Goal: Task Accomplishment & Management: Use online tool/utility

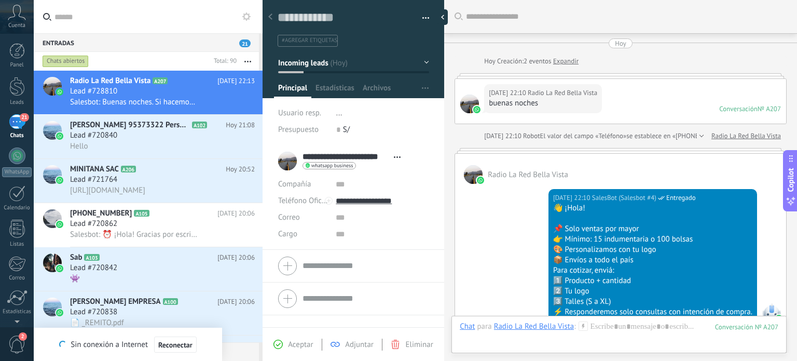
click at [624, 209] on div "Buscar Carga más Hoy Hoy Creación: 2 eventos Expandir Hoy 22:10 Radio La Red Be…" at bounding box center [620, 335] width 353 height 670
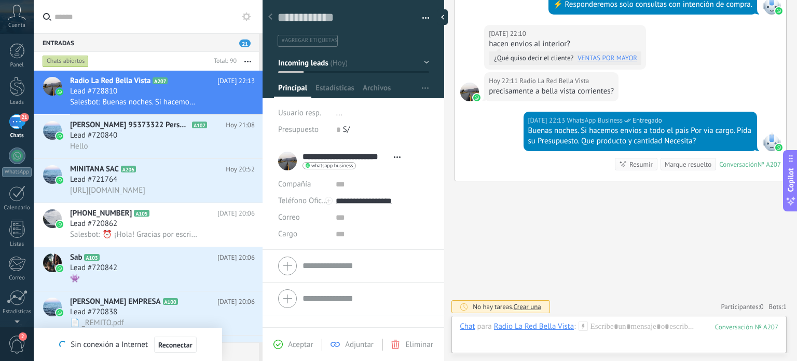
click at [421, 17] on button "button" at bounding box center [422, 18] width 15 height 16
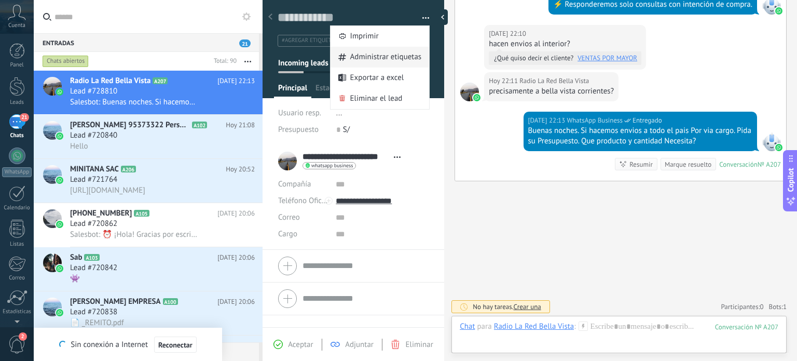
click at [396, 57] on span "Administrar etiquetas" at bounding box center [386, 57] width 72 height 21
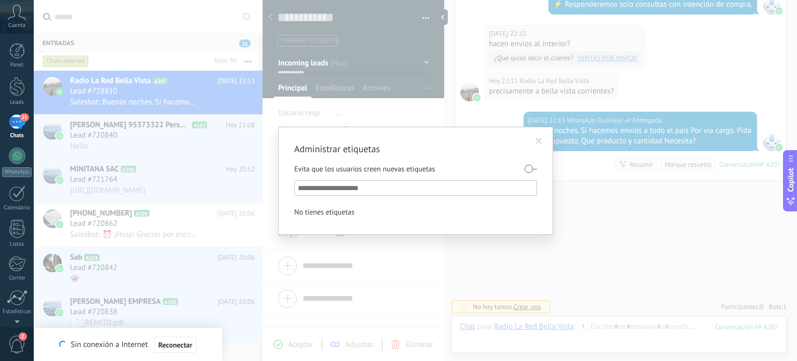
click at [540, 138] on span at bounding box center [539, 141] width 7 height 7
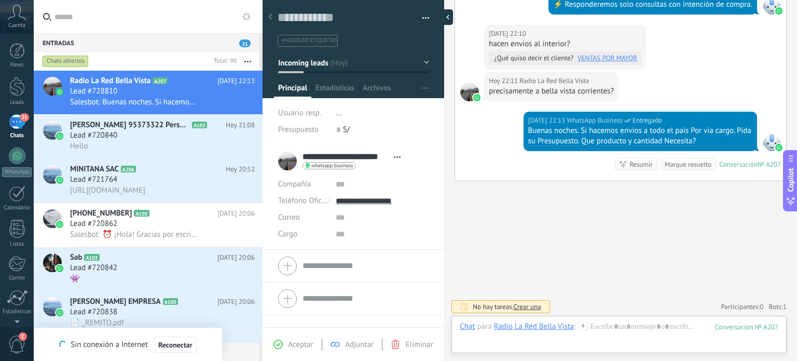
click at [452, 18] on div at bounding box center [446, 17] width 16 height 16
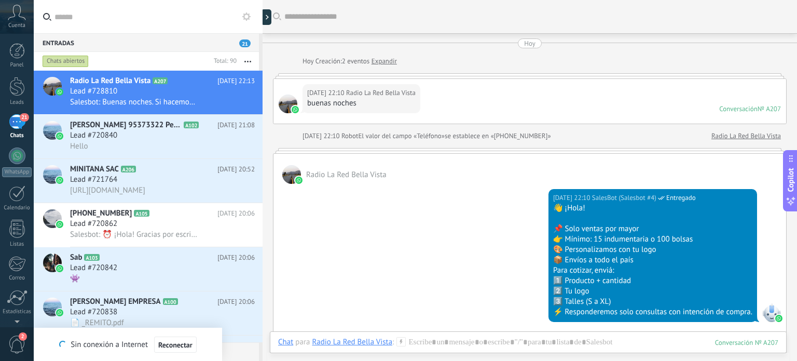
click at [390, 65] on link "Expandir" at bounding box center [384, 61] width 25 height 10
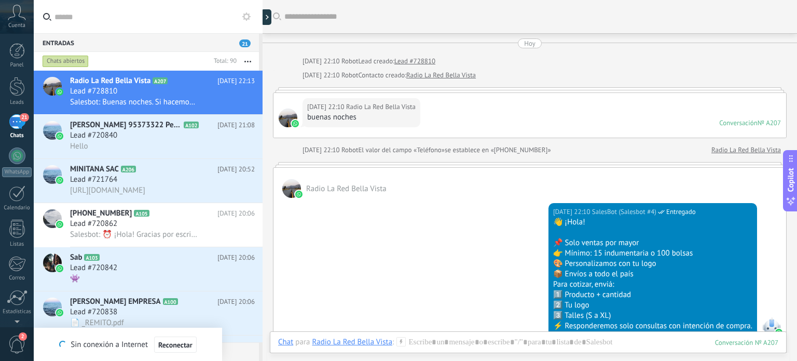
click at [668, 92] on div "Hoy 22:10 Radio La Red Bella Vista buenas noches Conversación № A207 Conversaci…" at bounding box center [530, 115] width 514 height 46
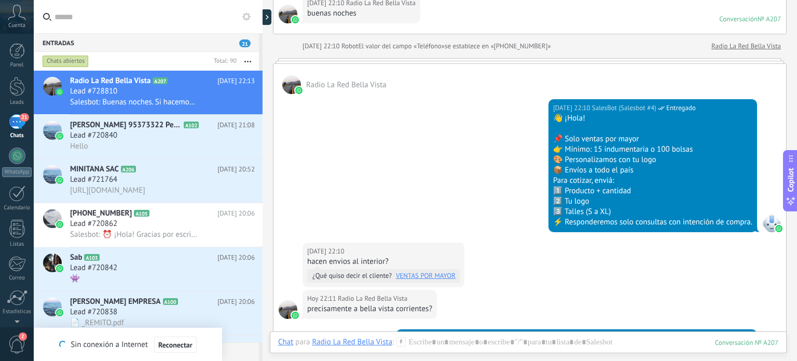
scroll to position [156, 0]
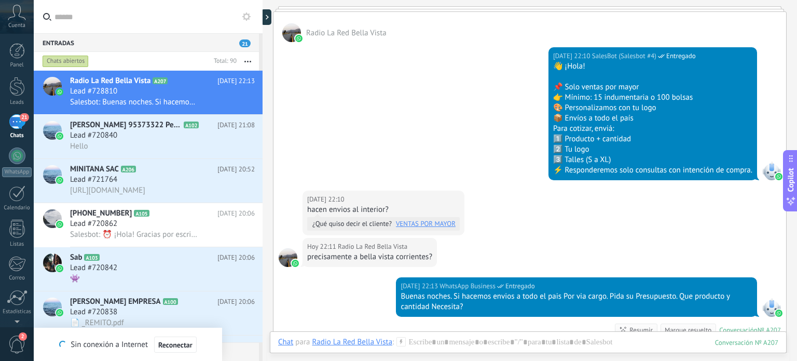
click at [430, 224] on link "VENTAS POR MAYOR" at bounding box center [426, 224] width 60 height 10
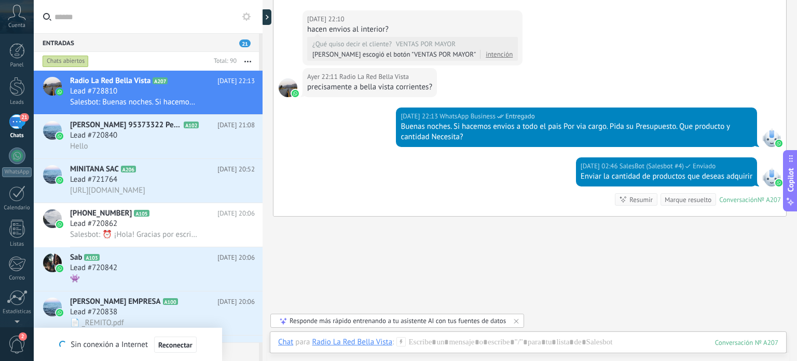
scroll to position [353, 0]
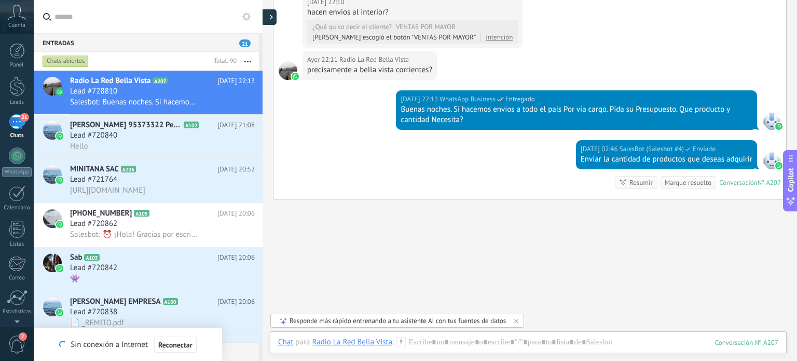
click at [270, 17] on icon at bounding box center [271, 17] width 3 height 5
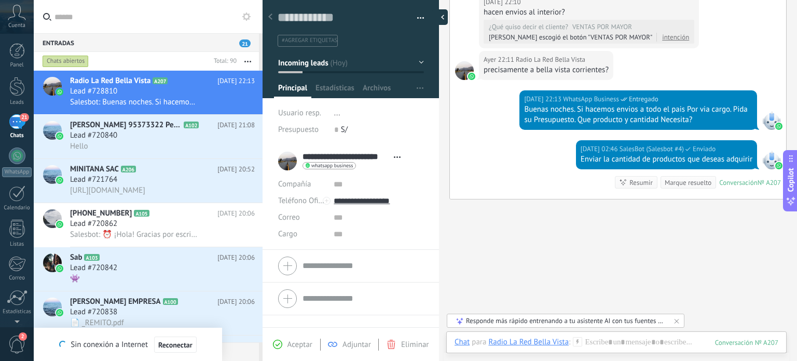
scroll to position [15, 0]
click at [270, 19] on use at bounding box center [270, 16] width 4 height 6
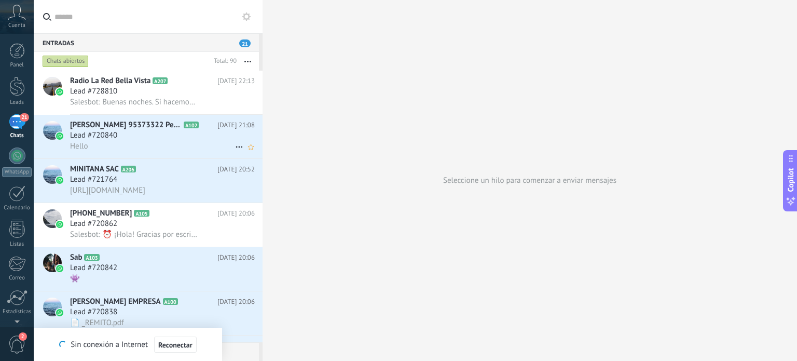
click at [149, 145] on div "Hello" at bounding box center [162, 146] width 185 height 11
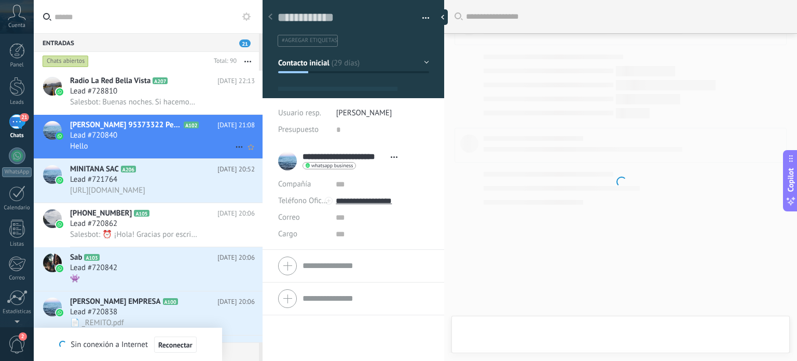
type textarea "**********"
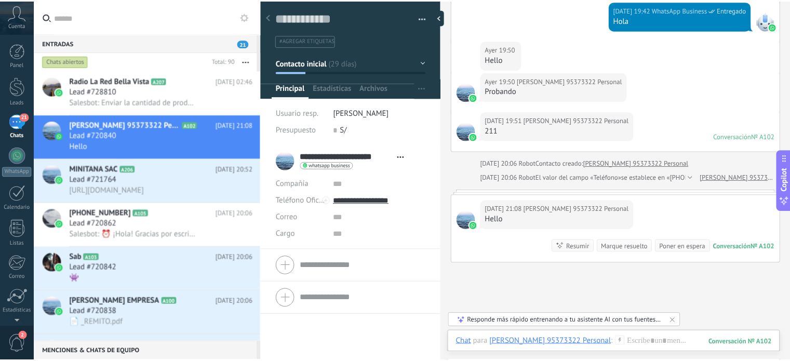
scroll to position [1572, 0]
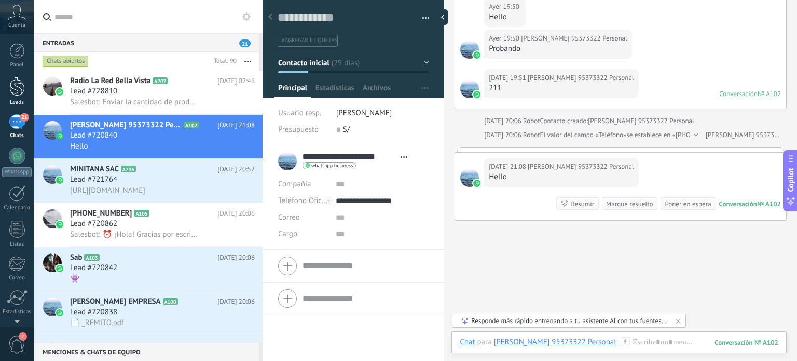
click at [14, 92] on div at bounding box center [17, 86] width 16 height 19
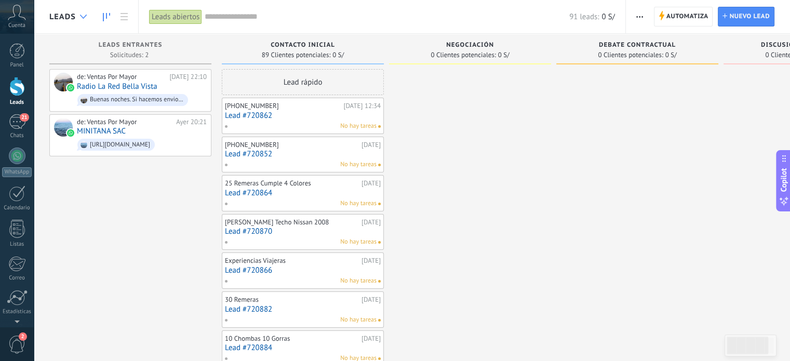
click at [82, 19] on div at bounding box center [83, 17] width 17 height 20
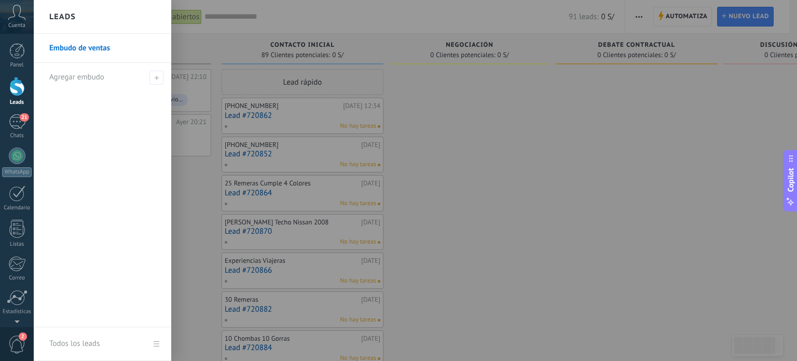
click at [91, 49] on link "Embudo de ventas" at bounding box center [105, 48] width 112 height 29
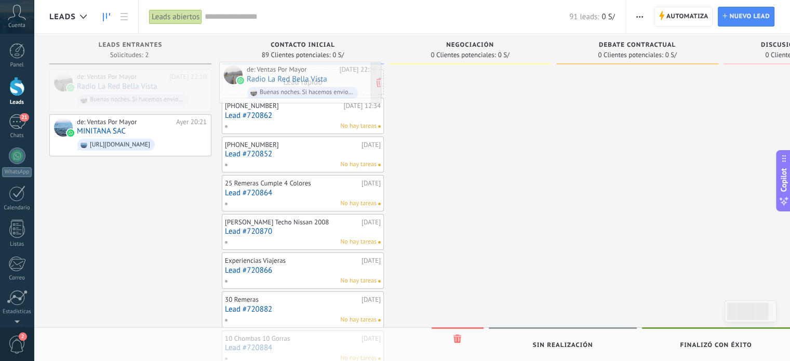
drag, startPoint x: 127, startPoint y: 76, endPoint x: 297, endPoint y: 69, distance: 169.9
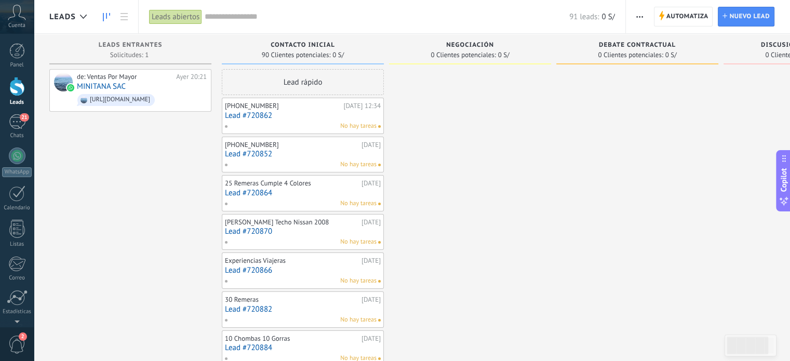
click at [324, 44] on span "Contacto inicial" at bounding box center [302, 45] width 64 height 7
click at [15, 58] on div at bounding box center [17, 51] width 16 height 16
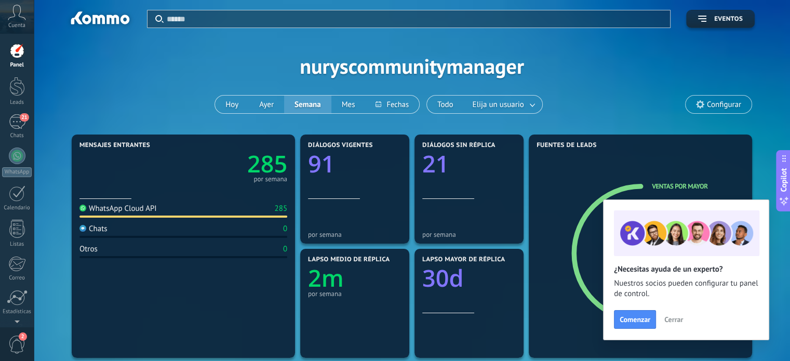
click at [677, 322] on span "Cerrar" at bounding box center [673, 319] width 19 height 7
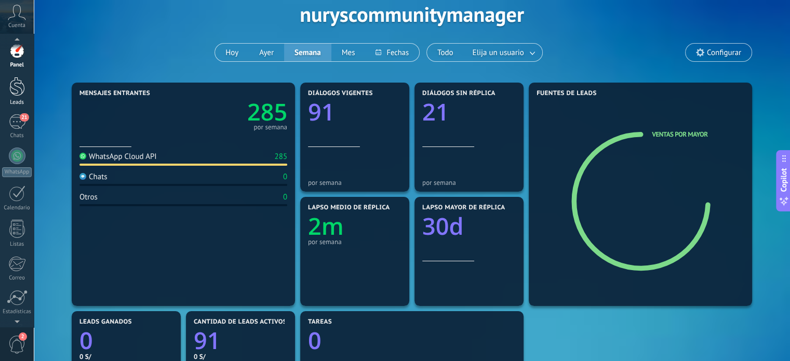
click at [15, 98] on link "Leads" at bounding box center [17, 91] width 34 height 29
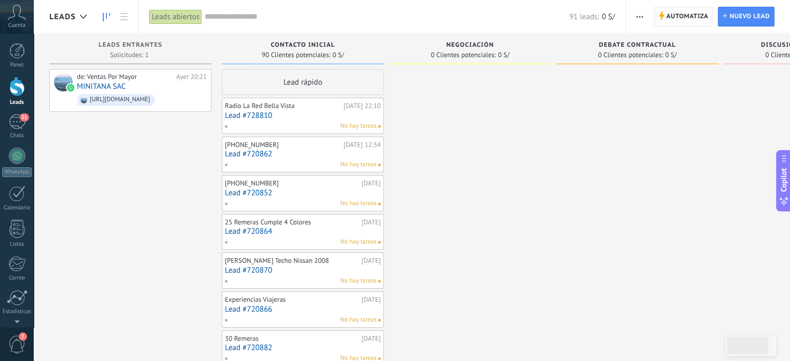
click at [682, 18] on span "Automatiza" at bounding box center [687, 16] width 42 height 19
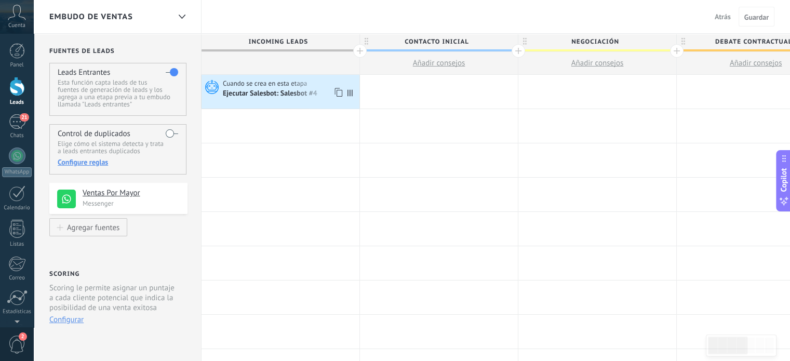
click at [285, 85] on span "Cuando se crea en esta etapa" at bounding box center [266, 83] width 86 height 9
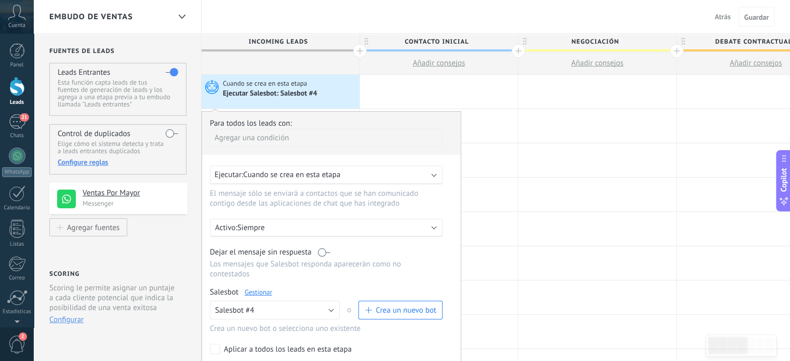
click at [437, 177] on div "Ejecutar: Cuando se crea en esta etapa" at bounding box center [326, 175] width 233 height 19
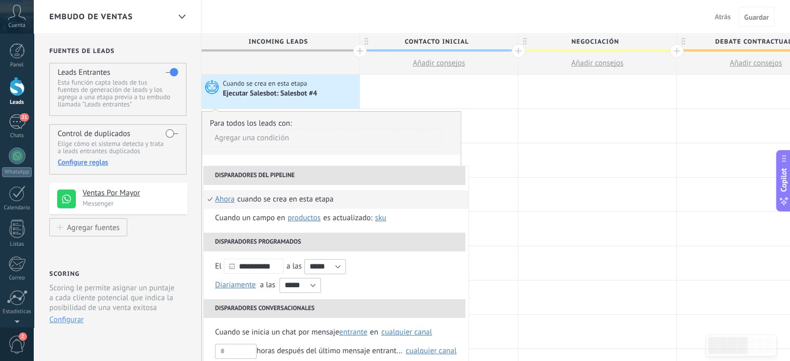
click at [343, 94] on div "Ejecutar Salesbot: Salesbot #4" at bounding box center [290, 93] width 134 height 10
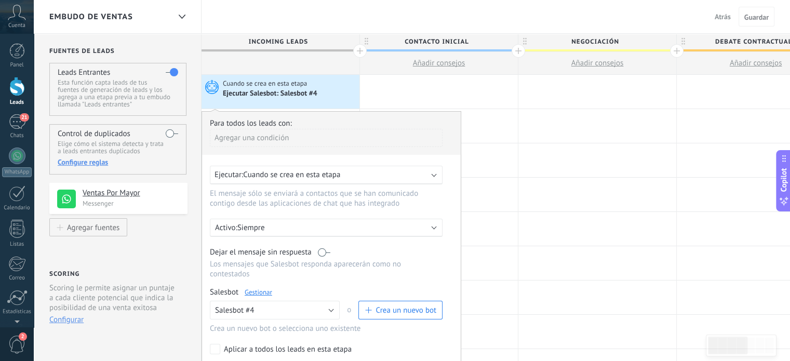
click at [208, 102] on div "Cuando se crea en esta etapa Ejecutar Salesbot: Salesbot #4" at bounding box center [280, 92] width 158 height 34
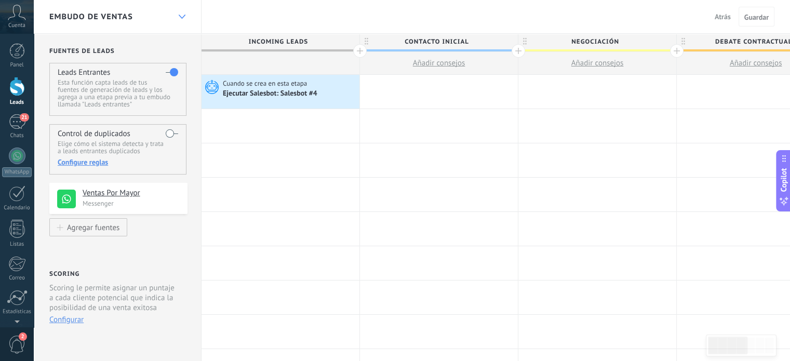
click at [182, 17] on icon at bounding box center [182, 17] width 7 height 4
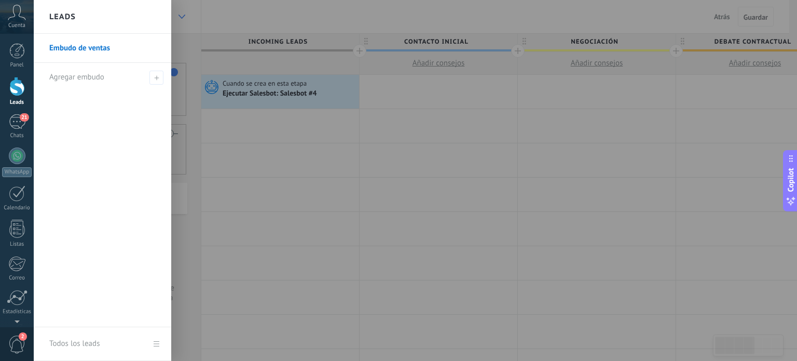
click at [182, 17] on div at bounding box center [432, 180] width 797 height 361
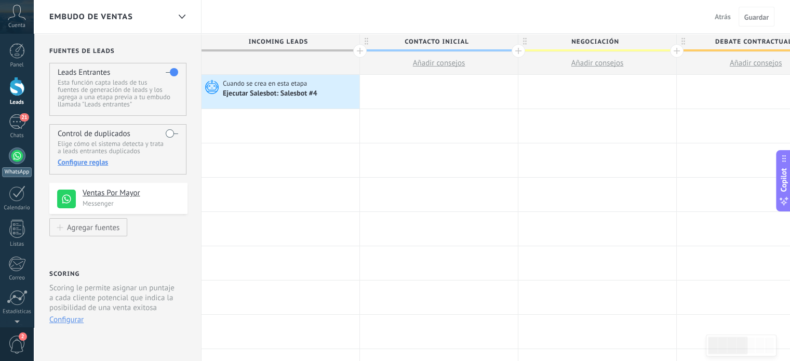
click at [12, 157] on div at bounding box center [17, 155] width 17 height 17
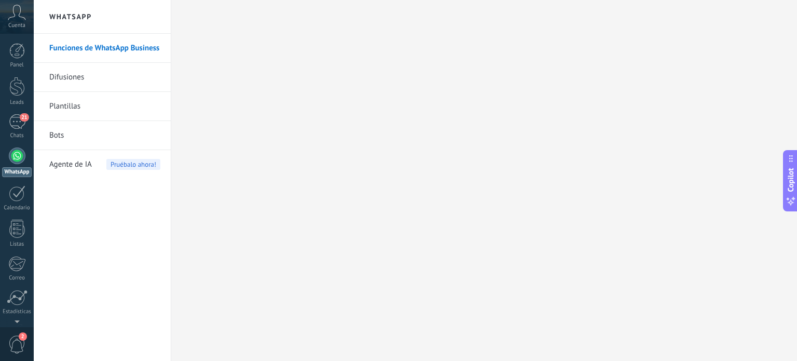
click at [67, 105] on link "Plantillas" at bounding box center [104, 106] width 111 height 29
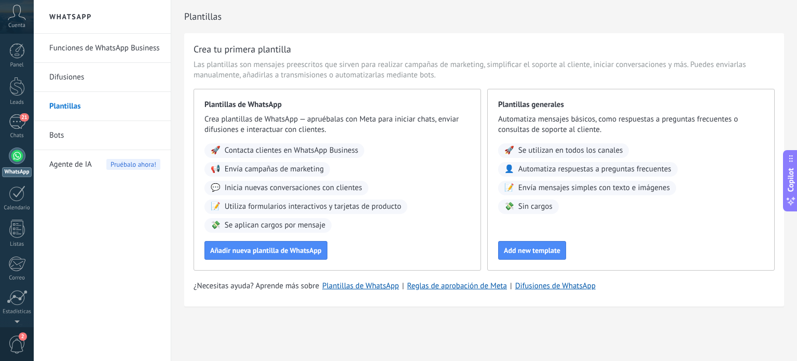
click at [110, 49] on link "Funciones de WhatsApp Business" at bounding box center [104, 48] width 111 height 29
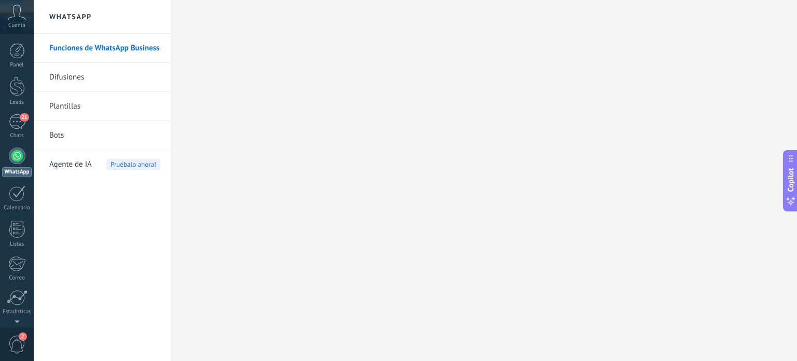
click at [77, 80] on link "Difusiones" at bounding box center [104, 77] width 111 height 29
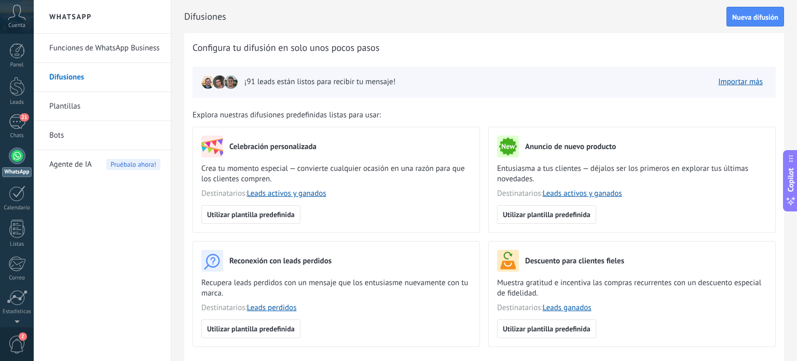
click at [74, 103] on link "Plantillas" at bounding box center [104, 106] width 111 height 29
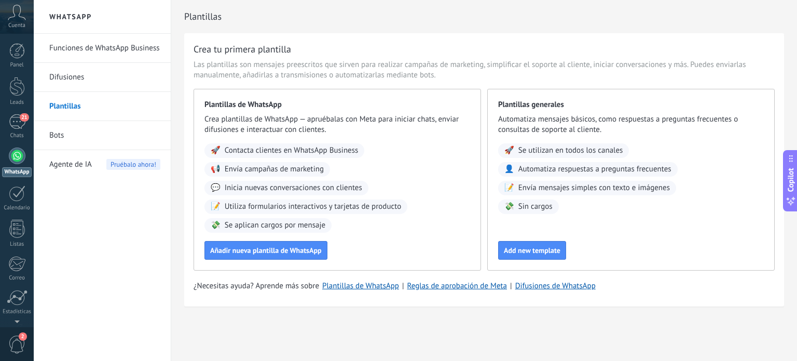
click at [56, 133] on link "Bots" at bounding box center [104, 135] width 111 height 29
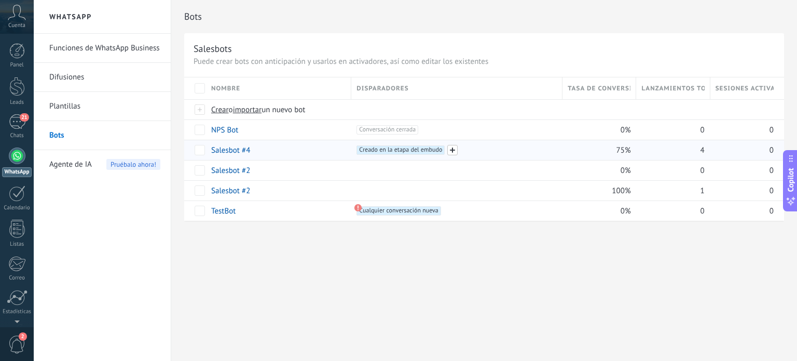
click at [455, 149] on span at bounding box center [452, 150] width 10 height 10
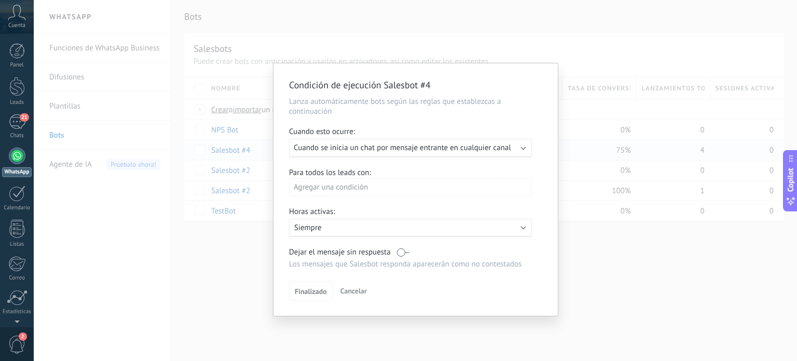
click at [447, 34] on div "Condición de ejecución Salesbot #4 Lanza automáticamente bots según las reglas …" at bounding box center [416, 180] width 764 height 361
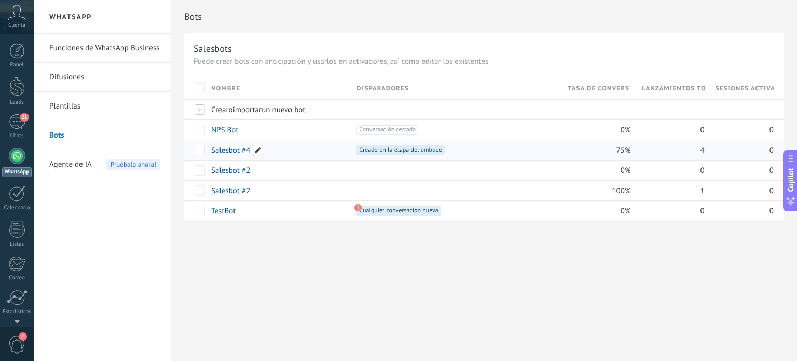
click at [257, 153] on span at bounding box center [258, 150] width 10 height 10
click at [357, 27] on div at bounding box center [398, 17] width 797 height 34
click at [224, 151] on link "Salesbot #4" at bounding box center [230, 150] width 39 height 10
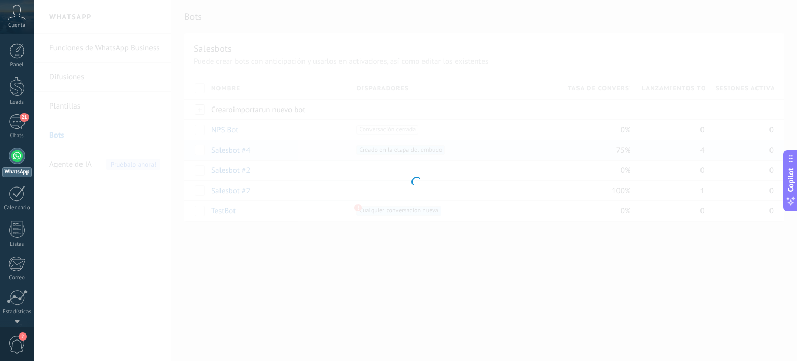
type input "**********"
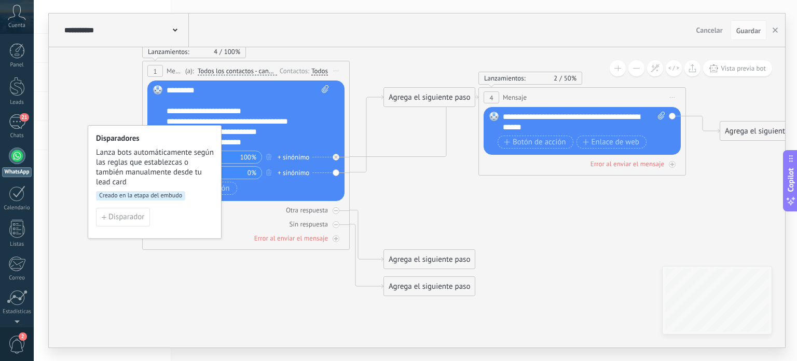
click at [174, 29] on icon at bounding box center [175, 30] width 5 height 3
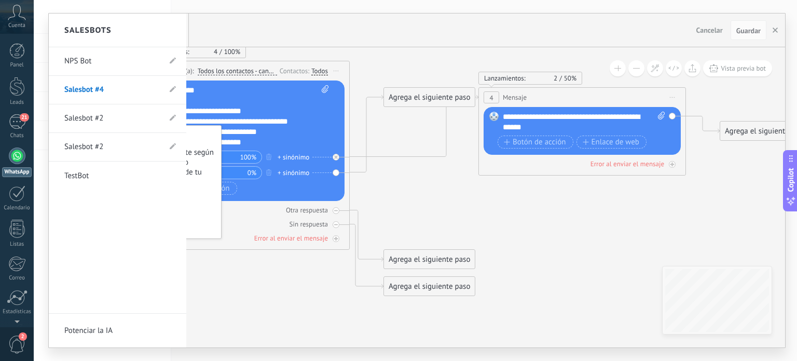
click at [280, 25] on div at bounding box center [417, 180] width 737 height 334
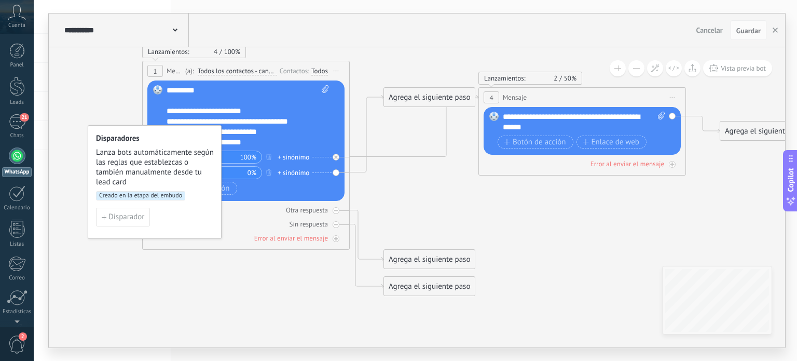
click at [178, 275] on icon at bounding box center [413, 178] width 1245 height 754
click at [108, 110] on icon at bounding box center [413, 178] width 1245 height 754
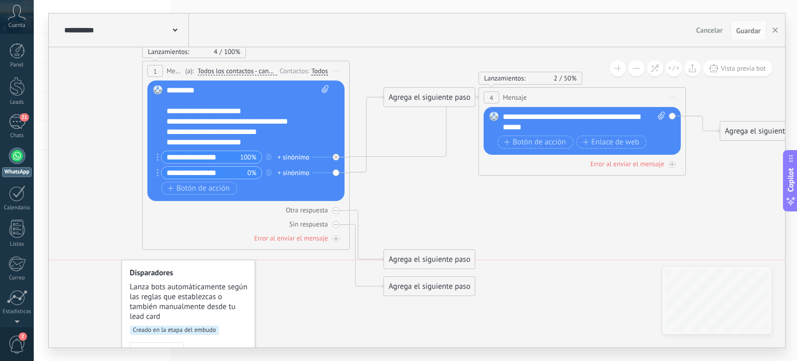
drag, startPoint x: 158, startPoint y: 133, endPoint x: 192, endPoint y: 265, distance: 136.2
click at [192, 265] on div "Disparadores Lanza bots automáticamente según las reglas que establezcas o tamb…" at bounding box center [188, 317] width 134 height 114
click at [240, 73] on span "Todos los contactos - canales seleccionados" at bounding box center [237, 71] width 79 height 8
click at [240, 73] on button "Todos los contactos - canales seleccionados" at bounding box center [258, 71] width 130 height 19
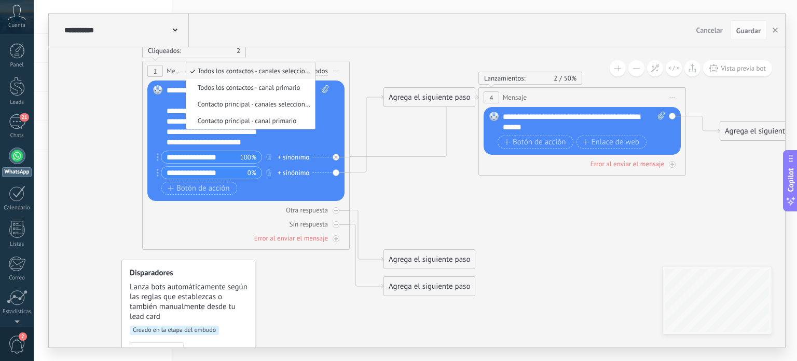
click at [85, 96] on icon at bounding box center [413, 178] width 1245 height 754
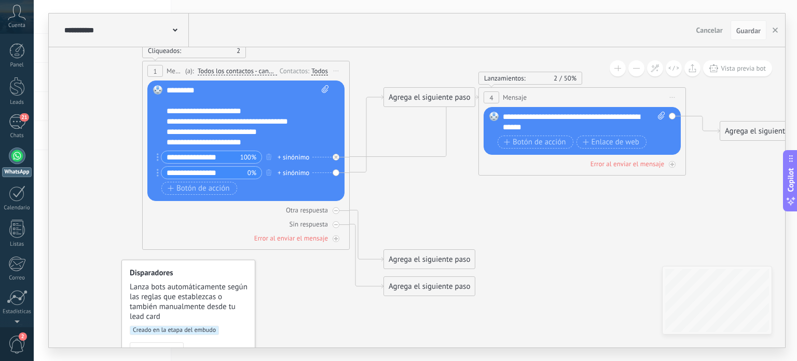
click at [255, 110] on div "**********" at bounding box center [248, 116] width 163 height 62
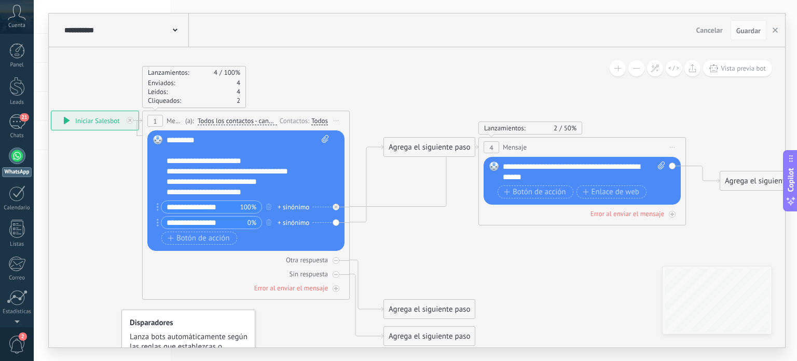
click at [338, 122] on span "Iniciar vista previa aquí Cambiar nombre Duplicar [GEOGRAPHIC_DATA]" at bounding box center [336, 120] width 17 height 15
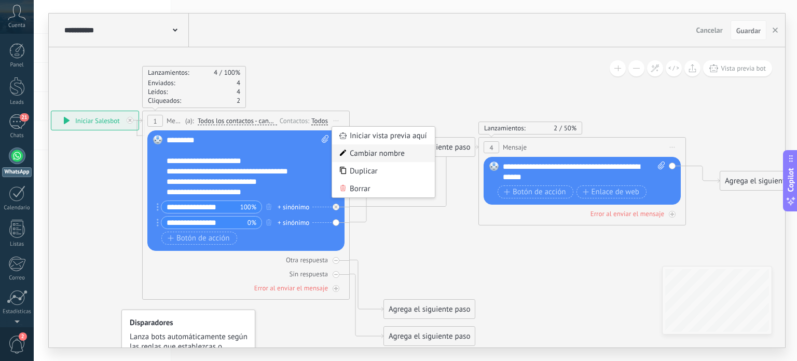
click at [365, 157] on div "Cambiar nombre" at bounding box center [383, 153] width 103 height 18
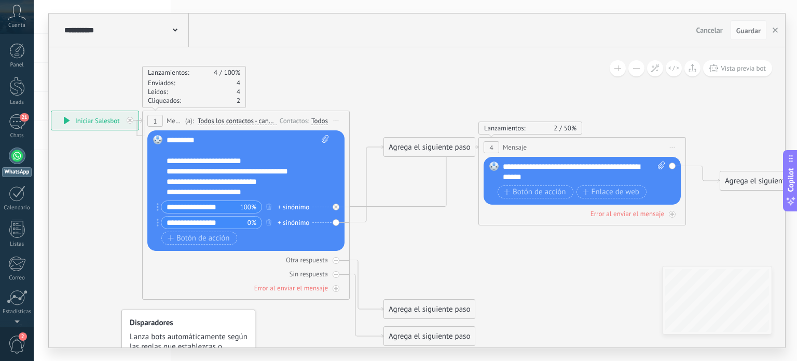
click at [336, 125] on span "Iniciar vista previa aquí Cambiar nombre Duplicar [GEOGRAPHIC_DATA]" at bounding box center [336, 120] width 17 height 15
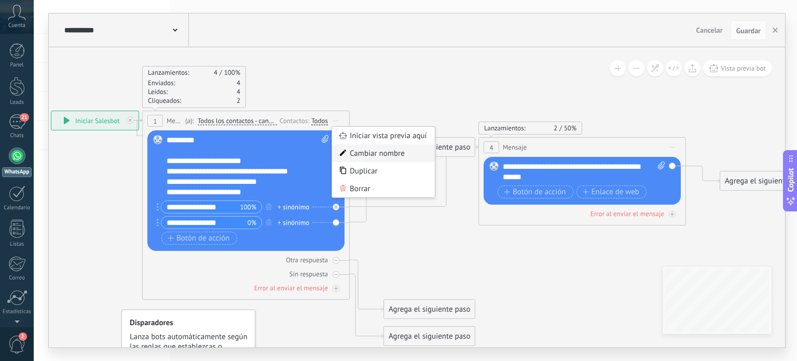
click at [364, 156] on div "Cambiar nombre" at bounding box center [383, 153] width 103 height 18
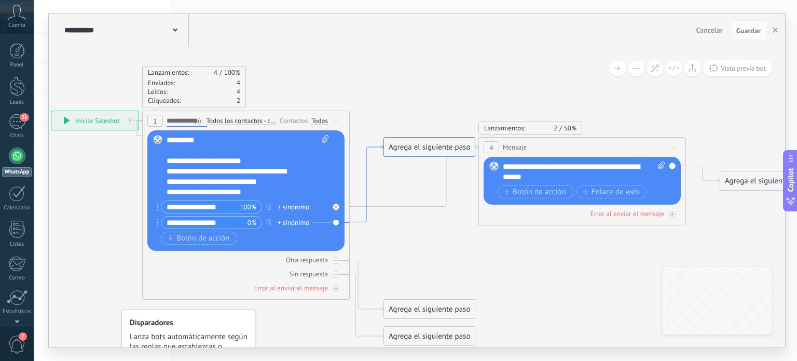
type input "**********"
click at [201, 121] on span "(a):" at bounding box center [200, 121] width 9 height 10
click at [195, 144] on div "**********" at bounding box center [248, 166] width 163 height 62
click at [199, 143] on div "**********" at bounding box center [248, 166] width 163 height 62
click at [336, 206] on icon at bounding box center [336, 207] width 4 height 4
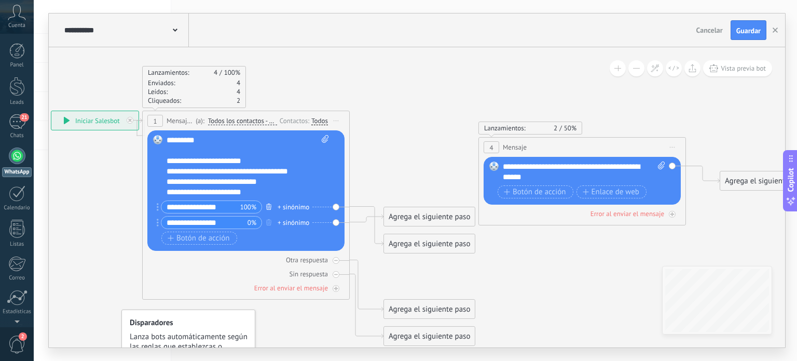
click at [268, 208] on icon "button" at bounding box center [268, 206] width 5 height 6
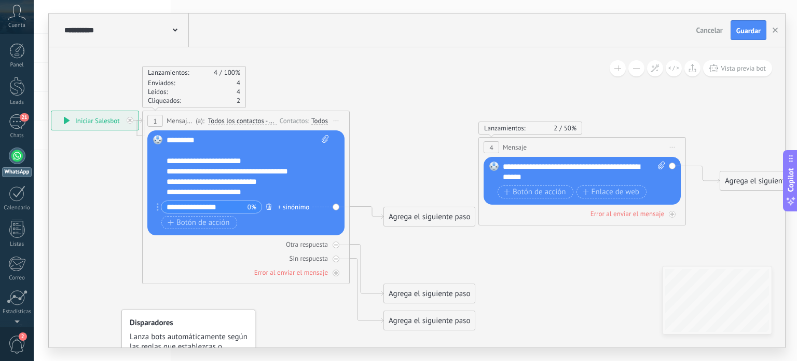
click at [268, 208] on icon "button" at bounding box center [268, 206] width 5 height 6
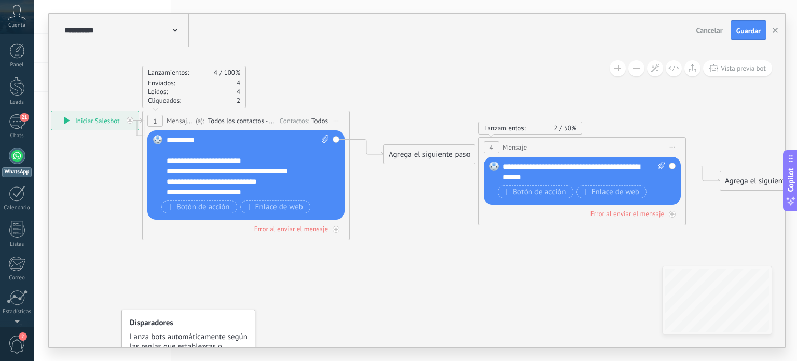
click at [679, 151] on span "Iniciar vista previa aquí Cambiar nombre Duplicar [GEOGRAPHIC_DATA]" at bounding box center [672, 147] width 17 height 15
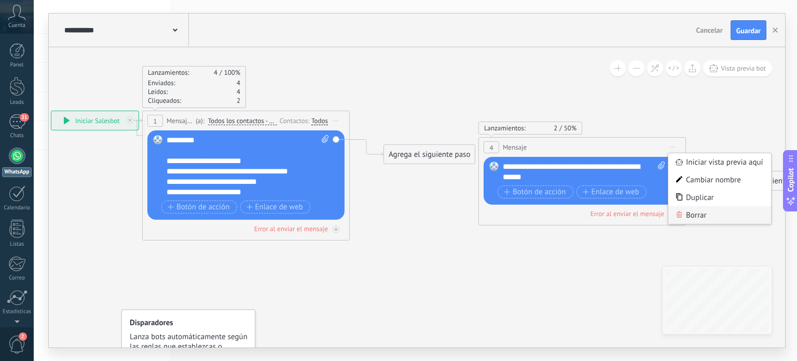
click at [694, 215] on div "Borrar" at bounding box center [720, 215] width 103 height 18
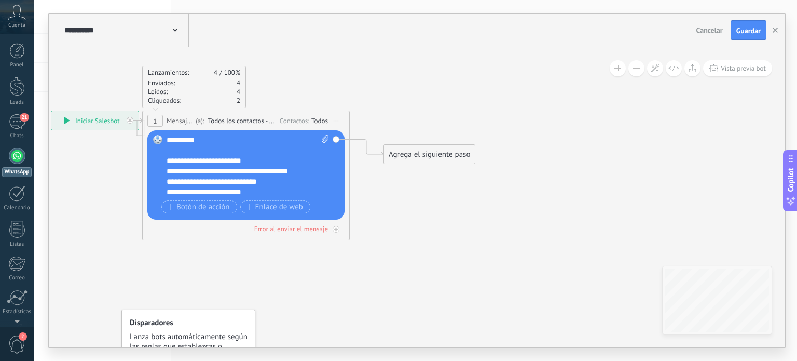
click at [336, 139] on div "Reemplazar Quitar Convertir a mensaje de voz Arrastre la imagen aquí para adjun…" at bounding box center [245, 174] width 197 height 89
click at [255, 186] on div "**********" at bounding box center [248, 166] width 163 height 62
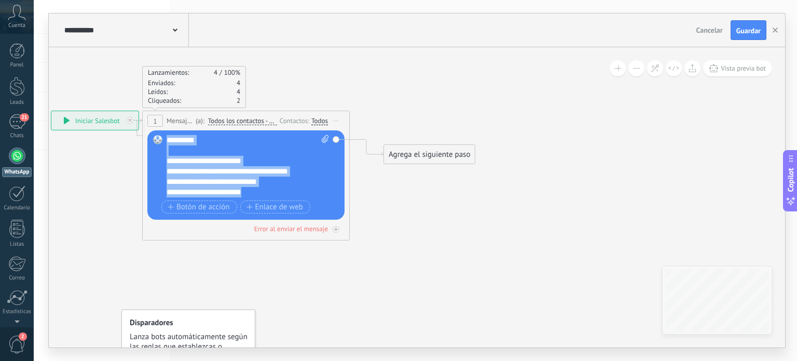
drag, startPoint x: 251, startPoint y: 192, endPoint x: 167, endPoint y: 137, distance: 100.8
click at [167, 137] on div "**********" at bounding box center [248, 166] width 163 height 62
paste div
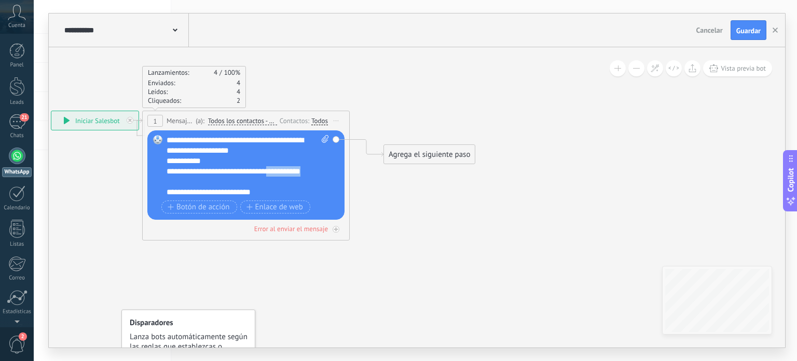
drag, startPoint x: 281, startPoint y: 169, endPoint x: 300, endPoint y: 180, distance: 21.6
click at [300, 180] on div "**********" at bounding box center [239, 176] width 145 height 21
click at [274, 191] on div "**********" at bounding box center [239, 192] width 145 height 10
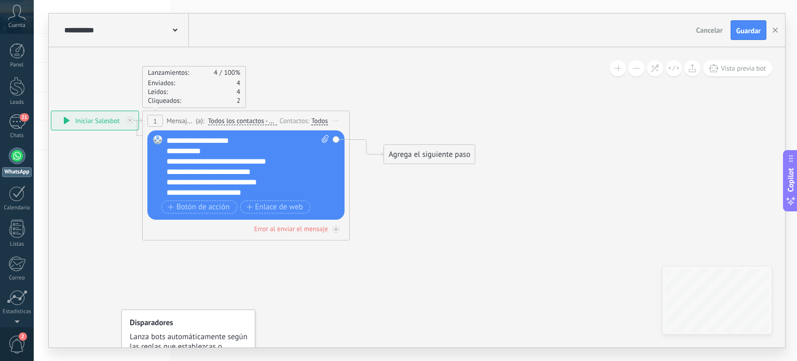
scroll to position [20, 0]
click at [205, 205] on span "Botón de acción" at bounding box center [199, 207] width 62 height 8
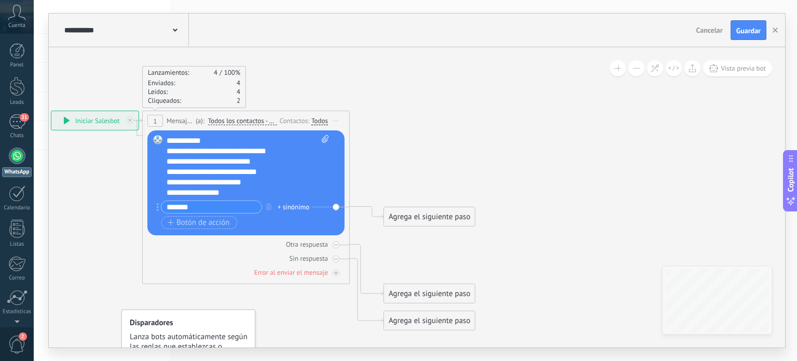
type input "*******"
click at [294, 207] on div "+ sinónimo" at bounding box center [294, 207] width 32 height 10
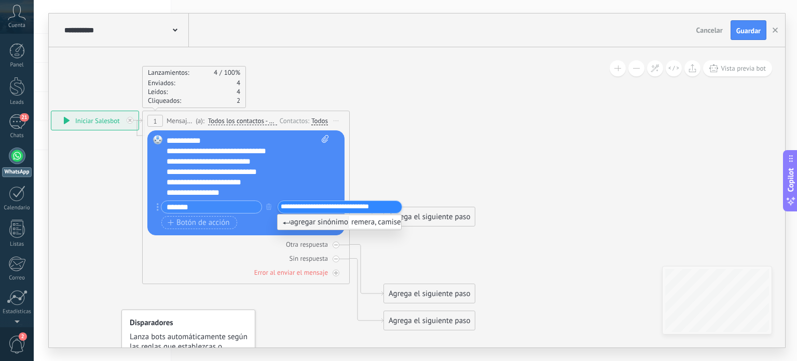
type input "**********"
click at [351, 224] on span "agregar sinónimo remera, camisetas, t-shirt, textil" at bounding box center [370, 222] width 175 height 10
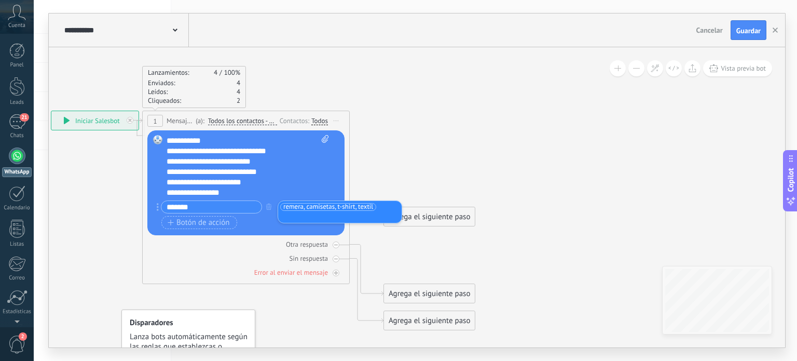
click at [386, 174] on icon at bounding box center [245, 220] width 908 height 739
click at [300, 206] on div "+1 sinónimo" at bounding box center [295, 207] width 35 height 10
click at [325, 208] on span "remera, camisetas, t-shirt, textil" at bounding box center [328, 206] width 90 height 10
click at [302, 210] on li at bounding box center [338, 207] width 117 height 8
click at [292, 205] on input "text" at bounding box center [307, 206] width 52 height 7
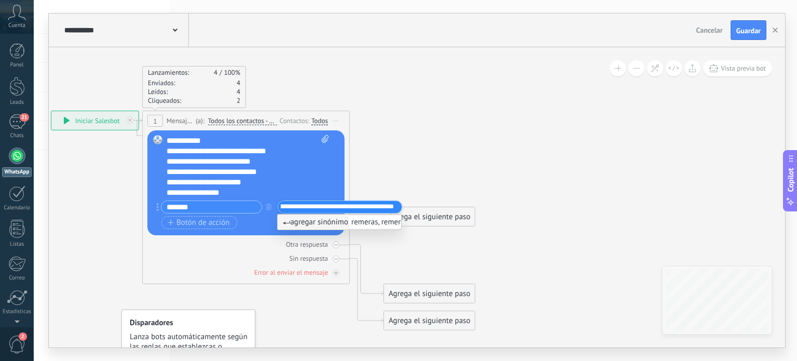
scroll to position [0, 118]
type input "**********"
click at [314, 224] on span "agregar sinónimo remeras, remeras con mi logo, remmeras personalizadas, estampa…" at bounding box center [452, 222] width 339 height 10
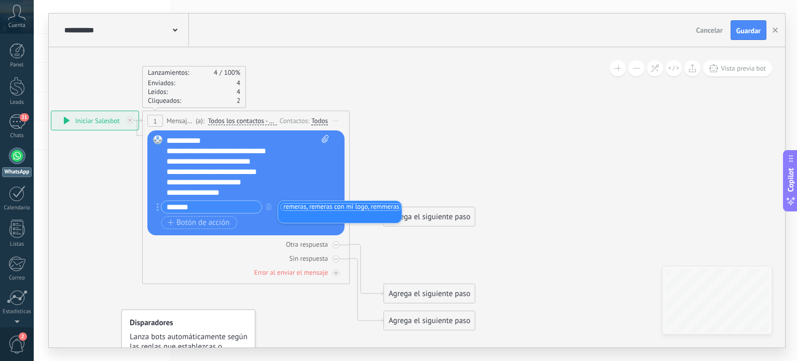
click at [408, 171] on icon at bounding box center [245, 220] width 908 height 739
drag, startPoint x: 200, startPoint y: 221, endPoint x: 196, endPoint y: 223, distance: 5.3
click at [196, 223] on span "Botón de acción" at bounding box center [199, 223] width 62 height 8
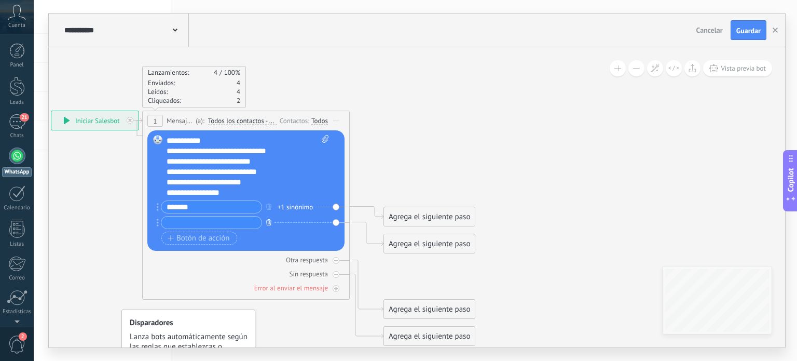
click at [267, 224] on icon "button" at bounding box center [268, 222] width 5 height 6
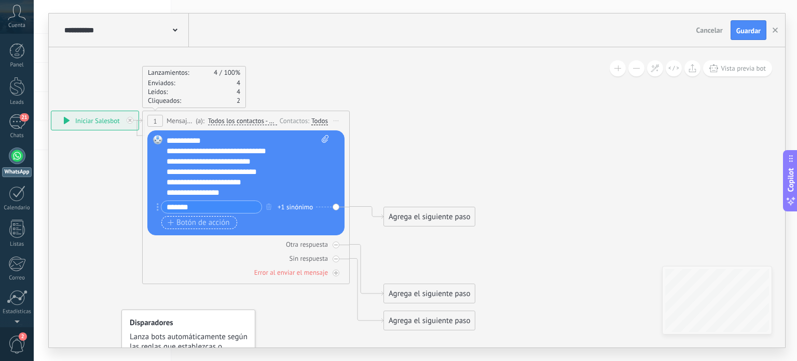
click at [207, 221] on span "Botón de acción" at bounding box center [199, 223] width 62 height 8
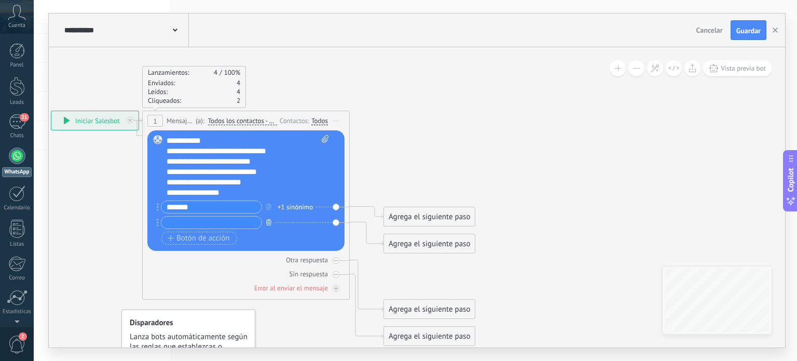
click at [268, 220] on icon "button" at bounding box center [268, 222] width 5 height 6
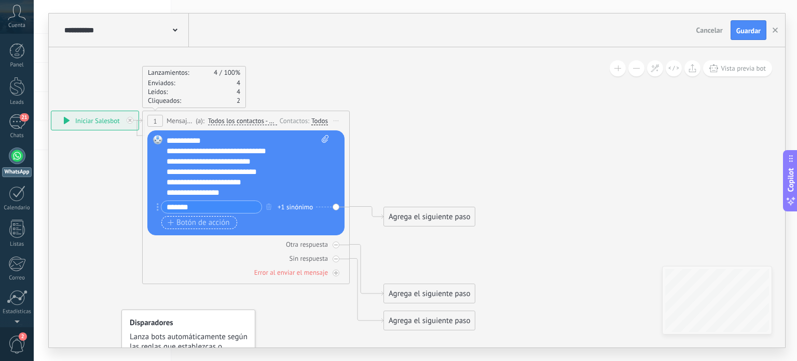
click at [168, 224] on icon "button" at bounding box center [171, 223] width 6 height 6
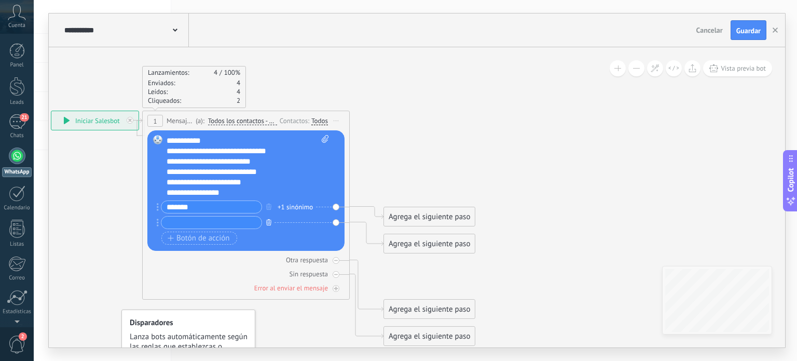
click at [267, 222] on icon "button" at bounding box center [268, 222] width 5 height 6
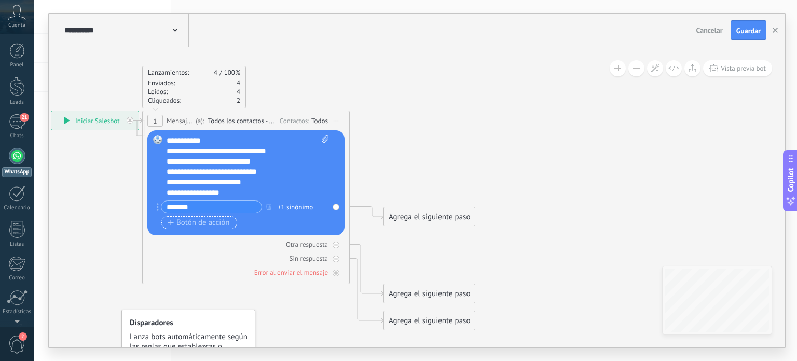
click at [216, 222] on span "Botón de acción" at bounding box center [199, 223] width 62 height 8
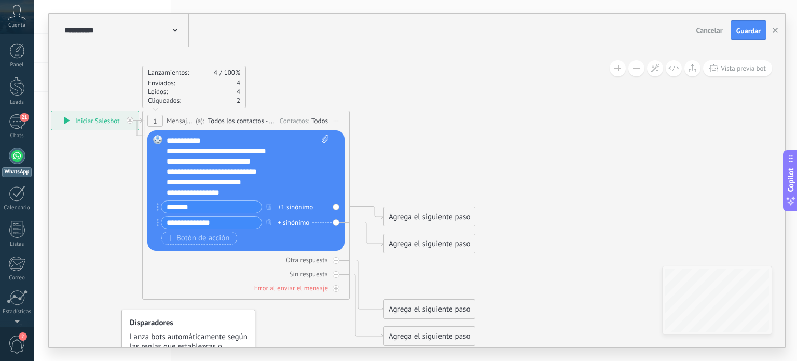
type input "**********"
click at [185, 239] on span "Botón de acción" at bounding box center [199, 238] width 62 height 8
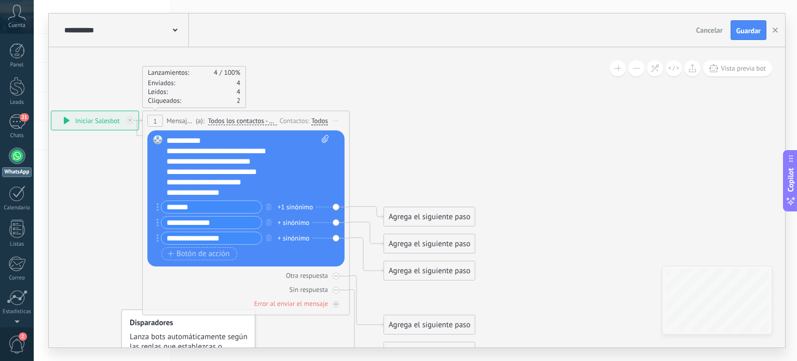
type input "**********"
click at [291, 222] on div "+ sinónimo" at bounding box center [294, 222] width 32 height 10
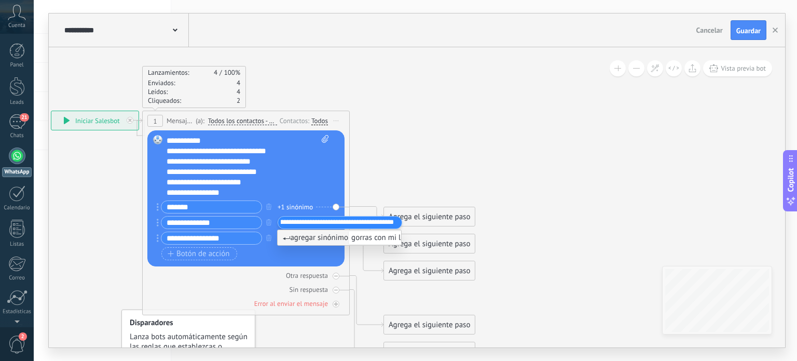
scroll to position [0, 55]
type input "**********"
click at [332, 236] on span "agregar sinónimo gorras con mi logo, gorras sublimadas, gorras estampadas," at bounding box center [415, 238] width 264 height 10
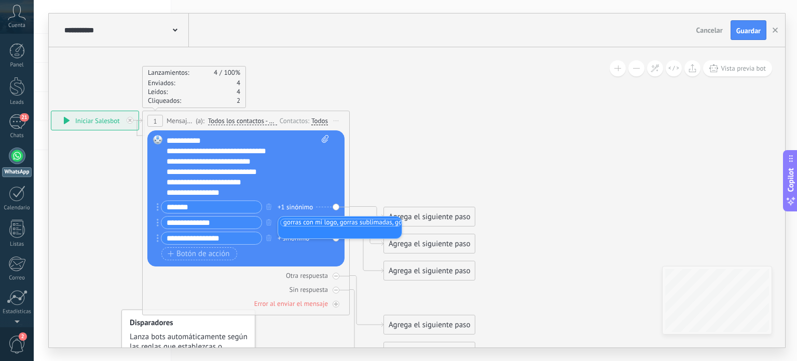
click at [379, 186] on icon at bounding box center [245, 236] width 908 height 770
click at [294, 239] on div "+ sinónimo" at bounding box center [294, 238] width 32 height 10
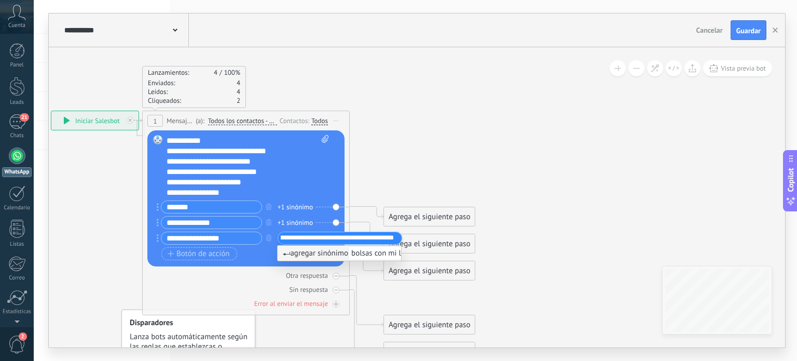
scroll to position [0, 87]
type input "**********"
click at [297, 255] on span "agregar sinónimo bolsas con mi logo, bolsas con el logo del negocio, bolsas est…" at bounding box center [435, 253] width 304 height 10
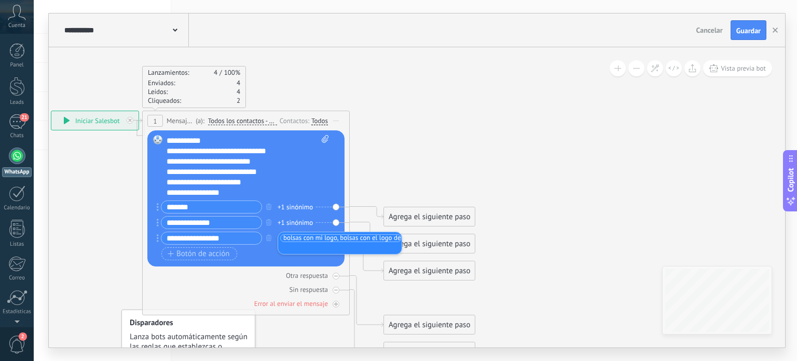
click at [388, 177] on icon at bounding box center [245, 236] width 908 height 770
drag, startPoint x: 336, startPoint y: 304, endPoint x: 284, endPoint y: 317, distance: 53.5
click at [284, 317] on icon at bounding box center [245, 236] width 908 height 770
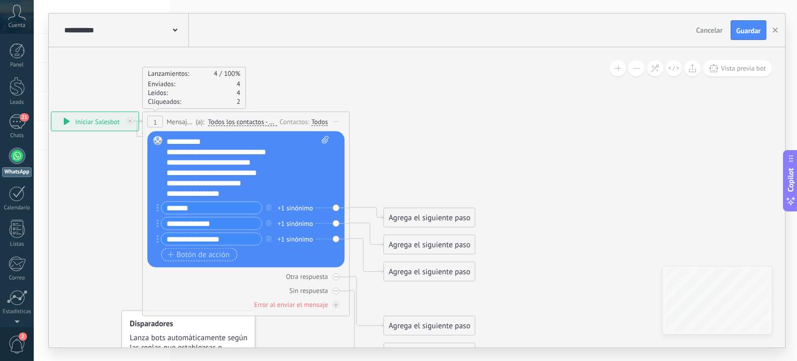
click at [232, 253] on button "Botón de acción" at bounding box center [199, 254] width 76 height 13
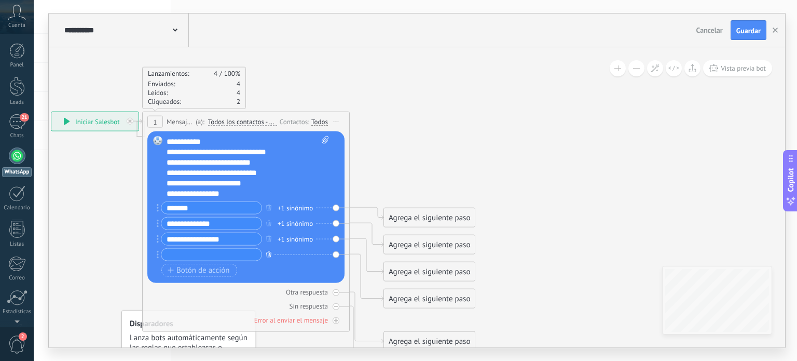
click at [272, 254] on button "button" at bounding box center [268, 254] width 11 height 13
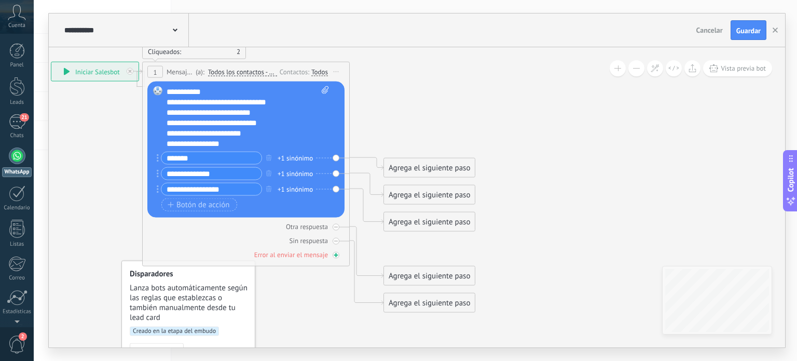
click at [315, 255] on div "Error al enviar el mensaje" at bounding box center [291, 254] width 74 height 9
click at [337, 253] on icon at bounding box center [336, 255] width 4 height 4
drag, startPoint x: 320, startPoint y: 255, endPoint x: 309, endPoint y: 261, distance: 11.8
click at [309, 261] on div "**********" at bounding box center [246, 164] width 208 height 205
click at [325, 226] on div "Otra respuesta" at bounding box center [307, 226] width 42 height 9
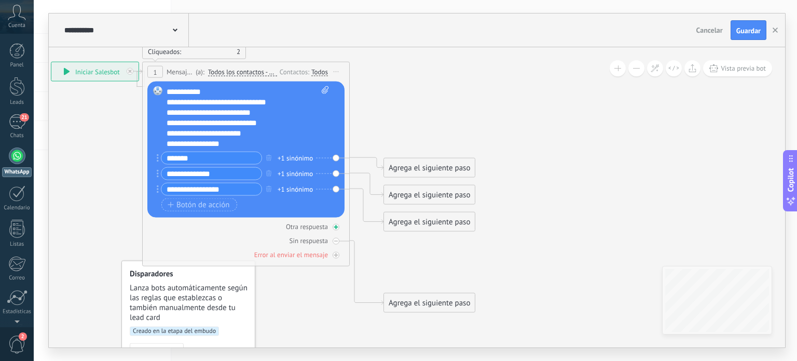
click at [337, 226] on icon at bounding box center [336, 226] width 5 height 5
click at [337, 226] on icon at bounding box center [336, 226] width 4 height 1
click at [312, 228] on div "Otra respuesta" at bounding box center [307, 226] width 42 height 9
click at [413, 103] on div "Agrega el siguiente paso" at bounding box center [429, 105] width 91 height 17
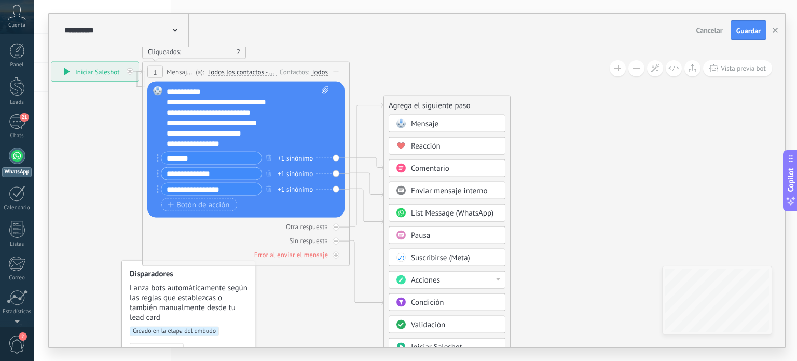
click at [428, 127] on span "Mensaje" at bounding box center [425, 124] width 28 height 10
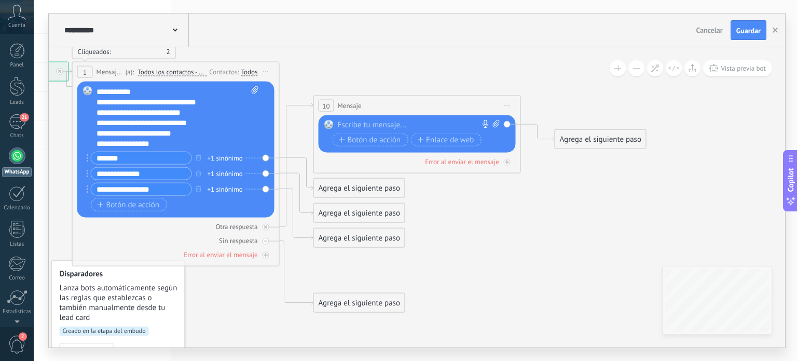
paste div
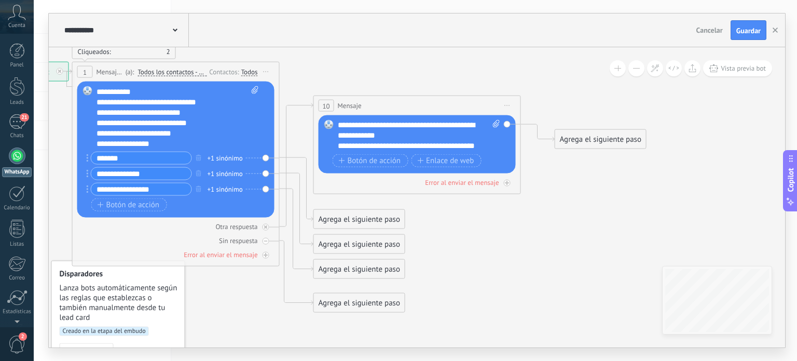
click at [573, 141] on div "Agrega el siguiente paso" at bounding box center [600, 139] width 91 height 17
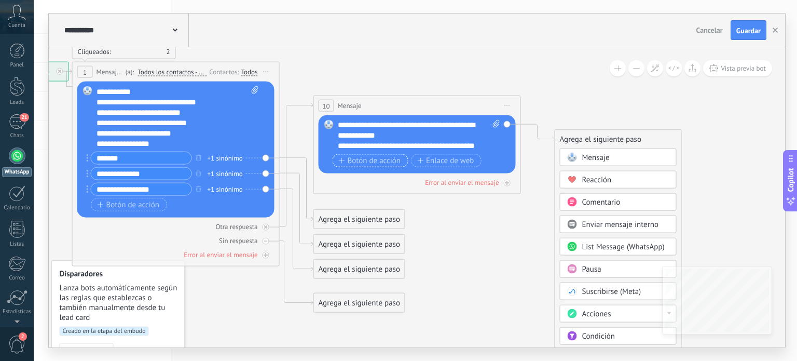
click at [361, 159] on span "Botón de acción" at bounding box center [370, 160] width 62 height 8
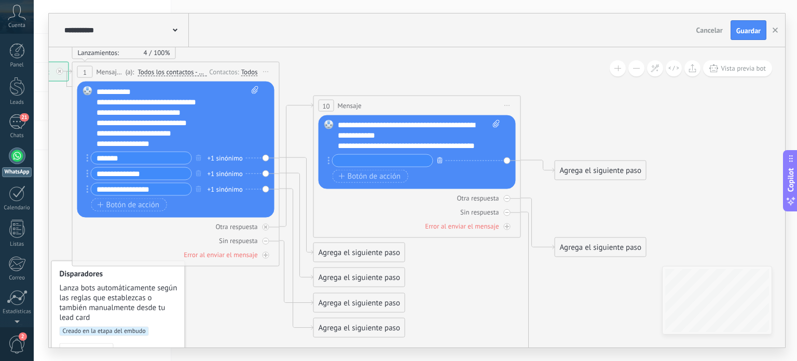
click at [441, 158] on icon "button" at bounding box center [440, 160] width 5 height 6
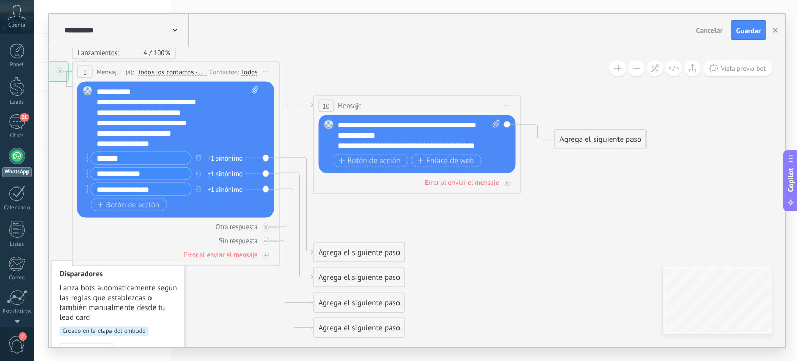
click at [511, 103] on span "Iniciar vista previa aquí Cambiar nombre Duplicar [GEOGRAPHIC_DATA]" at bounding box center [507, 105] width 17 height 15
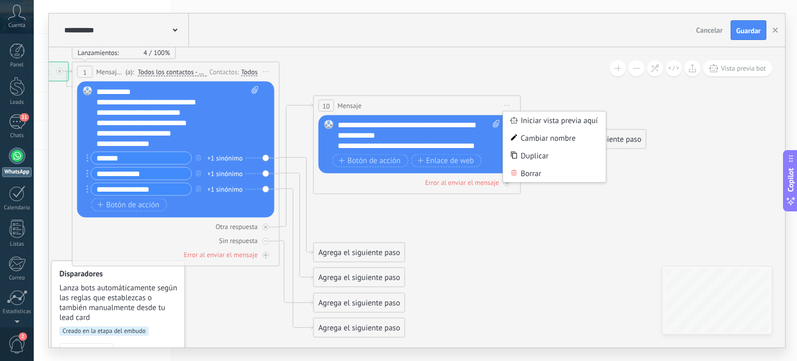
click at [511, 103] on span "Iniciar vista previa aquí Cambiar nombre Duplicar [GEOGRAPHIC_DATA]" at bounding box center [507, 105] width 17 height 15
click at [508, 87] on icon at bounding box center [296, 350] width 1150 height 1097
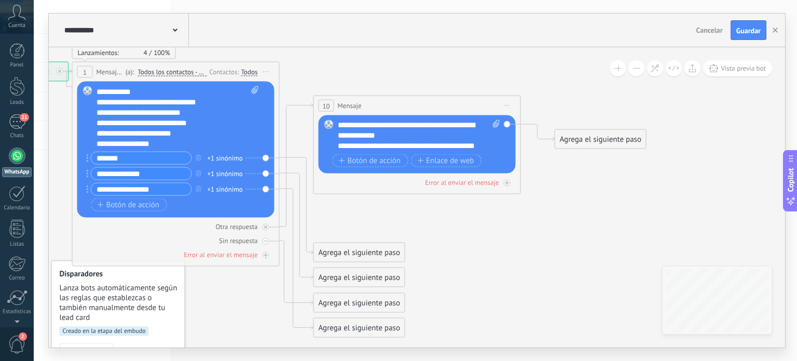
drag, startPoint x: 104, startPoint y: 203, endPoint x: 98, endPoint y: 232, distance: 29.3
click at [98, 232] on div "Otra respuesta Sin respuesta Error al enviar el mensaje" at bounding box center [175, 238] width 197 height 42
click at [370, 159] on span "Botón de acción" at bounding box center [370, 160] width 62 height 8
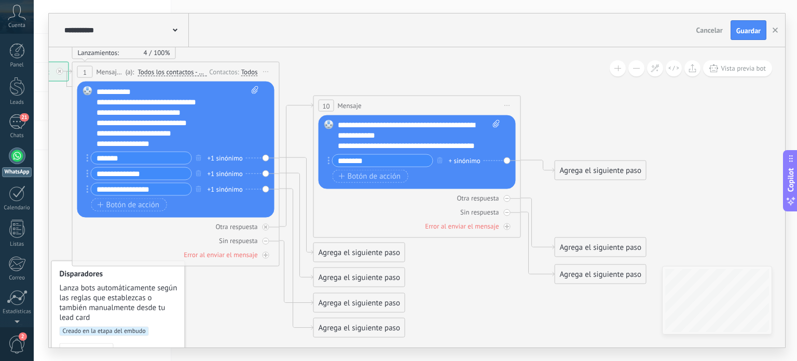
type input "********"
click at [578, 171] on div "Agrega el siguiente paso" at bounding box center [600, 170] width 91 height 17
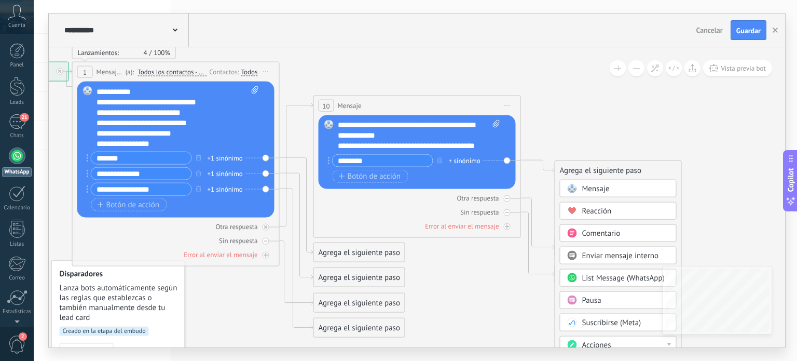
click at [576, 124] on icon at bounding box center [296, 199] width 1150 height 795
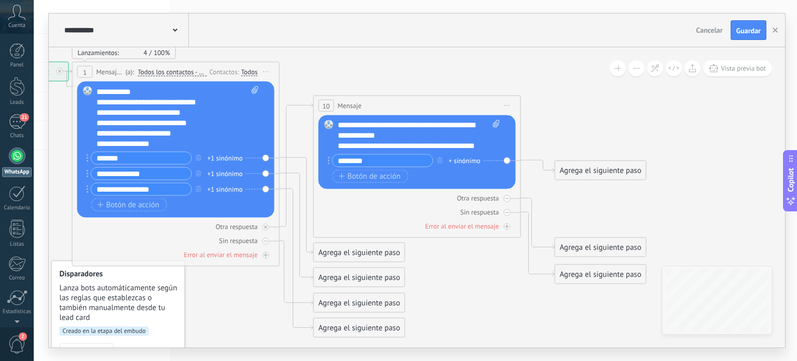
click at [590, 173] on div "Agrega el siguiente paso" at bounding box center [600, 170] width 91 height 17
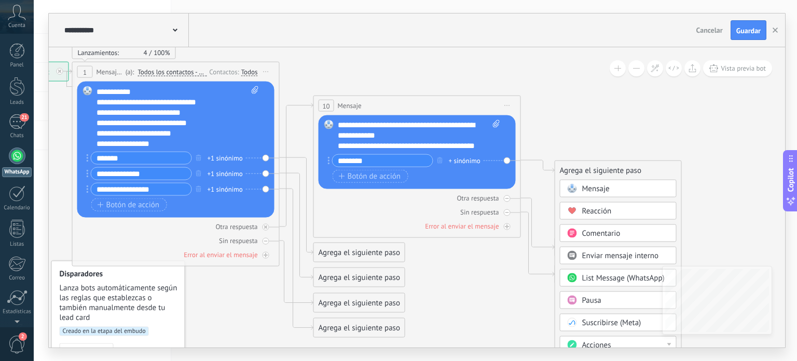
click at [507, 160] on div "Reemplazar Quitar Convertir a mensaje de voz Arrastre la imagen aquí para adjun…" at bounding box center [417, 152] width 197 height 74
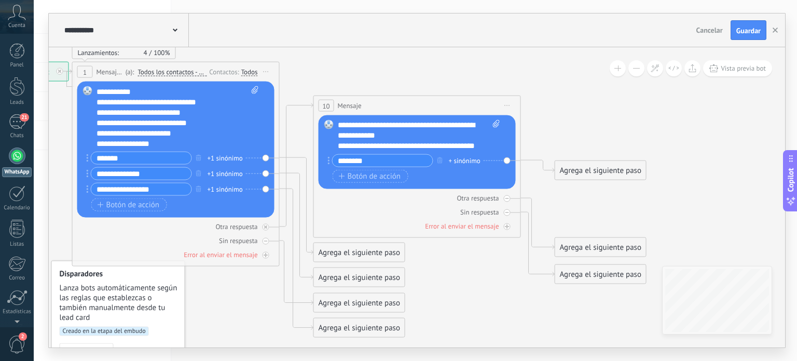
click at [507, 160] on div "Reemplazar Quitar Convertir a mensaje de voz Arrastre la imagen aquí para adjun…" at bounding box center [417, 152] width 197 height 74
click at [506, 160] on div "Reemplazar Quitar Convertir a mensaje de voz Arrastre la imagen aquí para adjun…" at bounding box center [417, 152] width 197 height 74
click at [419, 161] on input "********" at bounding box center [383, 161] width 100 height 12
click at [552, 169] on icon at bounding box center [538, 166] width 34 height 12
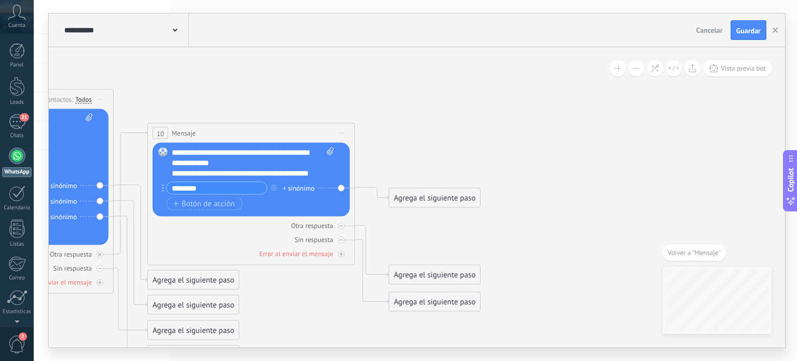
click at [398, 202] on div "Agrega el siguiente paso" at bounding box center [434, 197] width 91 height 17
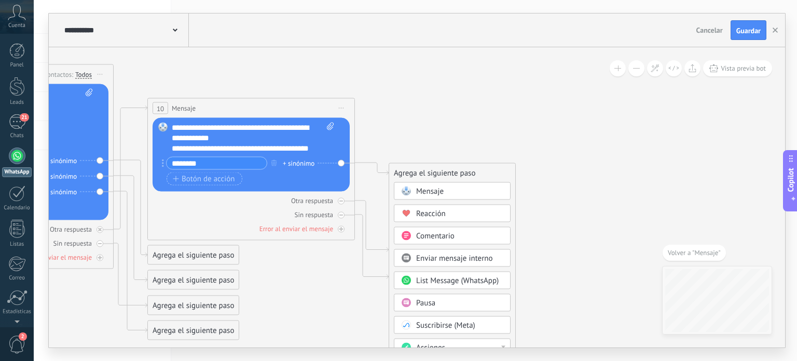
click at [339, 161] on div "Reemplazar Quitar Convertir a mensaje de voz Arrastre la imagen aquí para adjun…" at bounding box center [251, 155] width 197 height 74
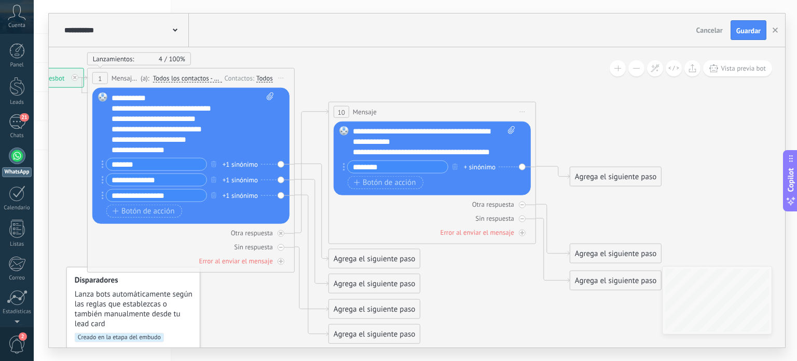
drag, startPoint x: 294, startPoint y: 303, endPoint x: 475, endPoint y: 307, distance: 181.2
click at [475, 307] on icon at bounding box center [311, 205] width 1150 height 795
click at [439, 144] on div "**********" at bounding box center [434, 141] width 163 height 31
click at [494, 133] on div "**********" at bounding box center [434, 141] width 163 height 31
click at [526, 112] on span "Iniciar vista previa aquí Cambiar nombre Duplicar [GEOGRAPHIC_DATA]" at bounding box center [522, 111] width 17 height 15
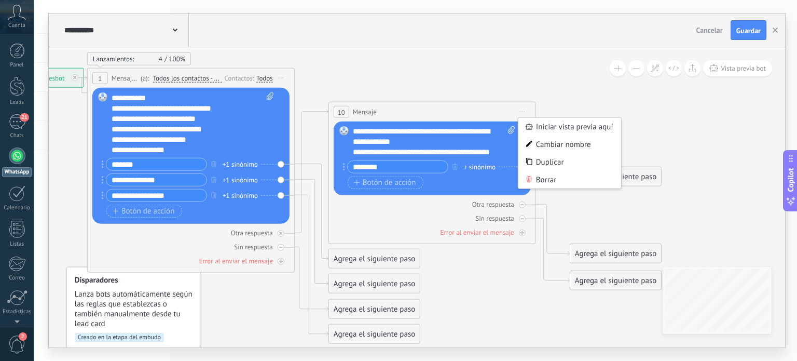
click at [490, 135] on div "**********" at bounding box center [434, 141] width 163 height 31
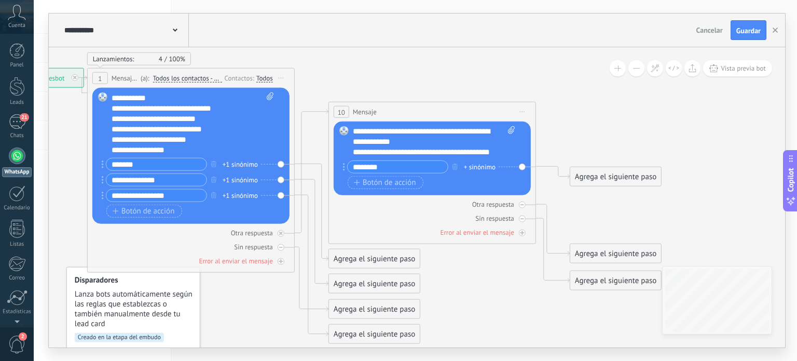
click at [355, 167] on input "********" at bounding box center [398, 167] width 100 height 12
drag, startPoint x: 343, startPoint y: 163, endPoint x: 343, endPoint y: 182, distance: 18.7
click at [523, 167] on div "Reemplazar Quitar Convertir a mensaje de voz Arrastre la imagen aquí para adjun…" at bounding box center [432, 158] width 197 height 74
drag, startPoint x: 383, startPoint y: 169, endPoint x: 445, endPoint y: 170, distance: 62.3
click at [445, 170] on input "********" at bounding box center [398, 167] width 100 height 12
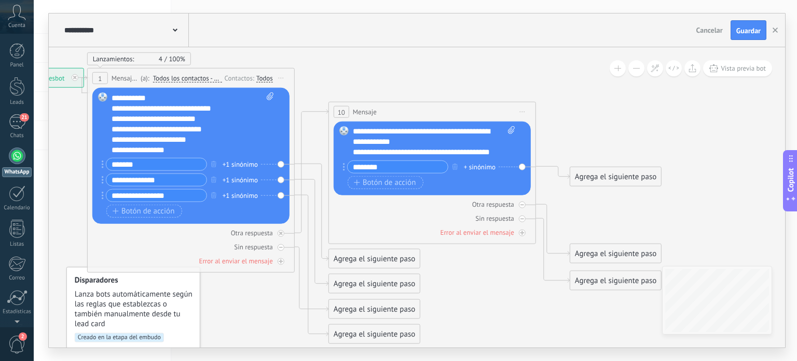
drag, startPoint x: 525, startPoint y: 167, endPoint x: 606, endPoint y: 178, distance: 81.6
click at [214, 132] on div "**********" at bounding box center [214, 132] width 0 height 0
click at [583, 179] on div "Agrega el siguiente paso" at bounding box center [615, 176] width 91 height 17
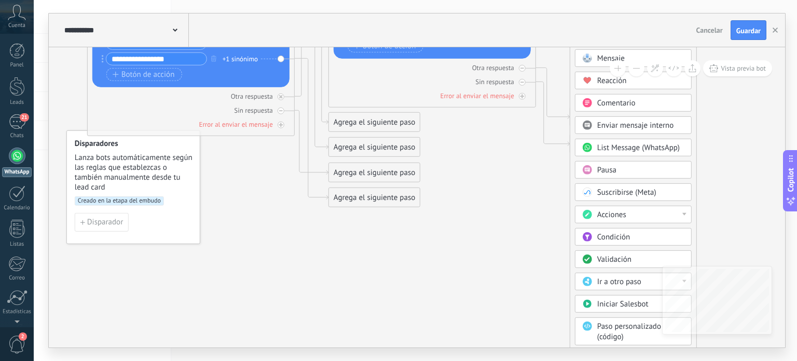
click at [684, 211] on div "Acciones" at bounding box center [640, 215] width 87 height 10
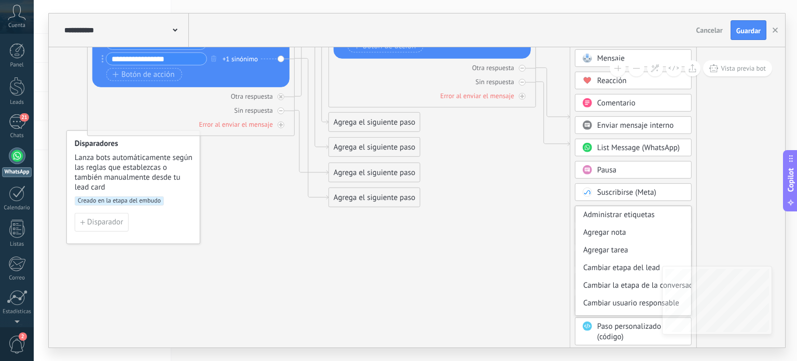
click at [526, 249] on icon at bounding box center [311, 69] width 1150 height 795
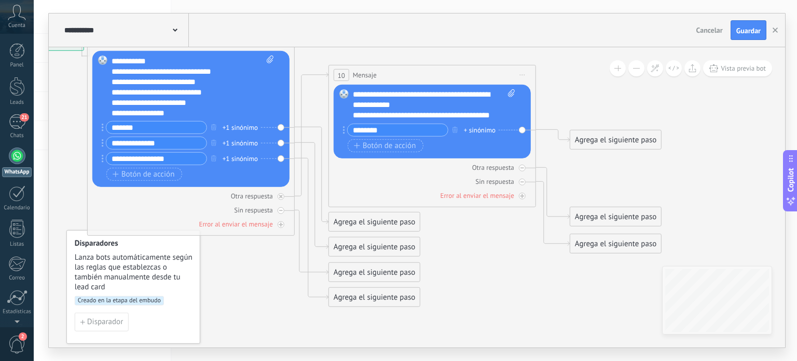
click at [625, 141] on div "Agrega el siguiente paso" at bounding box center [615, 139] width 91 height 17
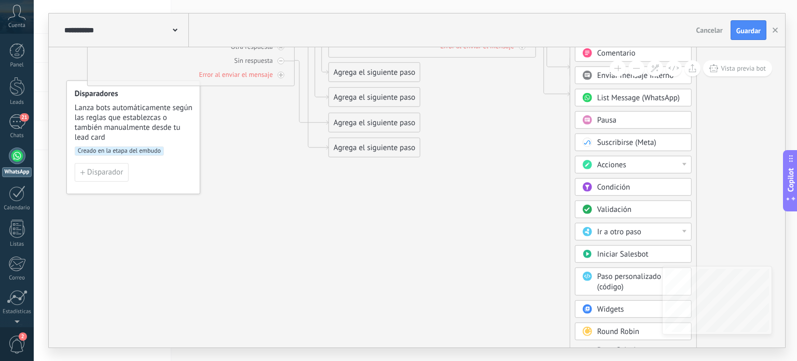
click at [684, 227] on div "Ir a otro paso" at bounding box center [640, 232] width 87 height 10
click at [547, 240] on icon at bounding box center [311, 19] width 1150 height 795
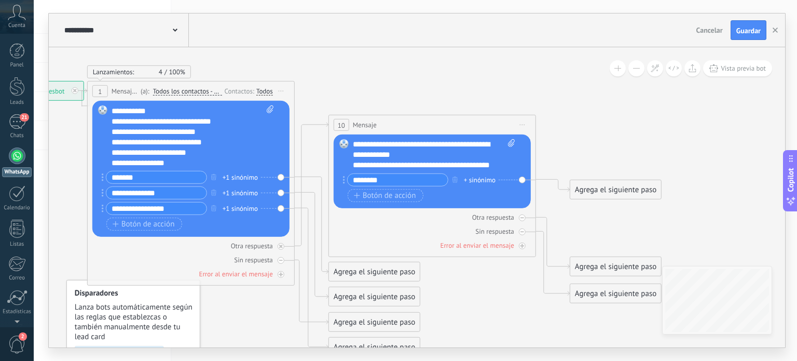
click at [640, 193] on div "Agrega el siguiente paso" at bounding box center [615, 189] width 91 height 17
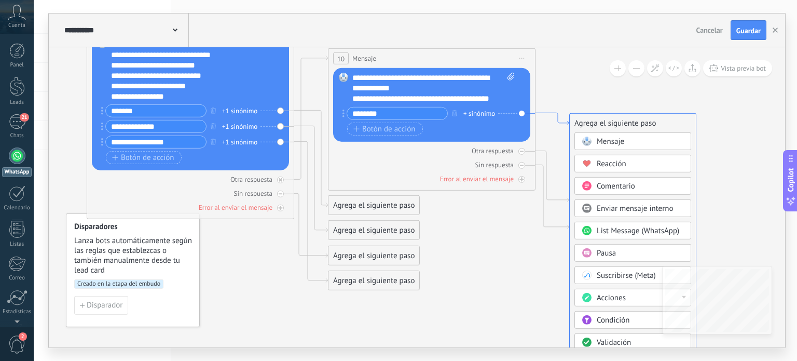
drag, startPoint x: 536, startPoint y: 102, endPoint x: 536, endPoint y: 110, distance: 7.3
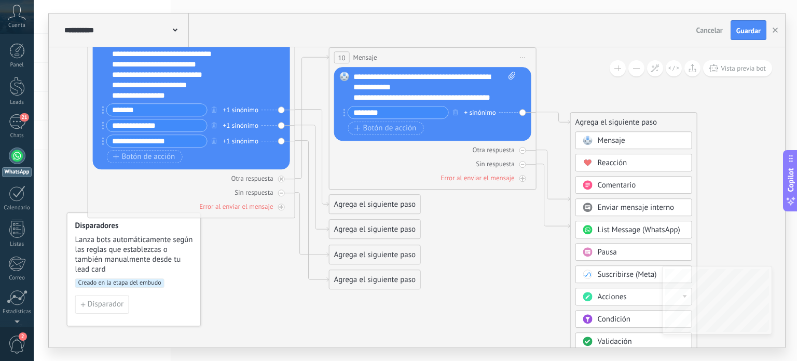
drag, startPoint x: 571, startPoint y: 76, endPoint x: 575, endPoint y: 72, distance: 5.9
click at [573, 74] on icon at bounding box center [312, 151] width 1150 height 795
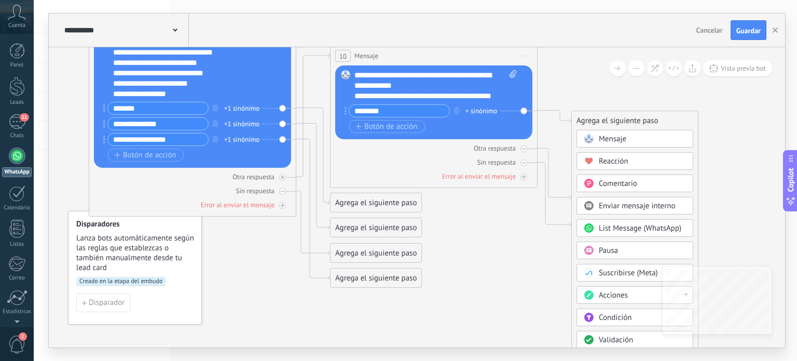
click at [575, 74] on icon at bounding box center [313, 149] width 1150 height 795
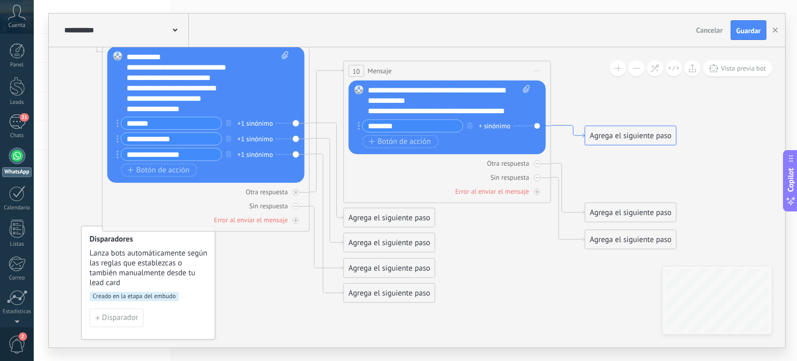
drag, startPoint x: 566, startPoint y: 119, endPoint x: 579, endPoint y: 134, distance: 20.2
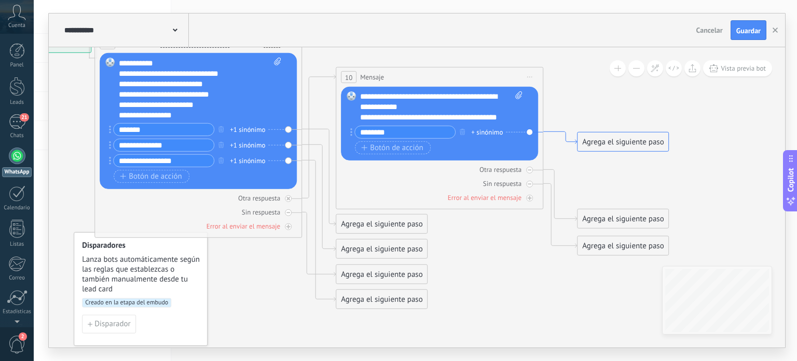
drag, startPoint x: 564, startPoint y: 124, endPoint x: 556, endPoint y: 130, distance: 10.0
click at [556, 132] on icon at bounding box center [560, 138] width 34 height 12
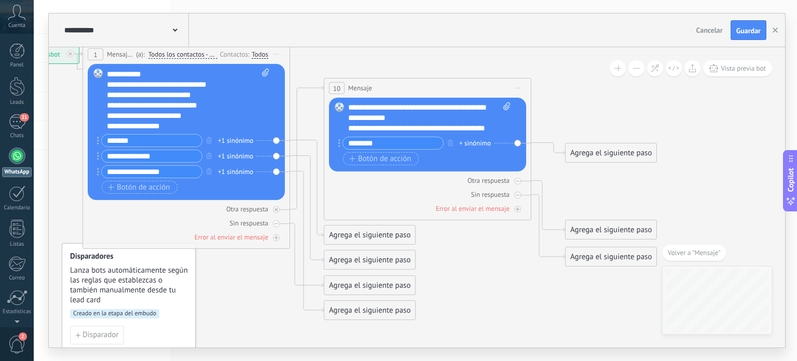
drag, startPoint x: 311, startPoint y: 91, endPoint x: 507, endPoint y: 40, distance: 202.1
click at [507, 40] on div "**********" at bounding box center [417, 180] width 737 height 334
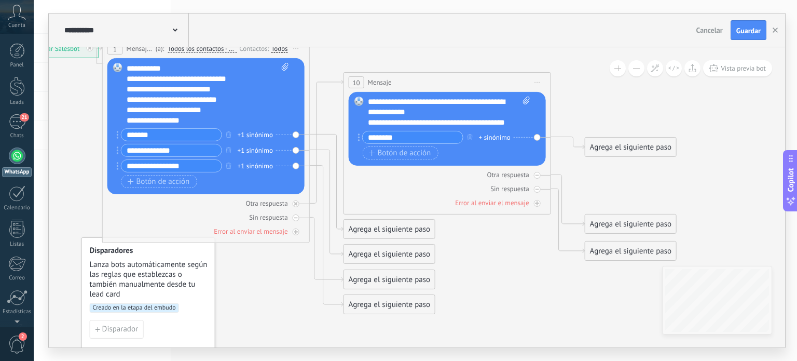
click at [522, 137] on div "******** + sinónimo" at bounding box center [441, 137] width 167 height 13
click at [597, 151] on div "Agrega el siguiente paso" at bounding box center [631, 147] width 91 height 17
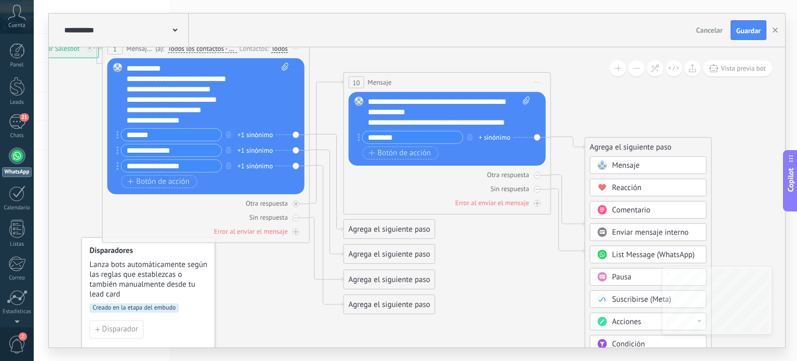
click at [597, 151] on div "Agrega el siguiente paso" at bounding box center [649, 147] width 126 height 17
click at [595, 103] on icon at bounding box center [326, 176] width 1150 height 795
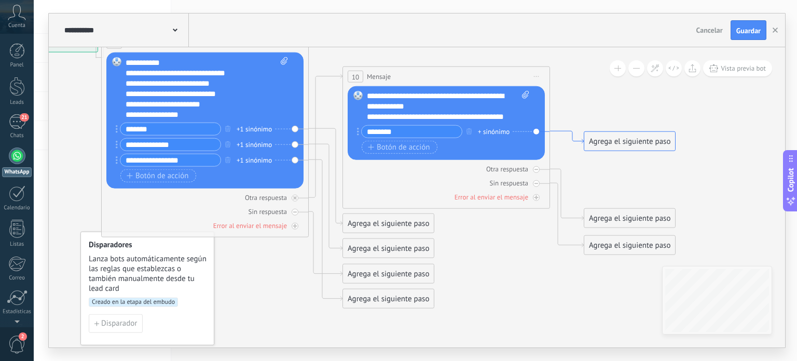
drag, startPoint x: 579, startPoint y: 146, endPoint x: 579, endPoint y: 140, distance: 5.7
click at [579, 140] on icon at bounding box center [567, 137] width 34 height 12
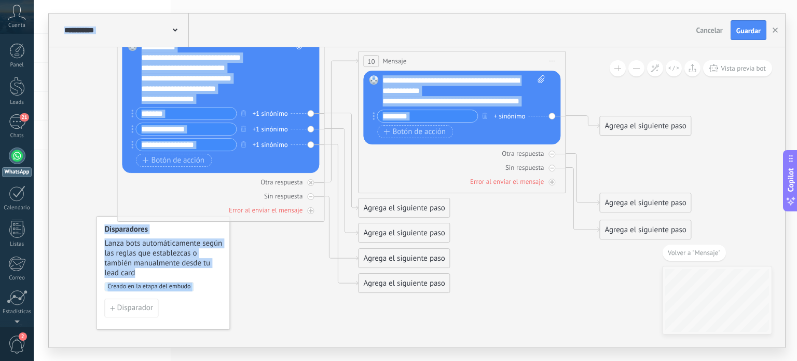
drag, startPoint x: 438, startPoint y: 129, endPoint x: 632, endPoint y: 61, distance: 206.2
click at [632, 61] on div "**********" at bounding box center [417, 197] width 737 height 300
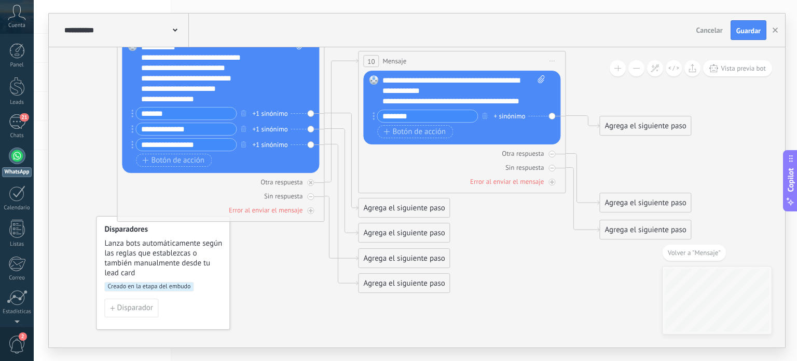
click at [579, 94] on icon at bounding box center [341, 155] width 1150 height 795
click at [552, 116] on div "Reemplazar Quitar Convertir a mensaje de voz Arrastre la imagen aquí para adjun…" at bounding box center [461, 108] width 197 height 74
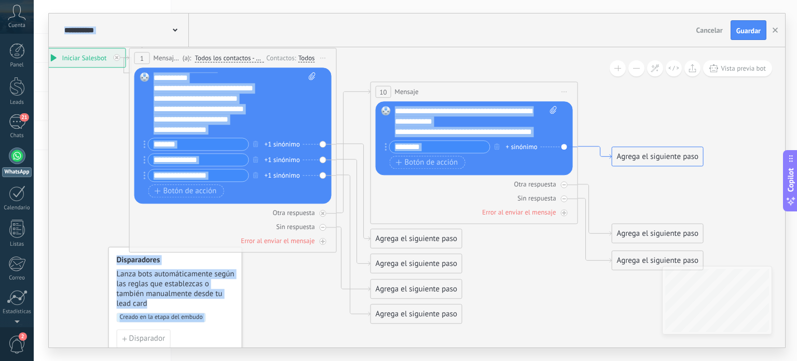
drag, startPoint x: 567, startPoint y: 115, endPoint x: 579, endPoint y: 145, distance: 33.1
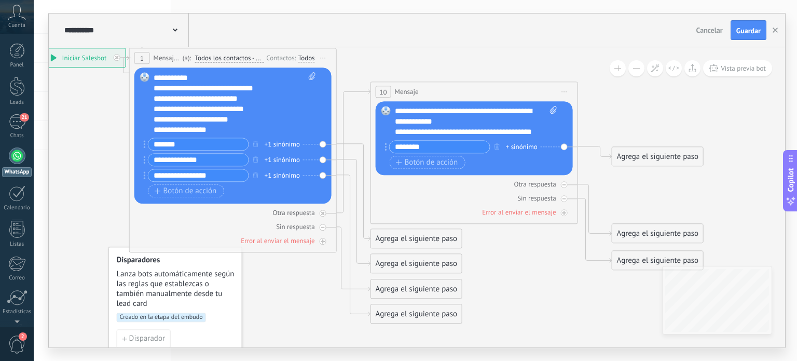
click at [595, 120] on icon at bounding box center [353, 186] width 1150 height 795
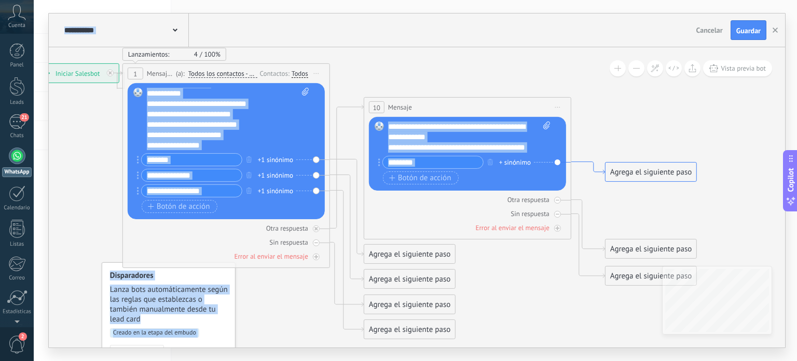
drag, startPoint x: 610, startPoint y: 154, endPoint x: 604, endPoint y: 170, distance: 17.0
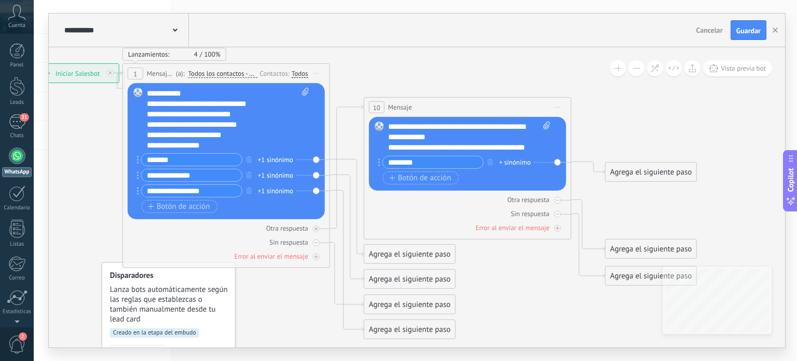
click at [578, 137] on icon at bounding box center [347, 201] width 1150 height 795
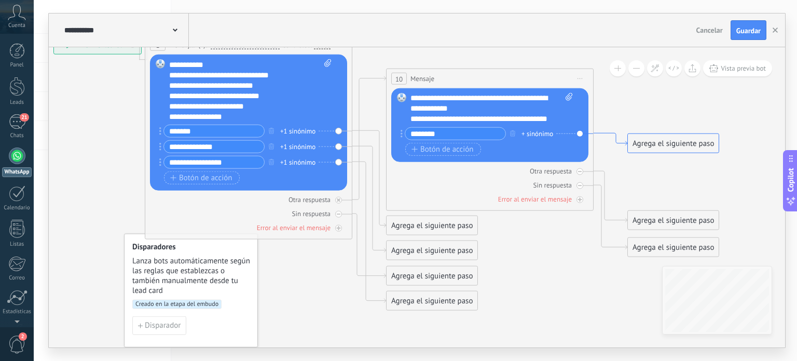
drag, startPoint x: 573, startPoint y: 160, endPoint x: 596, endPoint y: 131, distance: 36.6
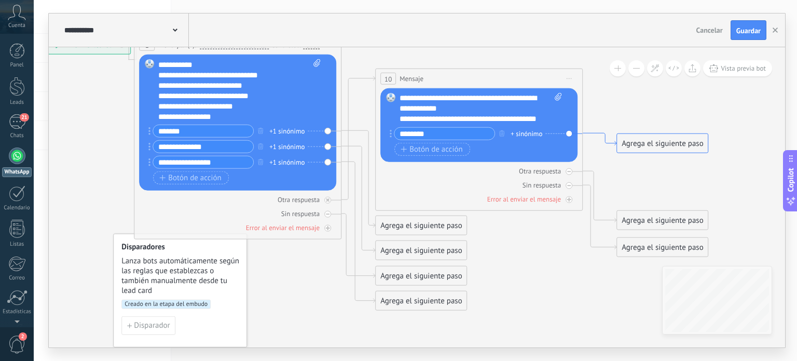
drag, startPoint x: 619, startPoint y: 138, endPoint x: 608, endPoint y: 138, distance: 10.4
click at [570, 134] on div "Reemplazar Quitar Convertir a mensaje de voz Arrastre la imagen aquí para adjun…" at bounding box center [478, 125] width 197 height 74
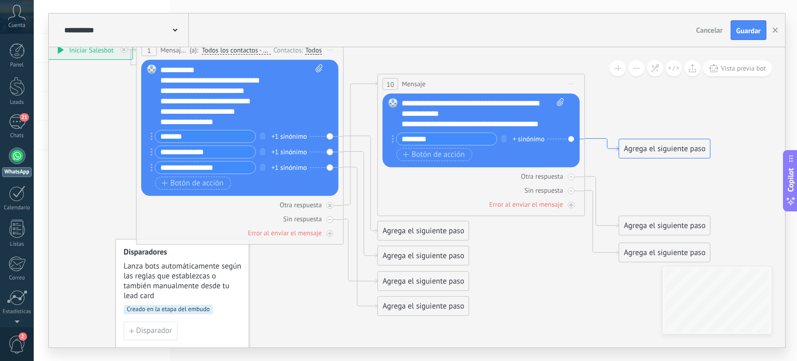
drag, startPoint x: 602, startPoint y: 132, endPoint x: 604, endPoint y: 137, distance: 5.6
click at [604, 139] on icon at bounding box center [602, 145] width 34 height 12
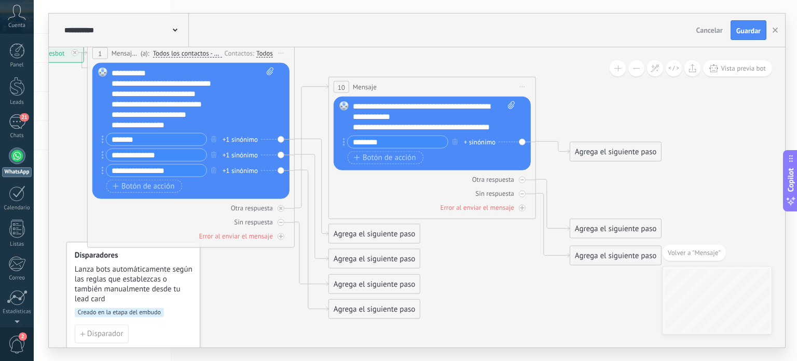
drag, startPoint x: 387, startPoint y: 131, endPoint x: 568, endPoint y: 85, distance: 187.0
click at [568, 85] on icon at bounding box center [311, 181] width 1150 height 795
click at [551, 63] on icon at bounding box center [311, 181] width 1150 height 795
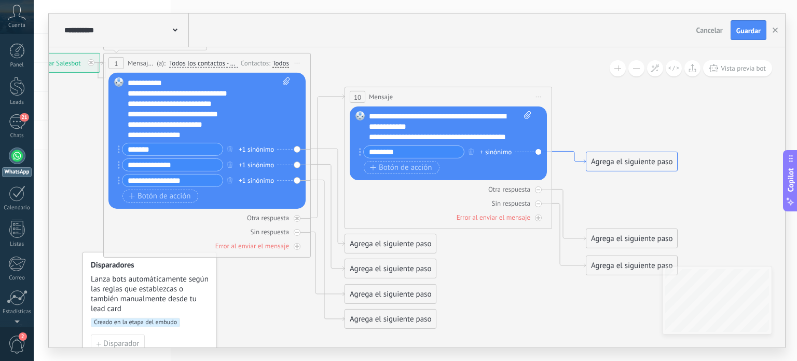
drag, startPoint x: 549, startPoint y: 141, endPoint x: 565, endPoint y: 151, distance: 19.1
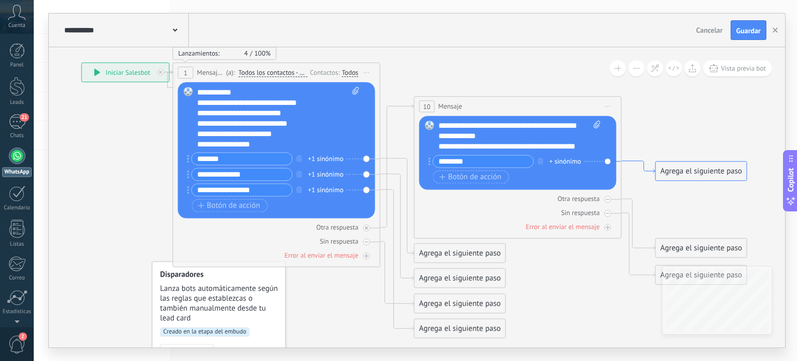
drag, startPoint x: 568, startPoint y: 151, endPoint x: 637, endPoint y: 160, distance: 69.7
click at [618, 69] on span at bounding box center [618, 68] width 7 height 1
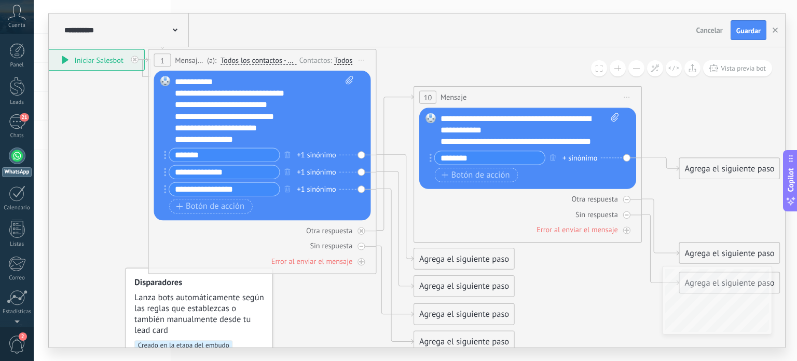
drag, startPoint x: 428, startPoint y: 134, endPoint x: 408, endPoint y: 137, distance: 19.8
click at [288, 120] on div "**********" at bounding box center [288, 120] width 0 height 0
click at [615, 66] on button at bounding box center [618, 68] width 16 height 16
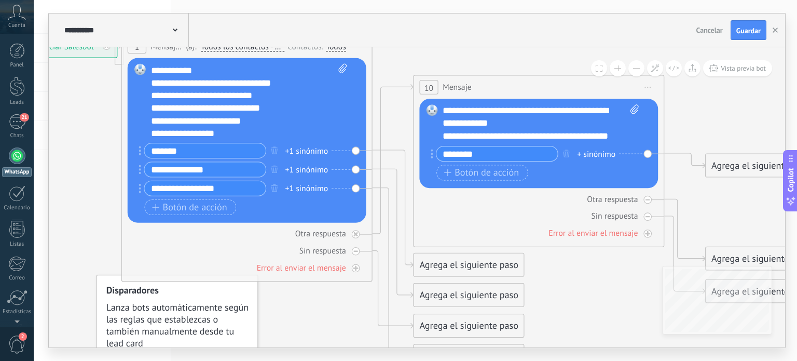
drag, startPoint x: 638, startPoint y: 134, endPoint x: 607, endPoint y: 134, distance: 31.1
click at [607, 134] on div "Reemplazar Quitar Convertir a mensaje de voz Arrastre la imagen aquí para adjun…" at bounding box center [538, 143] width 239 height 89
drag, startPoint x: 646, startPoint y: 153, endPoint x: 414, endPoint y: 160, distance: 232.7
click at [414, 160] on div "10 Mensaje ******* (a): Todos los contactos - canales seleccionados Todos los c…" at bounding box center [538, 161] width 251 height 172
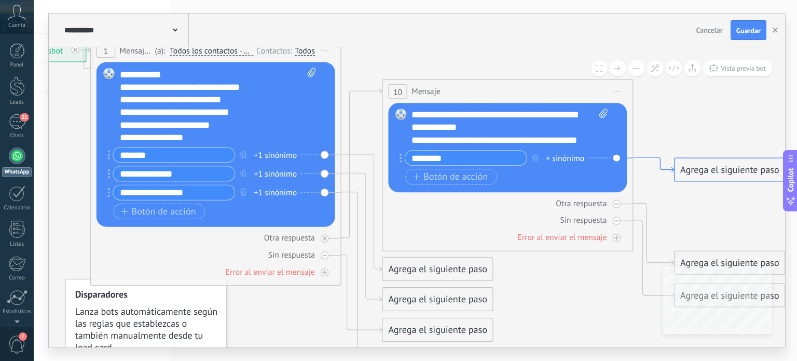
drag, startPoint x: 677, startPoint y: 154, endPoint x: 650, endPoint y: 157, distance: 27.2
click at [650, 157] on icon at bounding box center [653, 164] width 41 height 15
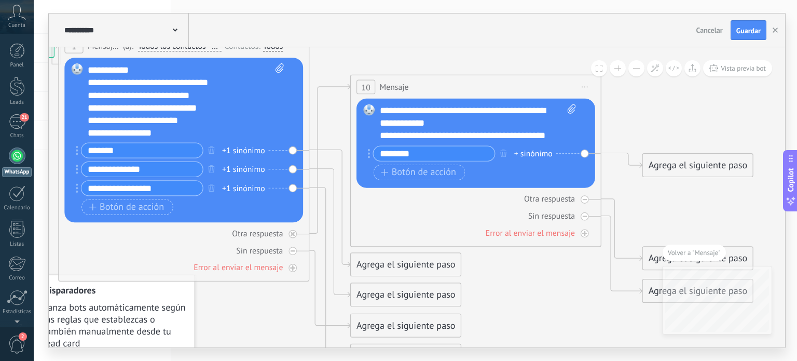
drag, startPoint x: 384, startPoint y: 137, endPoint x: 644, endPoint y: 104, distance: 261.6
click at [644, 104] on icon at bounding box center [329, 201] width 1391 height 962
click at [391, 110] on div "**********" at bounding box center [478, 123] width 197 height 38
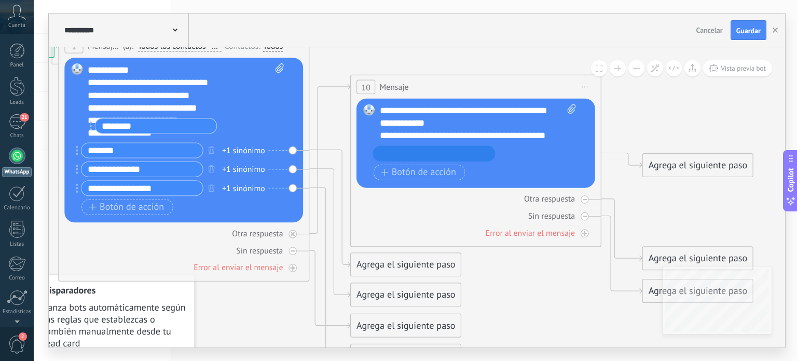
drag, startPoint x: 370, startPoint y: 153, endPoint x: 140, endPoint y: 130, distance: 231.1
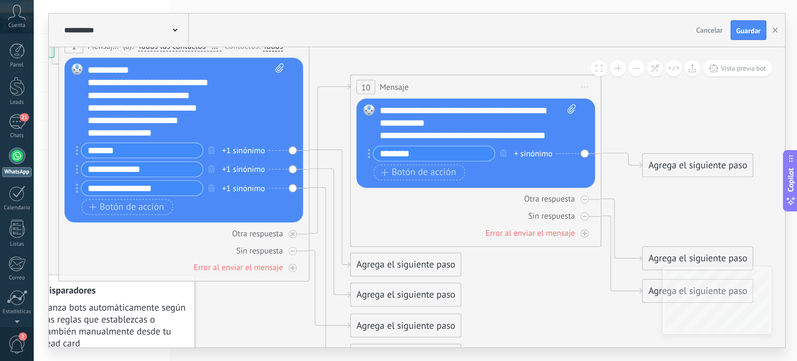
drag, startPoint x: 586, startPoint y: 153, endPoint x: 560, endPoint y: 151, distance: 26.0
click at [560, 151] on div "Reemplazar Quitar Convertir a mensaje de voz Arrastre la imagen aquí para adjun…" at bounding box center [476, 143] width 239 height 89
drag, startPoint x: 563, startPoint y: 152, endPoint x: 520, endPoint y: 150, distance: 43.1
click at [520, 150] on div "******** + sinónimo" at bounding box center [469, 154] width 202 height 16
click at [413, 153] on input "********" at bounding box center [434, 153] width 121 height 15
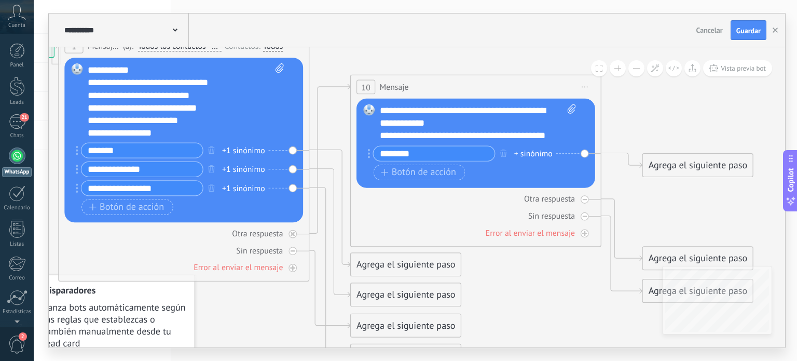
drag, startPoint x: 455, startPoint y: 154, endPoint x: 415, endPoint y: 155, distance: 40.0
click at [415, 155] on input "********" at bounding box center [434, 153] width 121 height 15
click at [582, 152] on div "Reemplazar Quitar Convertir a mensaje de voz Arrastre la imagen aquí para adjun…" at bounding box center [476, 143] width 239 height 89
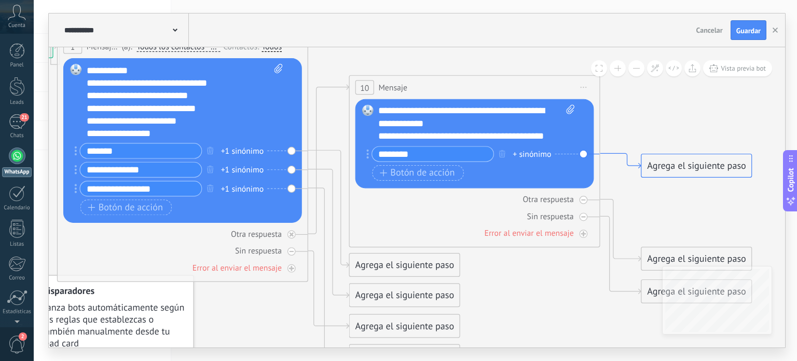
click at [621, 154] on icon at bounding box center [621, 161] width 41 height 15
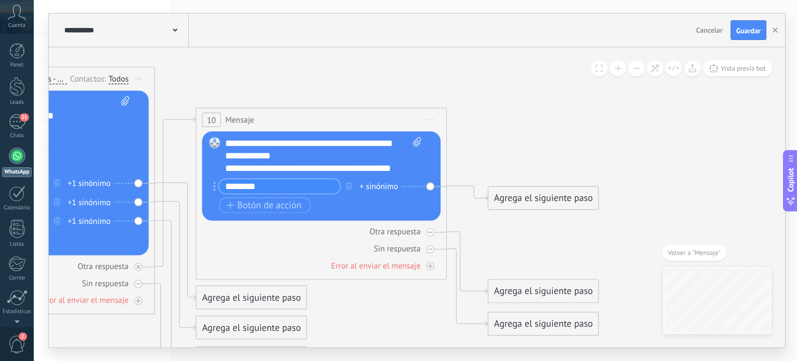
drag, startPoint x: 483, startPoint y: 147, endPoint x: 581, endPoint y: 147, distance: 98.1
click at [581, 147] on icon at bounding box center [174, 234] width 1391 height 962
click at [585, 146] on icon at bounding box center [174, 234] width 1391 height 962
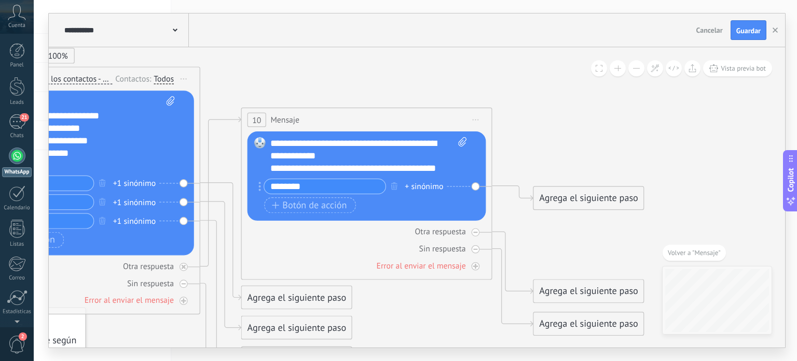
click at [477, 185] on div "Reemplazar Quitar Convertir a mensaje de voz Arrastre la imagen aquí para adjun…" at bounding box center [367, 175] width 239 height 89
click at [555, 197] on div "Agrega el siguiente paso" at bounding box center [589, 198] width 110 height 21
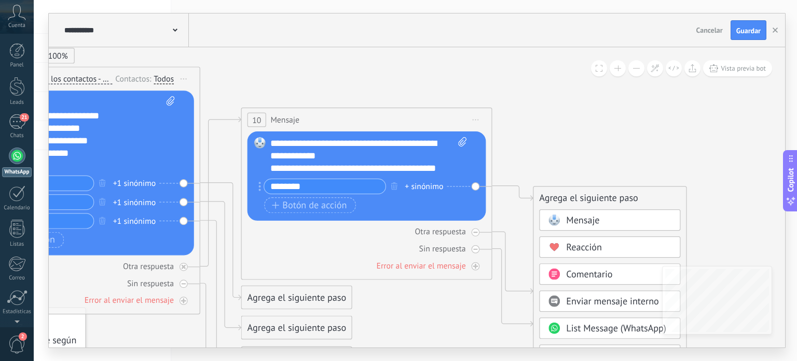
click at [583, 217] on span "Mensaje" at bounding box center [582, 220] width 33 height 12
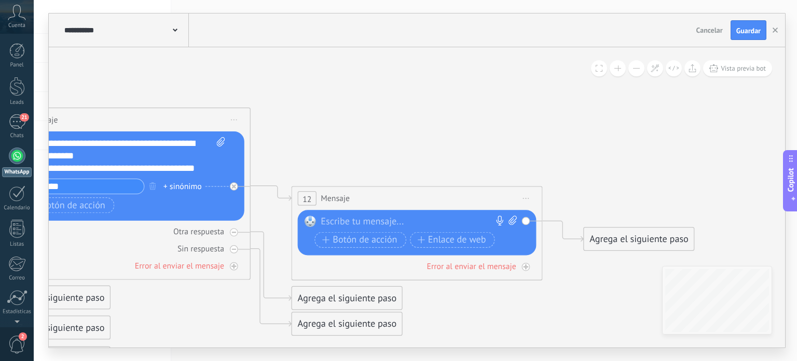
click at [637, 69] on button at bounding box center [637, 68] width 16 height 16
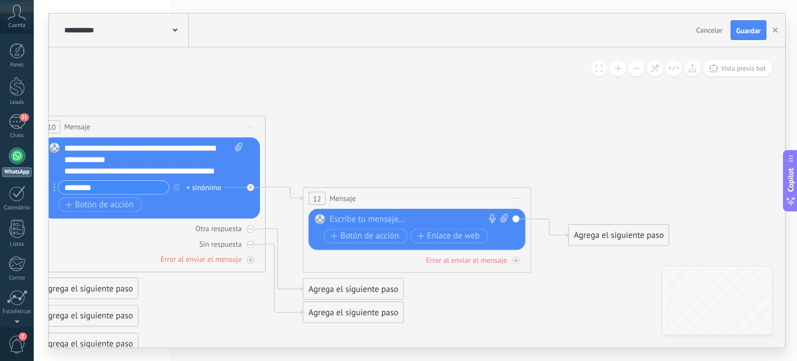
click at [637, 69] on button at bounding box center [637, 68] width 16 height 16
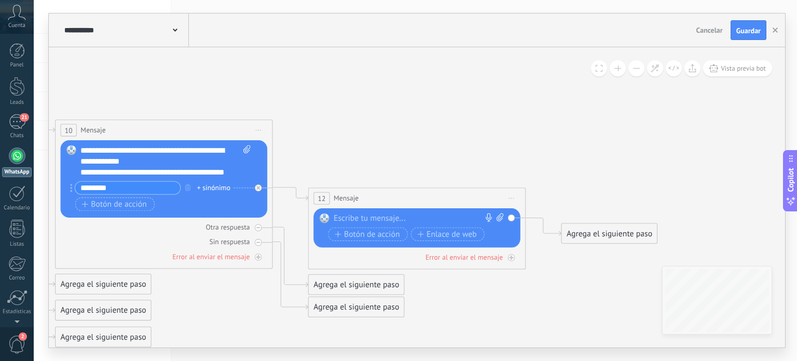
click at [637, 69] on button at bounding box center [637, 68] width 16 height 16
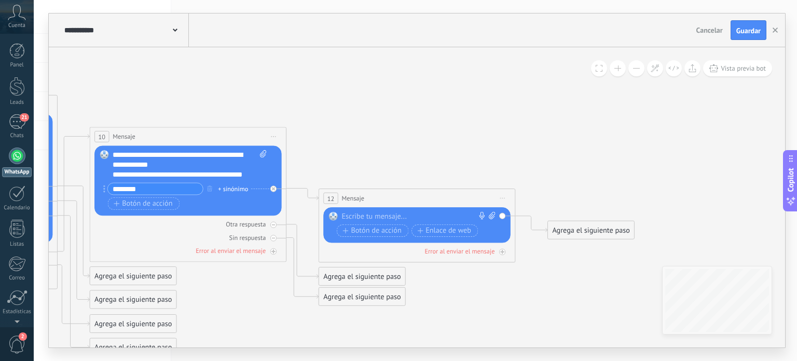
click at [637, 69] on button at bounding box center [637, 68] width 16 height 16
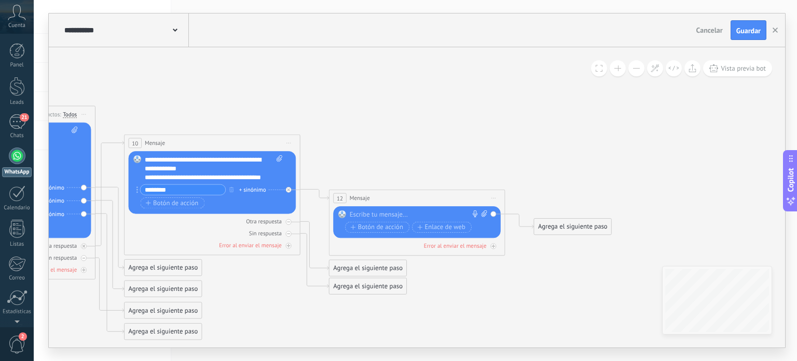
click at [637, 69] on button at bounding box center [637, 68] width 16 height 16
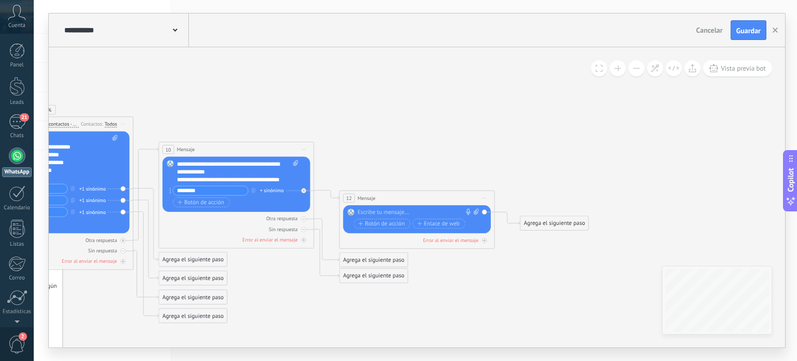
click at [372, 214] on div at bounding box center [415, 213] width 115 height 8
paste div
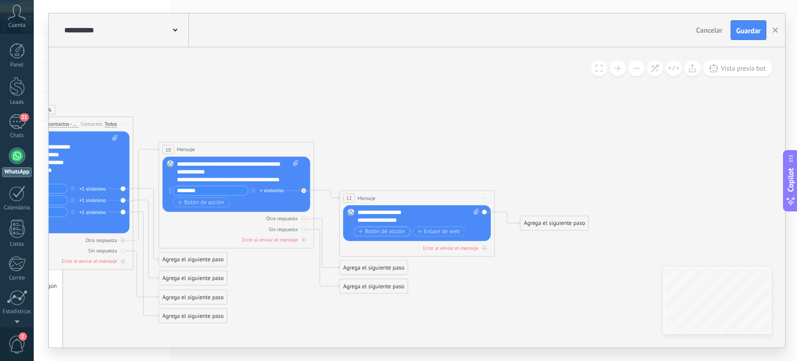
click at [392, 233] on span "Botón de acción" at bounding box center [382, 231] width 47 height 6
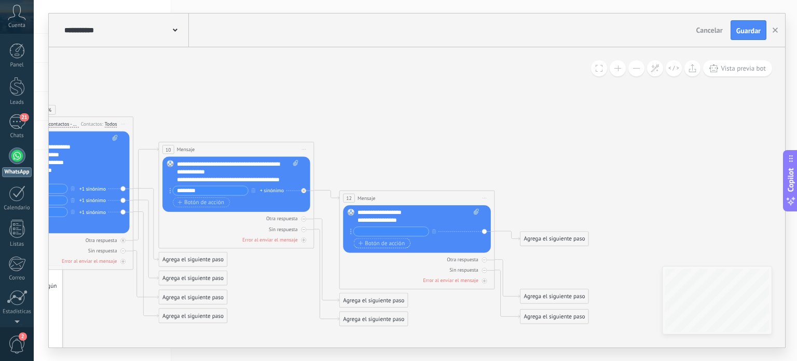
click at [384, 244] on span "Botón de acción" at bounding box center [382, 243] width 47 height 6
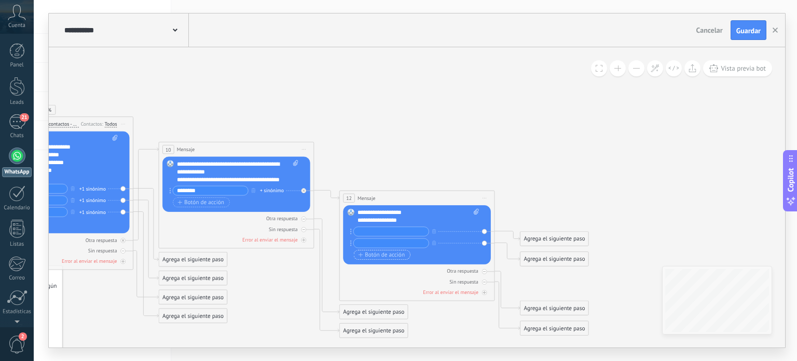
click at [384, 255] on span "Botón de acción" at bounding box center [382, 255] width 47 height 6
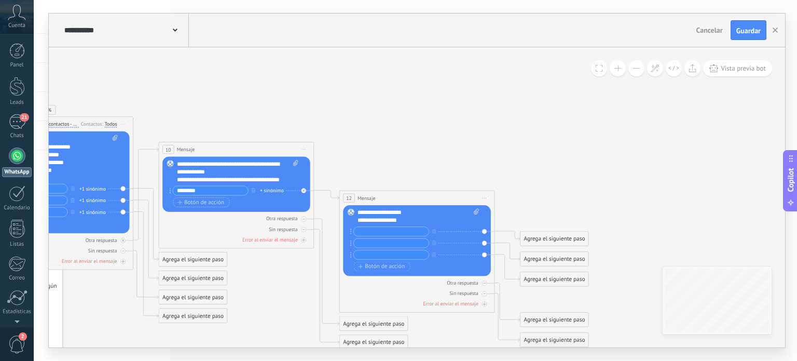
click at [382, 233] on input "text" at bounding box center [391, 231] width 75 height 9
paste input "*******"
type input "*******"
click at [393, 243] on input "text" at bounding box center [391, 243] width 75 height 9
paste input "**********"
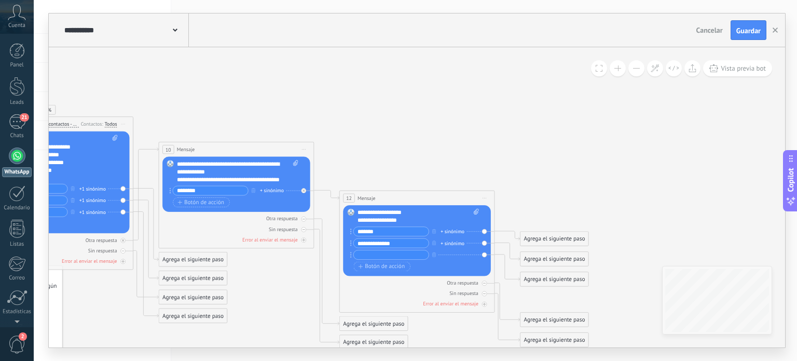
type input "**********"
click at [411, 255] on input "text" at bounding box center [391, 254] width 75 height 9
paste input "**********"
type input "**********"
click at [189, 201] on span "Botón de acción" at bounding box center [201, 202] width 47 height 6
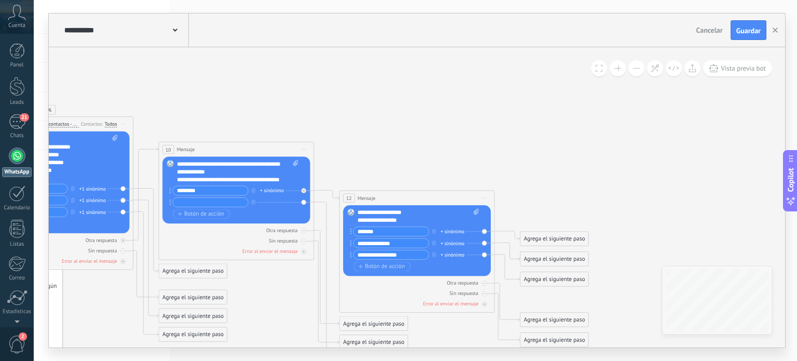
paste input "**********"
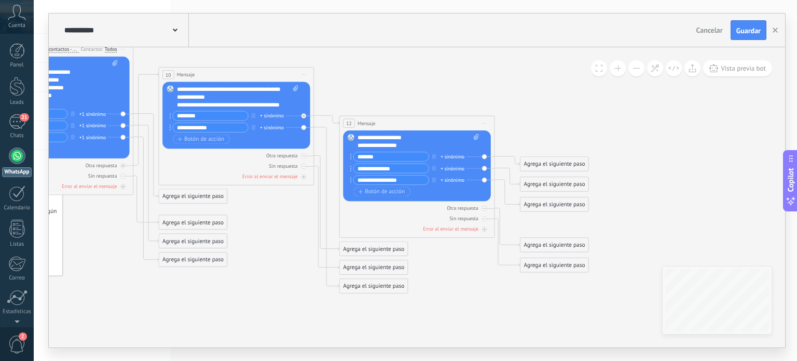
type input "**********"
click at [619, 73] on button at bounding box center [618, 68] width 16 height 16
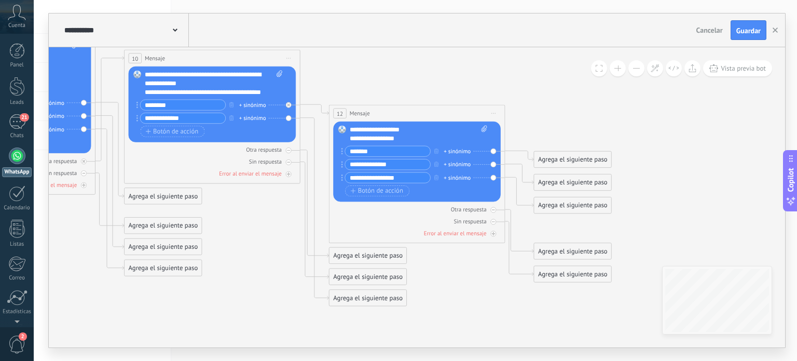
click at [619, 73] on button at bounding box center [618, 68] width 16 height 16
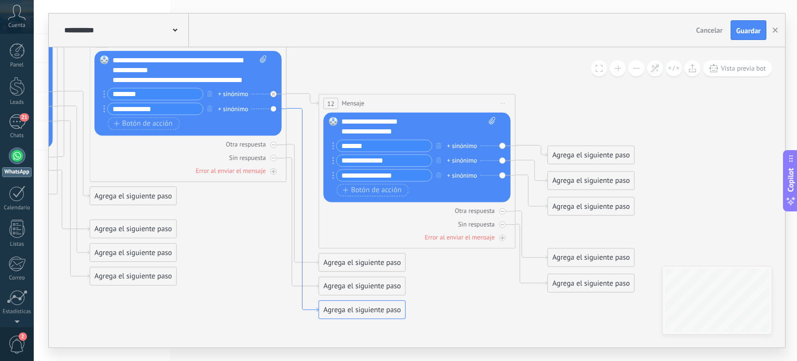
click at [311, 310] on icon at bounding box center [303, 209] width 32 height 203
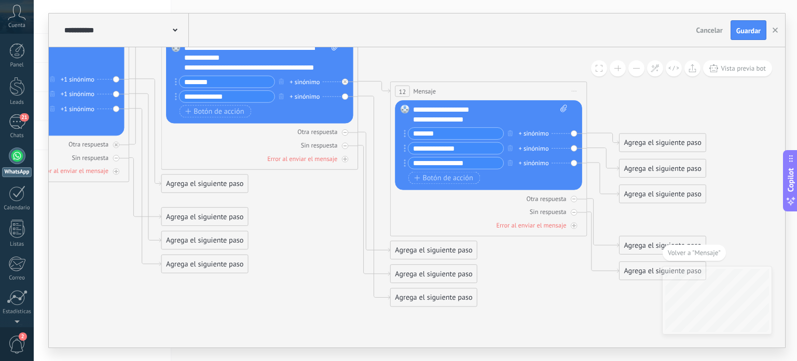
click at [410, 297] on div "Agrega el siguiente paso" at bounding box center [434, 298] width 87 height 16
click at [428, 316] on span "Mensaje" at bounding box center [429, 314] width 26 height 9
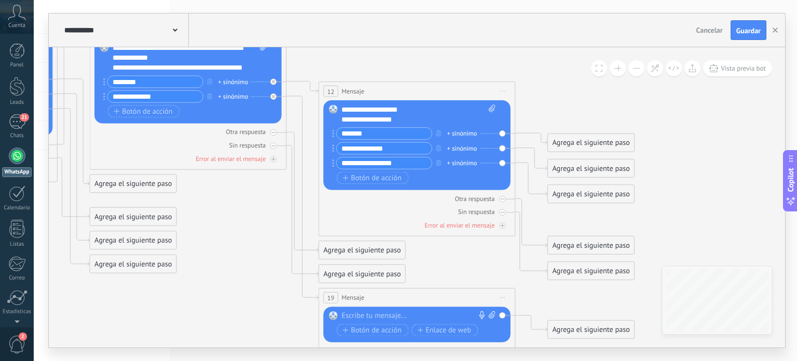
click at [383, 316] on div at bounding box center [415, 316] width 146 height 10
paste div
click at [555, 329] on div "Agrega el siguiente paso" at bounding box center [591, 329] width 87 height 16
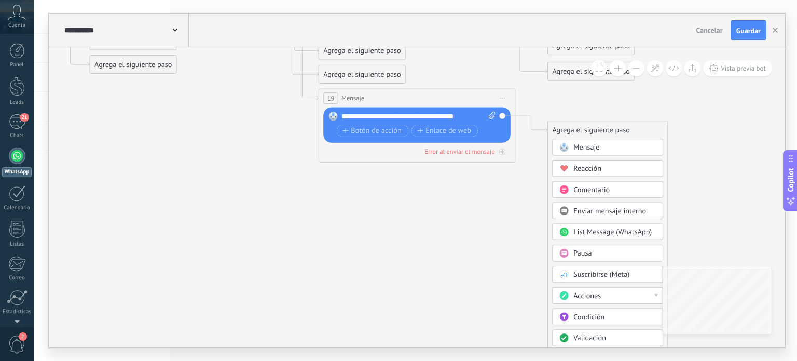
click at [658, 294] on div at bounding box center [657, 295] width 4 height 3
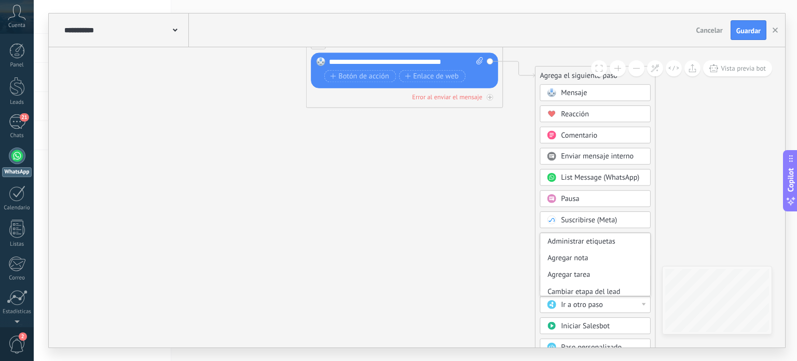
drag, startPoint x: 712, startPoint y: 181, endPoint x: 701, endPoint y: 99, distance: 82.2
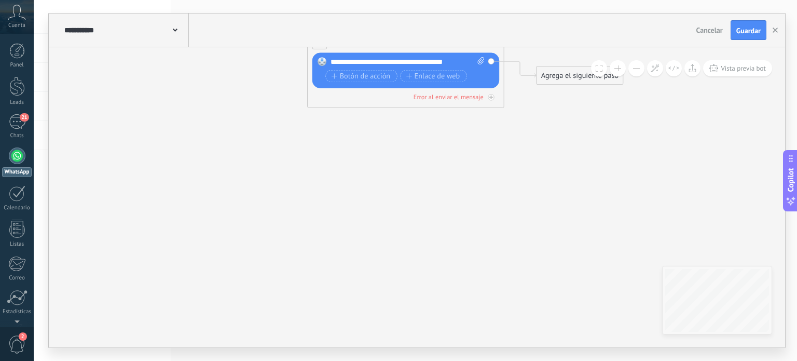
click at [562, 77] on div "Agrega el siguiente paso" at bounding box center [580, 75] width 87 height 16
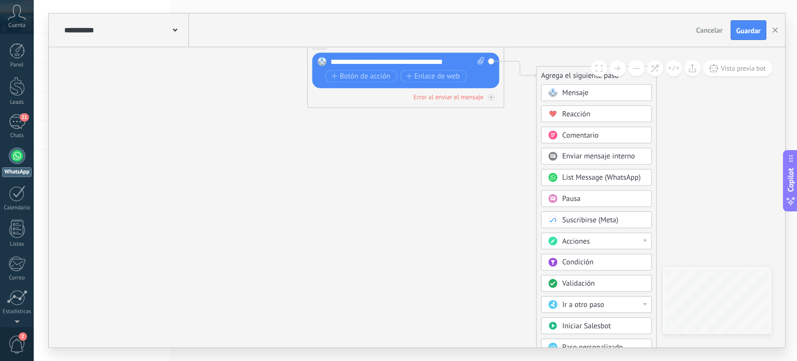
click at [648, 238] on div "Acciones" at bounding box center [596, 241] width 111 height 17
click at [623, 274] on div "Agregar tarea" at bounding box center [597, 274] width 110 height 17
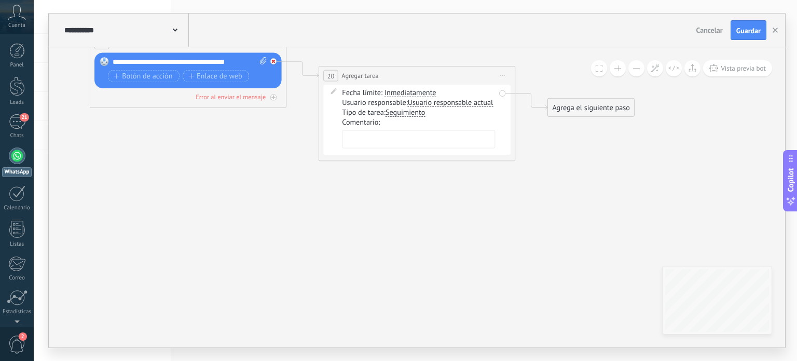
click at [273, 61] on icon at bounding box center [274, 62] width 4 height 4
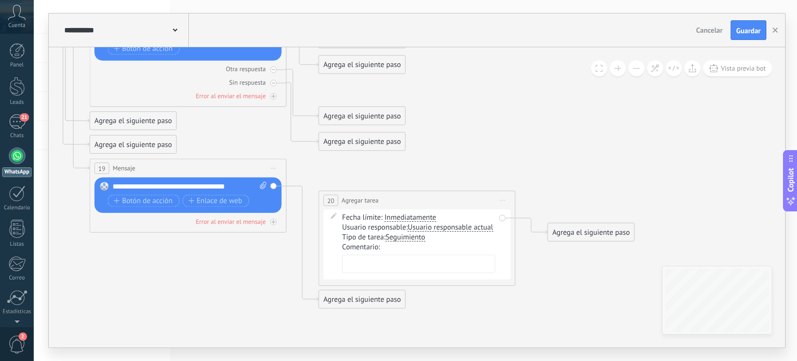
click at [505, 200] on icon at bounding box center [502, 200] width 5 height 1
click at [535, 262] on div "Borrar" at bounding box center [547, 264] width 97 height 17
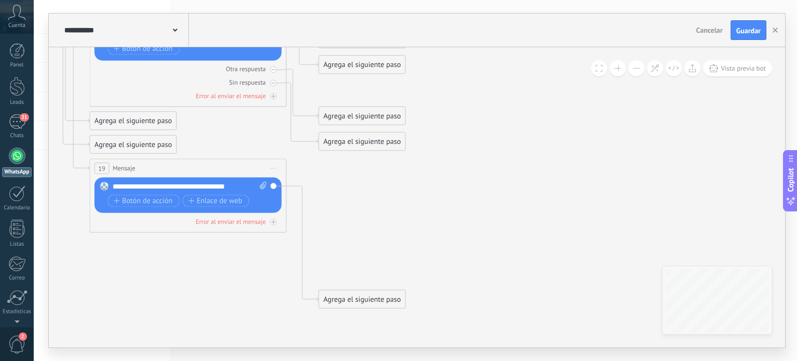
click at [380, 300] on div "Agrega el siguiente paso" at bounding box center [362, 299] width 87 height 16
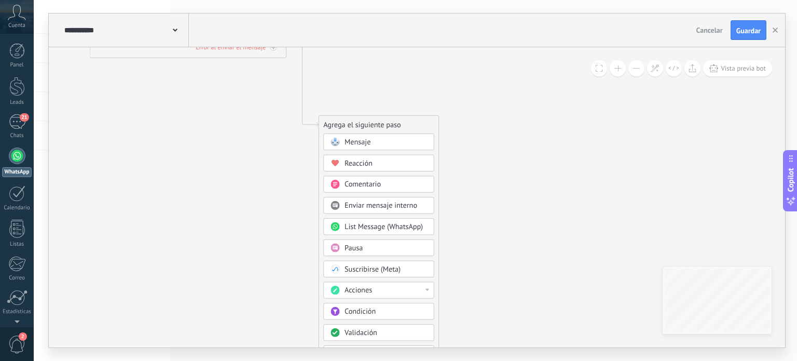
click at [428, 289] on div at bounding box center [428, 290] width 4 height 3
click at [405, 304] on div "Cambiar usuario responsable" at bounding box center [379, 306] width 110 height 17
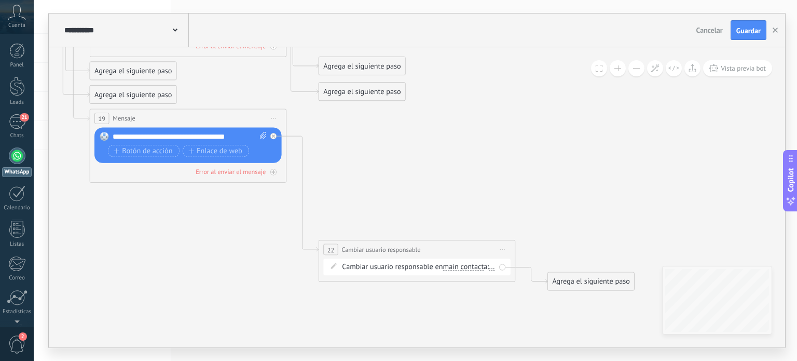
click at [440, 252] on div "**********" at bounding box center [417, 249] width 196 height 18
drag, startPoint x: 453, startPoint y: 253, endPoint x: 435, endPoint y: 261, distance: 20.0
click at [434, 261] on div "Cambiar usuario responsable en main contact main contact all contacts chat cont…" at bounding box center [416, 267] width 187 height 17
click at [501, 248] on span "Iniciar vista previa aquí Cambiar nombre Duplicar [GEOGRAPHIC_DATA]" at bounding box center [503, 249] width 16 height 15
click at [520, 310] on div "Borrar" at bounding box center [547, 313] width 97 height 17
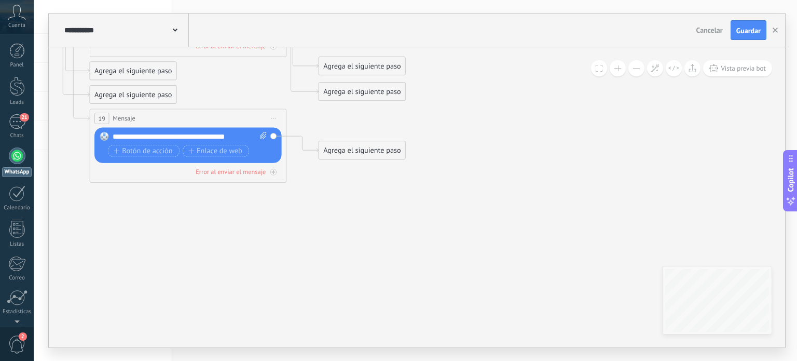
click at [376, 156] on div "Agrega el siguiente paso" at bounding box center [362, 150] width 87 height 16
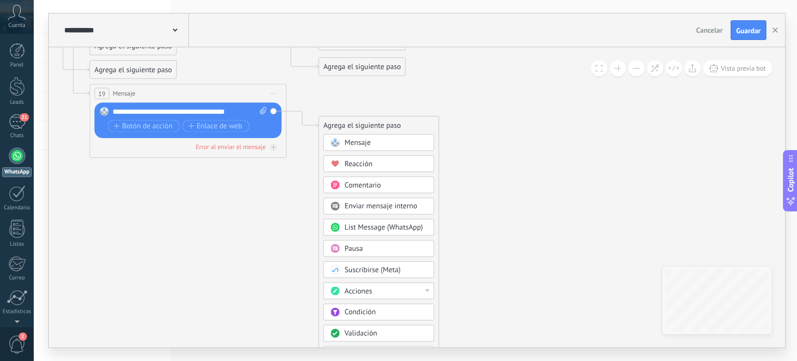
click at [407, 249] on div "Pausa" at bounding box center [386, 249] width 83 height 10
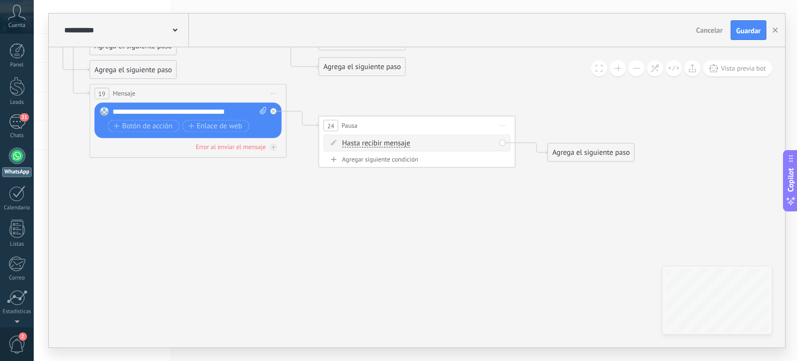
click at [465, 127] on div "24 Pausa ***** Iniciar vista previa aquí Cambiar nombre Duplicar Borrar" at bounding box center [417, 125] width 196 height 18
click at [397, 159] on div "Agregar siguiente condición" at bounding box center [416, 159] width 187 height 8
click at [343, 125] on span "Pausa" at bounding box center [350, 125] width 16 height 9
click at [329, 182] on div "Agregar siguiente condición" at bounding box center [416, 180] width 187 height 8
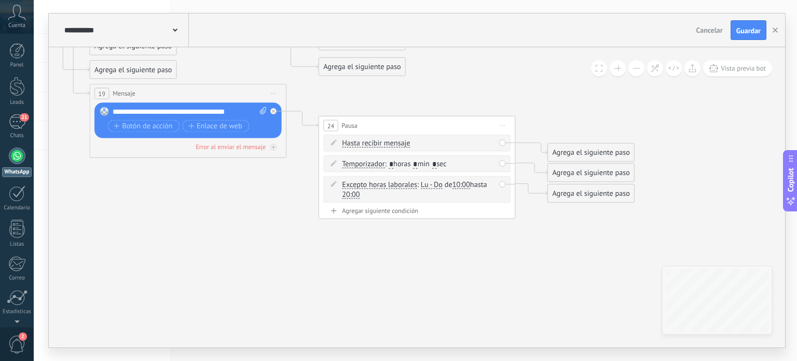
click at [298, 183] on icon at bounding box center [73, 1] width 1549 height 927
click at [314, 123] on icon at bounding box center [303, 119] width 32 height 16
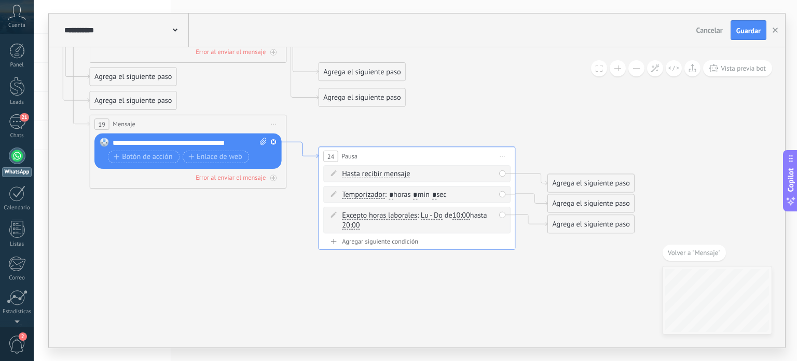
drag, startPoint x: 316, startPoint y: 155, endPoint x: 545, endPoint y: 259, distance: 251.6
click at [545, 259] on icon at bounding box center [73, 32] width 1549 height 927
click at [492, 243] on div "Agregar siguiente condición" at bounding box center [417, 242] width 187 height 8
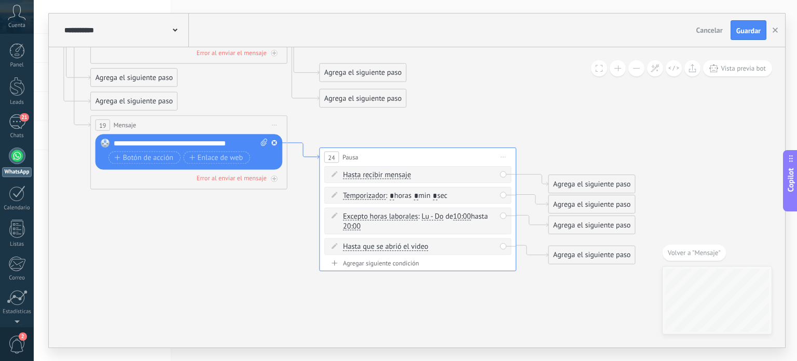
click at [304, 143] on icon at bounding box center [304, 151] width 32 height 16
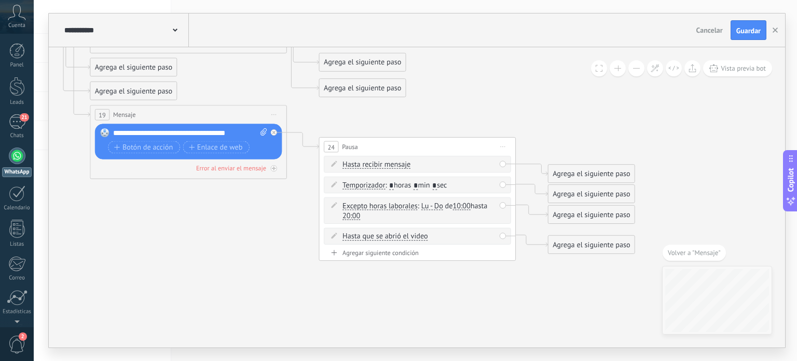
drag, startPoint x: 304, startPoint y: 143, endPoint x: 287, endPoint y: 146, distance: 17.3
click at [287, 146] on icon at bounding box center [73, 32] width 1549 height 947
click at [275, 131] on icon at bounding box center [274, 133] width 4 height 4
click at [391, 154] on div "24 Pausa ***** Iniciar vista previa aquí Cambiar nombre Duplicar Borrar" at bounding box center [417, 147] width 196 height 18
click at [301, 151] on icon at bounding box center [303, 204] width 32 height 144
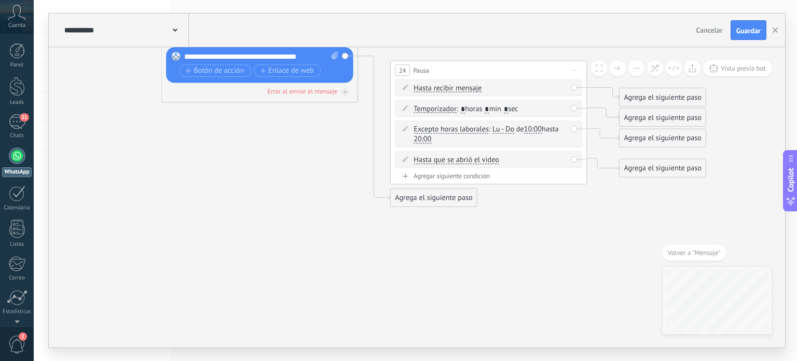
drag, startPoint x: 375, startPoint y: 167, endPoint x: 472, endPoint y: 65, distance: 140.2
click at [472, 65] on div "24 Pausa ***** Iniciar vista previa aquí Cambiar nombre Duplicar Borrar" at bounding box center [489, 70] width 196 height 18
click at [575, 70] on icon at bounding box center [574, 70] width 5 height 1
click at [596, 137] on div "Borrar" at bounding box center [618, 134] width 97 height 17
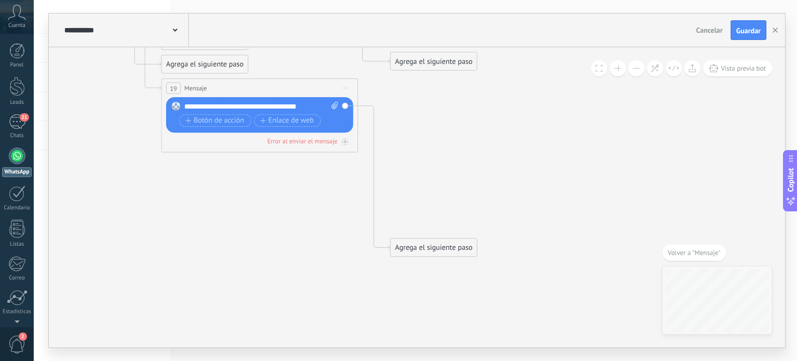
click at [443, 247] on div "Agrega el siguiente paso" at bounding box center [434, 248] width 87 height 16
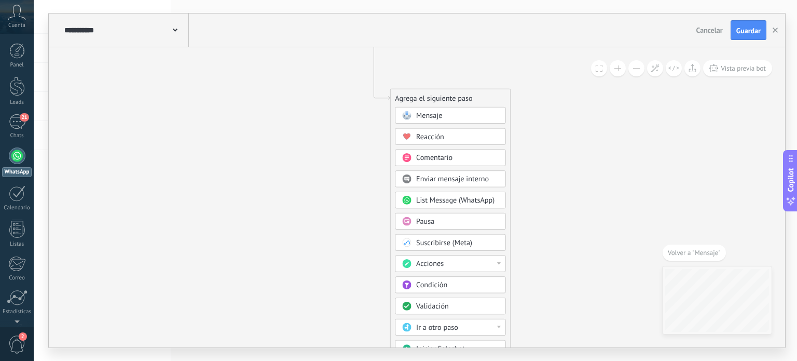
click at [501, 262] on div "Acciones" at bounding box center [450, 263] width 111 height 17
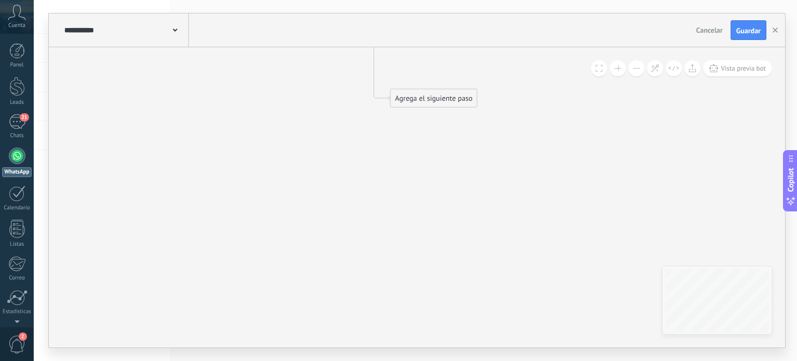
click at [462, 100] on div "Agrega el siguiente paso" at bounding box center [434, 98] width 87 height 16
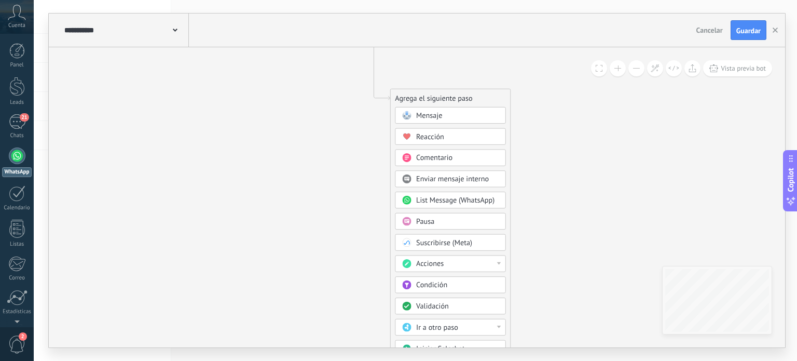
click at [637, 67] on button at bounding box center [637, 68] width 16 height 16
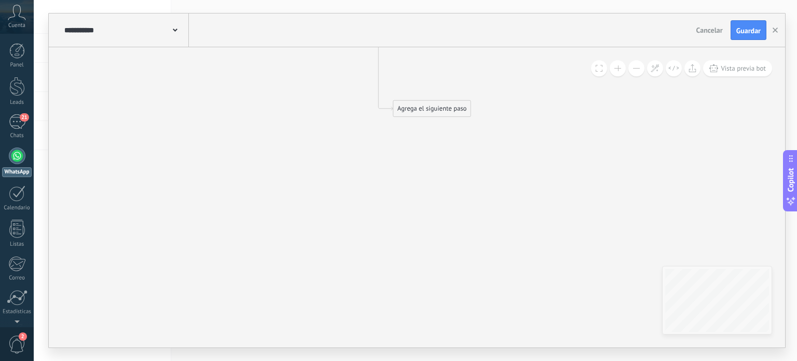
click at [465, 112] on div "Agrega el siguiente paso" at bounding box center [431, 109] width 77 height 15
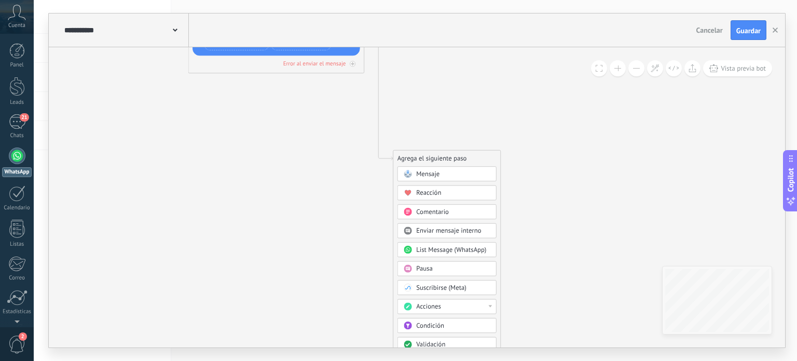
click at [493, 307] on div "Acciones" at bounding box center [447, 306] width 99 height 15
click at [453, 336] on div "Cambiar usuario responsable" at bounding box center [447, 337] width 98 height 15
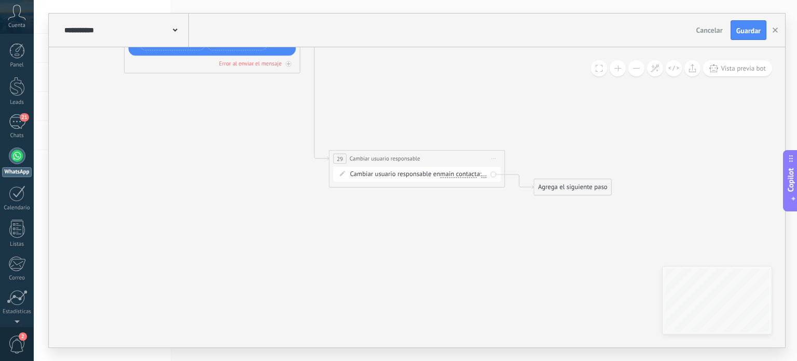
click at [343, 172] on icon at bounding box center [342, 173] width 5 height 5
click at [404, 174] on div "Cambiar usuario responsable en main contact main contact all contacts chat cont…" at bounding box center [418, 174] width 137 height 9
click at [453, 176] on span "main contact" at bounding box center [458, 174] width 36 height 7
click at [453, 176] on button "main contact" at bounding box center [491, 174] width 110 height 16
click at [399, 179] on div "Cambiar usuario responsable en main contact main contact all contacts chat cont…" at bounding box center [418, 174] width 137 height 9
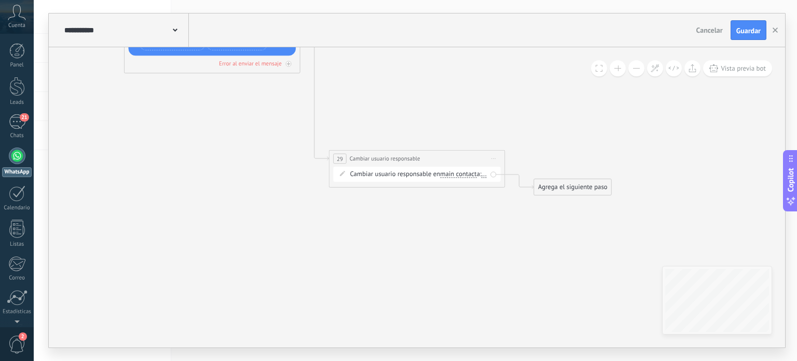
click at [392, 172] on div "Cambiar usuario responsable en main contact main contact all contacts chat cont…" at bounding box center [418, 174] width 137 height 9
click at [465, 176] on span "main contact" at bounding box center [458, 174] width 36 height 7
click at [465, 176] on button "main contact" at bounding box center [491, 174] width 110 height 16
click at [413, 176] on div "Cambiar usuario responsable en main contact main contact all contacts chat cont…" at bounding box center [418, 174] width 137 height 9
click at [460, 160] on div "**********" at bounding box center [417, 159] width 175 height 16
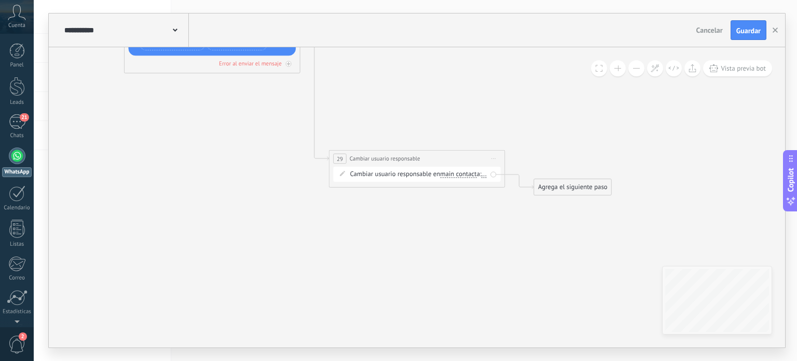
click at [496, 157] on span "Iniciar vista previa aquí Cambiar nombre Duplicar [GEOGRAPHIC_DATA]" at bounding box center [494, 158] width 14 height 13
click at [519, 215] on div "Borrar" at bounding box center [533, 216] width 87 height 15
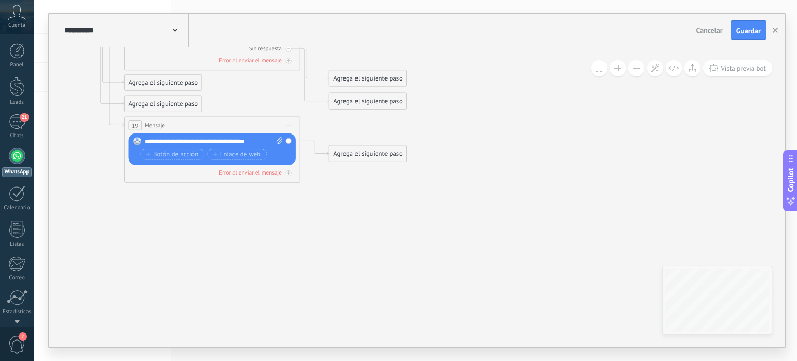
click at [355, 156] on div "Agrega el siguiente paso" at bounding box center [368, 153] width 77 height 15
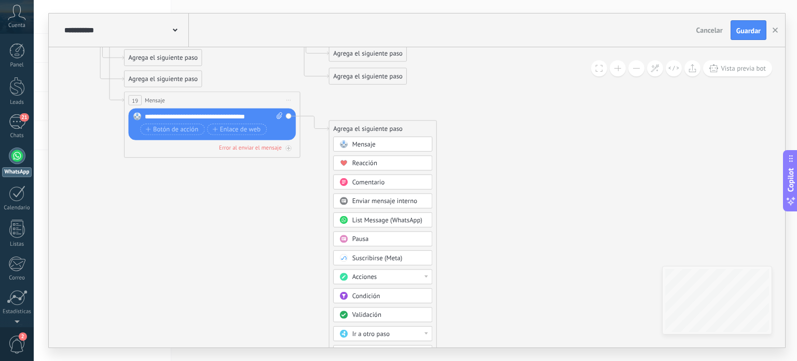
click at [428, 275] on div at bounding box center [427, 276] width 4 height 2
click at [398, 307] on div "Agregar tarea" at bounding box center [383, 307] width 98 height 15
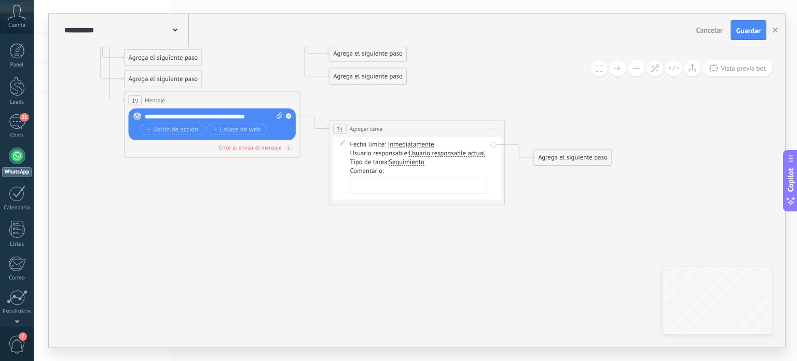
click at [409, 144] on span "Inmediatamente" at bounding box center [411, 144] width 46 height 7
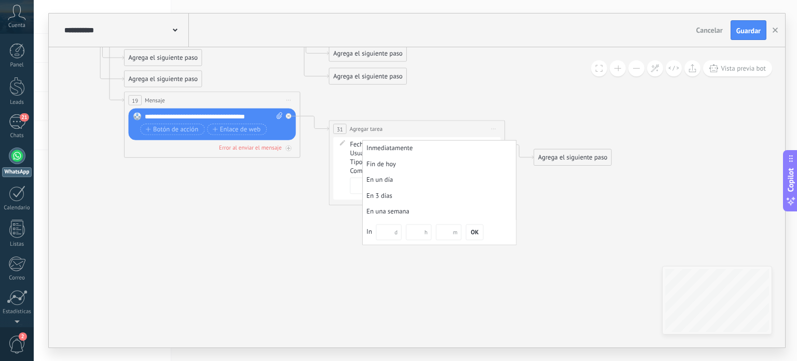
click at [450, 234] on input "m" at bounding box center [448, 232] width 25 height 16
type input "**"
click at [479, 234] on span "OK" at bounding box center [475, 232] width 8 height 6
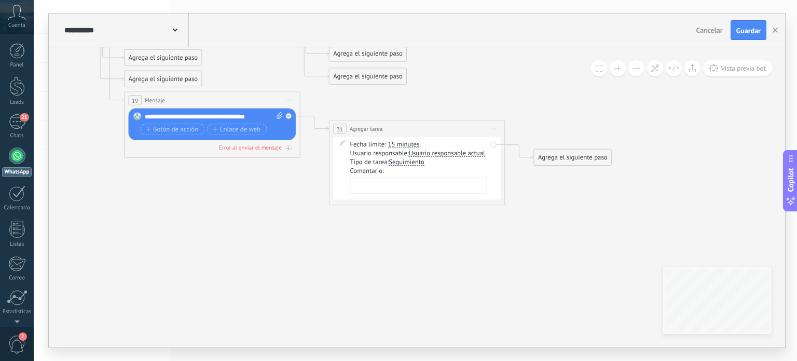
click at [429, 152] on span "Usuario responsable actual" at bounding box center [447, 153] width 76 height 7
click at [429, 152] on button "Usuario responsable actual" at bounding box center [459, 153] width 110 height 16
click at [442, 199] on span "[PERSON_NAME]" at bounding box center [452, 200] width 106 height 9
click at [410, 161] on span "Seguimiento" at bounding box center [406, 162] width 35 height 7
click at [410, 161] on button "Seguimiento" at bounding box center [440, 162] width 110 height 16
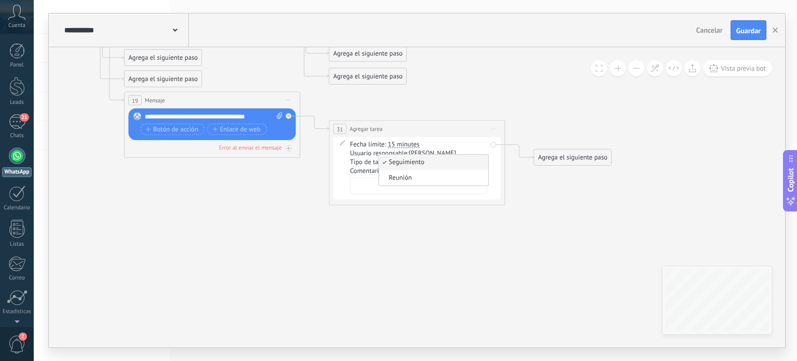
click at [410, 161] on span "Seguimiento" at bounding box center [432, 162] width 106 height 9
click at [396, 184] on textarea at bounding box center [418, 186] width 137 height 16
paste textarea "**********"
type textarea "**********"
click at [439, 219] on icon at bounding box center [110, 14] width 1386 height 822
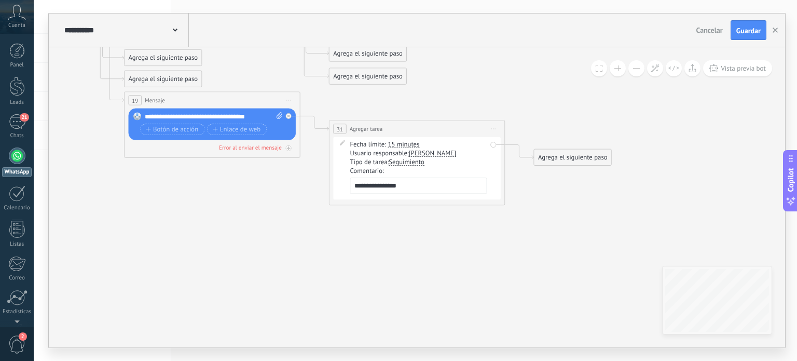
click at [541, 207] on icon at bounding box center [110, 14] width 1386 height 822
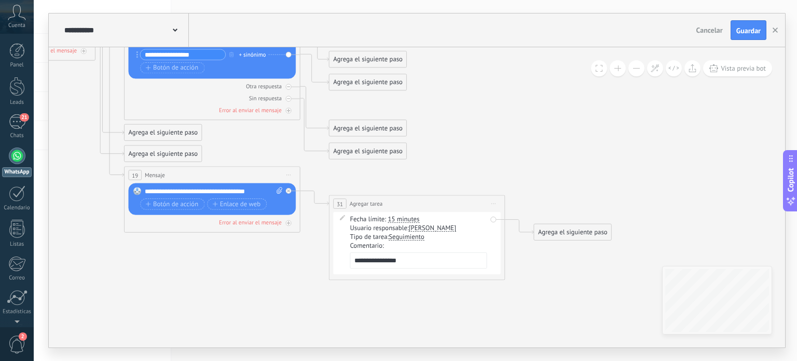
click at [392, 212] on div "Fecha límite: 15 minutes Inmediatamente Fin [PERSON_NAME][DATE] En un día En 3 …" at bounding box center [417, 243] width 168 height 62
click at [496, 204] on span "Iniciar vista previa aquí Cambiar nombre Duplicar [GEOGRAPHIC_DATA]" at bounding box center [494, 203] width 14 height 13
click at [458, 300] on icon at bounding box center [110, 89] width 1386 height 822
click at [544, 230] on div "Agrega el siguiente paso" at bounding box center [572, 232] width 77 height 15
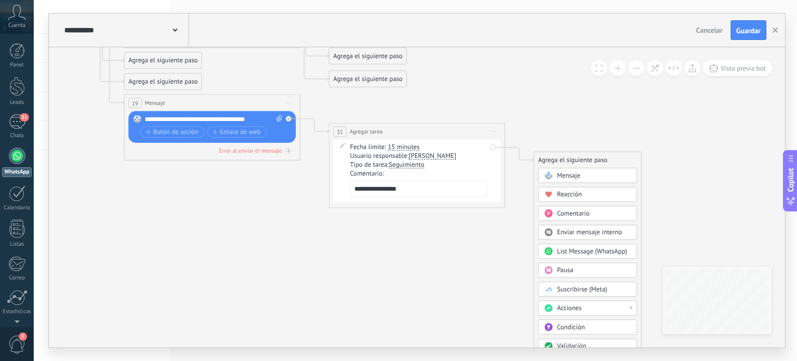
click at [630, 307] on div "Acciones" at bounding box center [594, 308] width 74 height 9
click at [515, 287] on icon at bounding box center [110, 16] width 1386 height 822
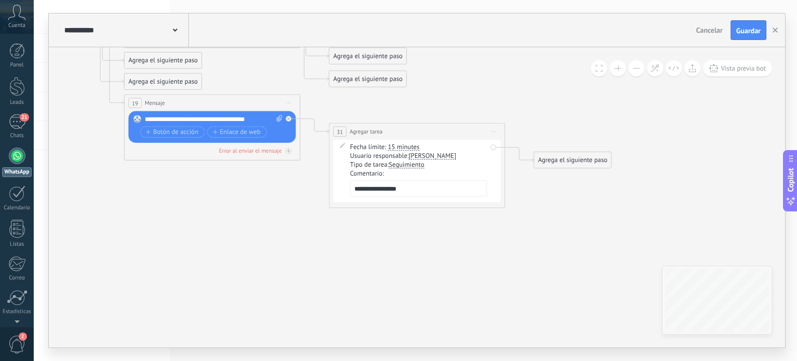
click at [546, 157] on div "Agrega el siguiente paso" at bounding box center [572, 160] width 77 height 15
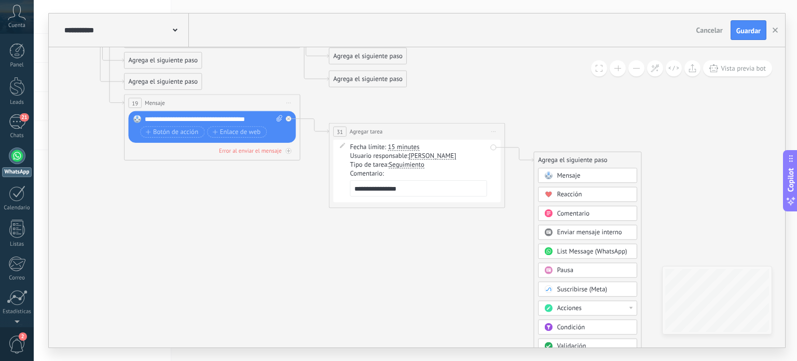
click at [575, 269] on div "Pausa" at bounding box center [594, 270] width 74 height 9
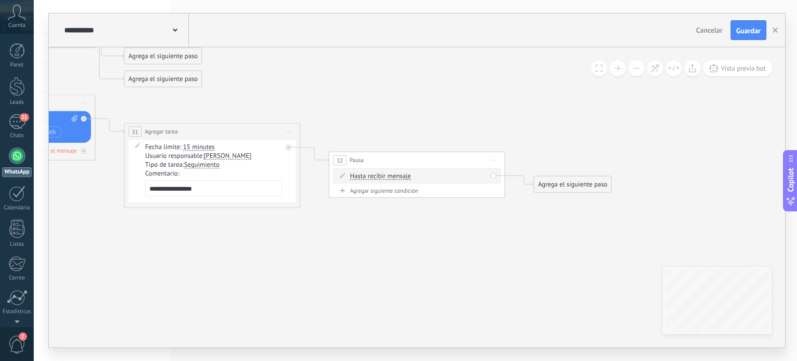
click at [288, 173] on div "Fecha límite: 15 minutes Inmediatamente Fin [PERSON_NAME][DATE] En un día En 3 …" at bounding box center [213, 171] width 168 height 62
drag, startPoint x: 324, startPoint y: 160, endPoint x: 305, endPoint y: 167, distance: 19.9
click at [305, 167] on icon at bounding box center [7, 18] width 1590 height 822
drag, startPoint x: 322, startPoint y: 161, endPoint x: 289, endPoint y: 147, distance: 36.3
click at [289, 147] on icon at bounding box center [289, 148] width 3 height 3
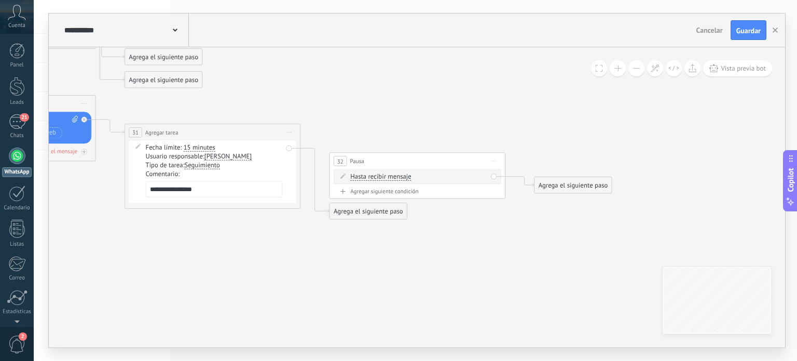
click at [380, 159] on div "32 Pausa ***** Iniciar vista previa aquí Cambiar nombre Duplicar [GEOGRAPHIC_DA…" at bounding box center [417, 161] width 175 height 16
click at [318, 212] on icon at bounding box center [315, 180] width 29 height 64
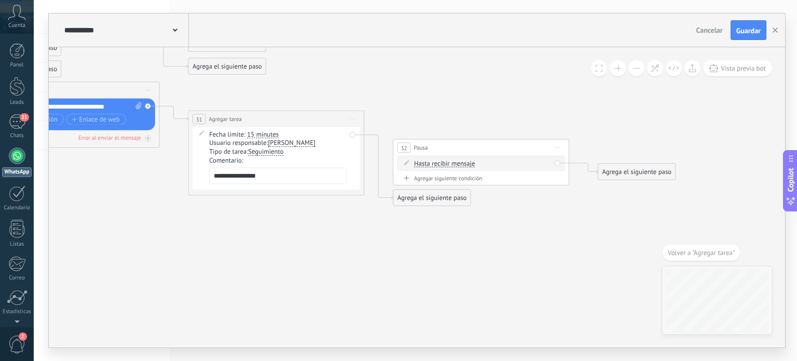
click at [462, 143] on div "32 Pausa ***** Iniciar vista previa aquí Cambiar nombre Duplicar [GEOGRAPHIC_DA…" at bounding box center [480, 148] width 175 height 16
click at [504, 154] on div "32 Pausa ***** Iniciar vista previa aquí Cambiar nombre Duplicar [GEOGRAPHIC_DA…" at bounding box center [480, 148] width 175 height 16
click at [562, 147] on span "Iniciar vista previa aquí Cambiar nombre Duplicar [GEOGRAPHIC_DATA]" at bounding box center [558, 147] width 14 height 13
click at [577, 203] on div "Borrar" at bounding box center [597, 205] width 87 height 15
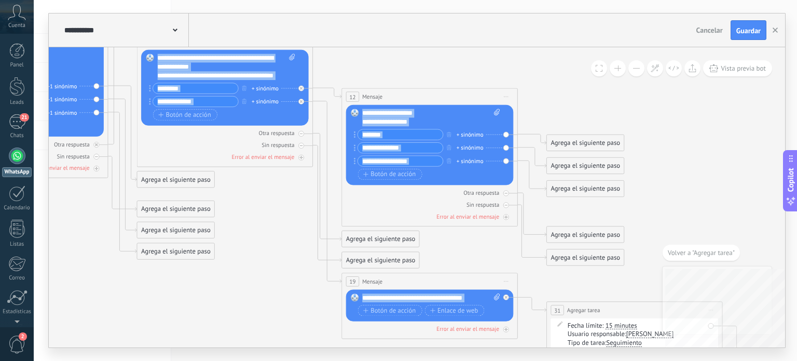
drag, startPoint x: 382, startPoint y: 215, endPoint x: 736, endPoint y: 259, distance: 356.1
click at [736, 259] on div "**********" at bounding box center [417, 197] width 737 height 300
click at [636, 71] on button at bounding box center [637, 68] width 16 height 16
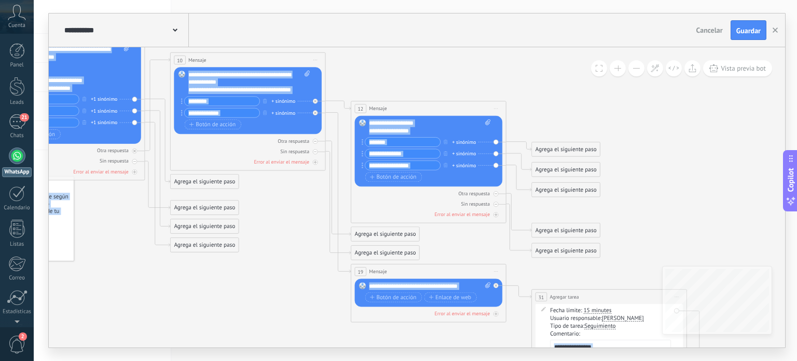
click at [637, 71] on button at bounding box center [637, 68] width 16 height 16
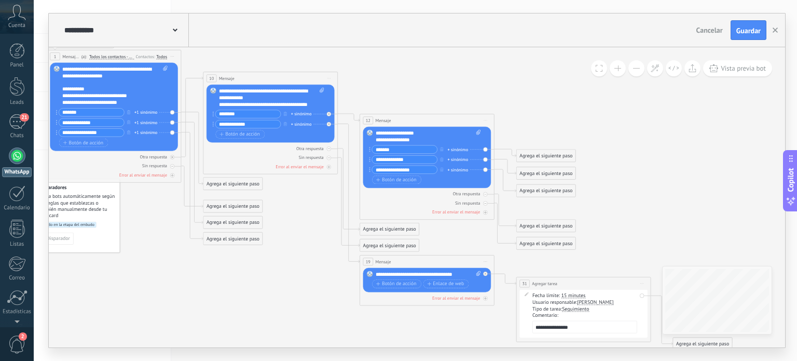
click at [511, 74] on icon at bounding box center [427, 200] width 1216 height 637
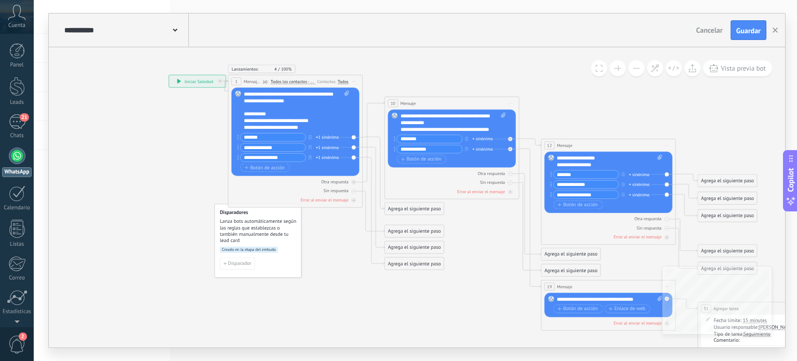
drag, startPoint x: 311, startPoint y: 296, endPoint x: 488, endPoint y: 321, distance: 178.8
click at [488, 321] on icon at bounding box center [609, 225] width 1216 height 637
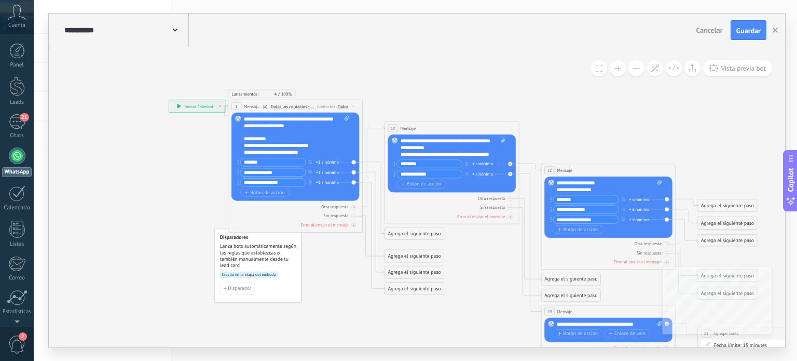
click at [616, 68] on span at bounding box center [618, 68] width 7 height 1
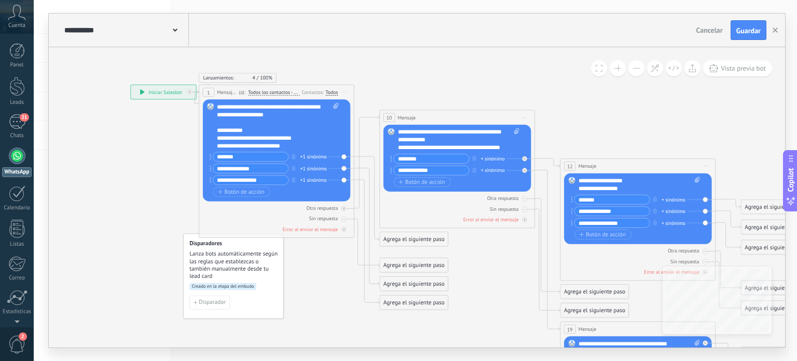
click at [616, 68] on span at bounding box center [618, 68] width 7 height 1
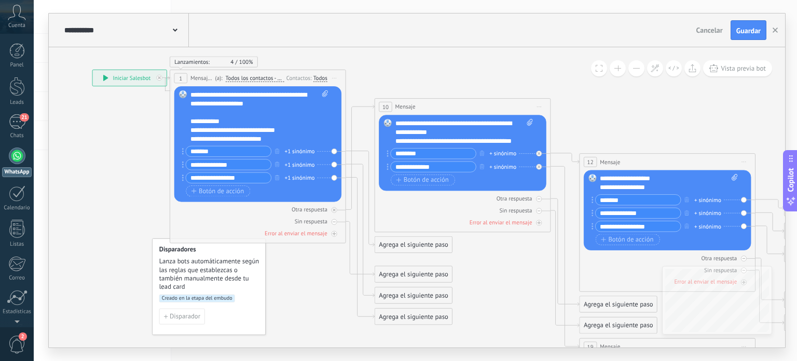
click at [616, 68] on span at bounding box center [618, 68] width 7 height 1
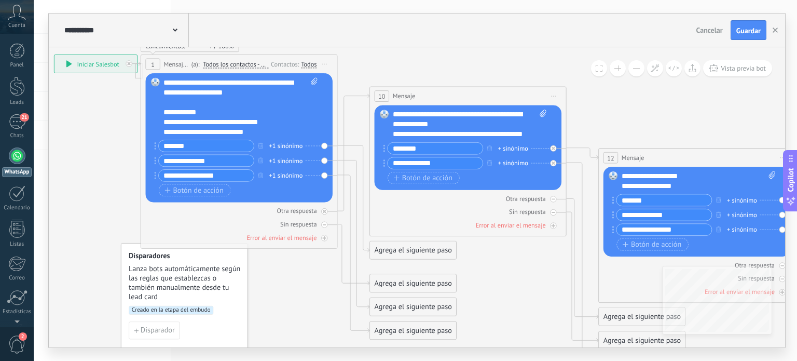
click at [326, 145] on div "Reemplazar Quitar Convertir a mensaje de voz Arrastre la imagen aquí para adjun…" at bounding box center [238, 137] width 187 height 129
click at [338, 146] on icon at bounding box center [353, 198] width 32 height 106
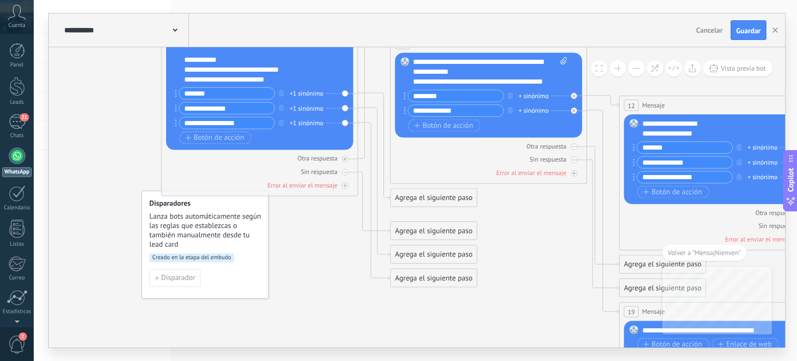
click at [392, 198] on div "Agrega el siguiente paso" at bounding box center [434, 198] width 87 height 16
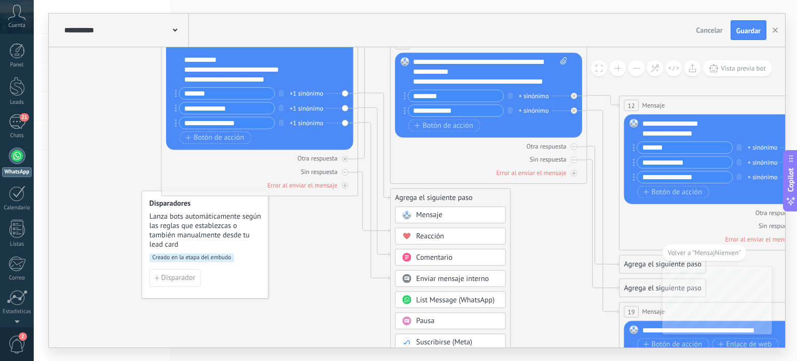
click at [417, 216] on span "Mensaje" at bounding box center [429, 214] width 26 height 9
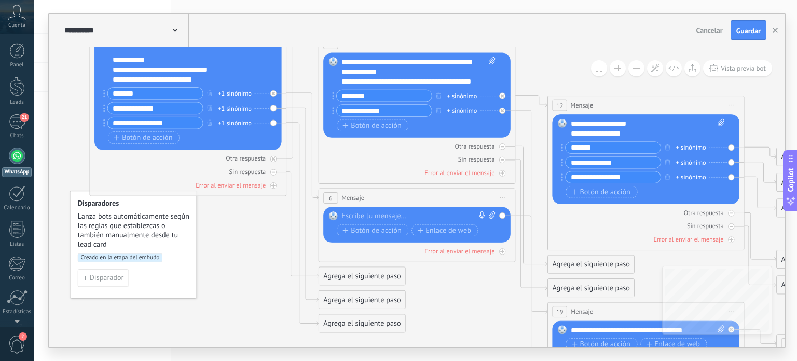
click at [364, 216] on div at bounding box center [415, 216] width 146 height 10
drag, startPoint x: 364, startPoint y: 216, endPoint x: 355, endPoint y: 219, distance: 9.7
click at [355, 219] on div at bounding box center [415, 216] width 146 height 10
drag, startPoint x: 428, startPoint y: 225, endPoint x: 414, endPoint y: 209, distance: 21.7
click at [414, 209] on div "Reemplazar Quitar Convertir a mensaje de voz Arrastre la imagen aquí para adjun…" at bounding box center [416, 224] width 187 height 35
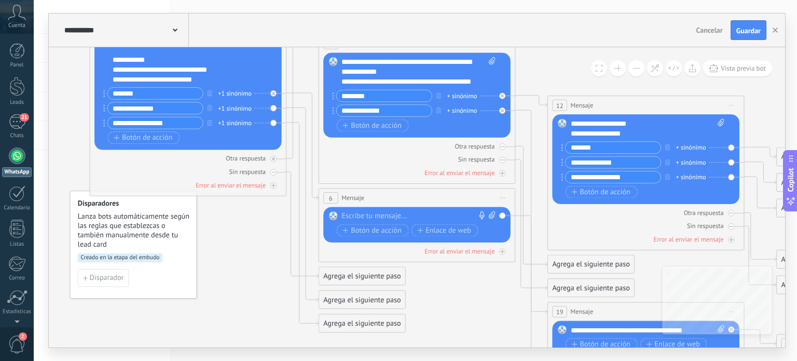
click at [370, 217] on div at bounding box center [415, 216] width 146 height 10
paste div
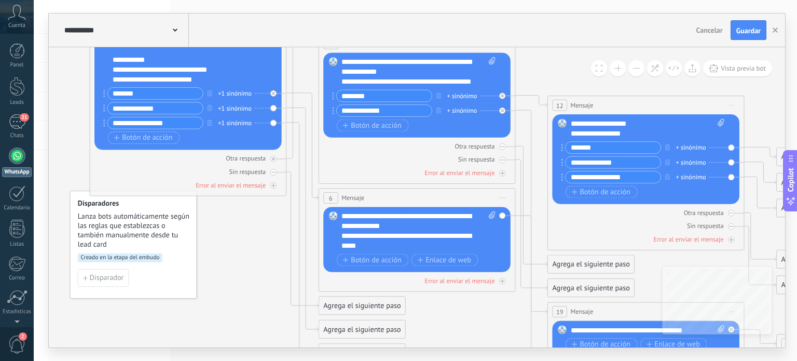
click at [454, 215] on div "**********" at bounding box center [419, 230] width 155 height 39
click at [448, 217] on div "**********" at bounding box center [419, 230] width 155 height 39
drag, startPoint x: 447, startPoint y: 217, endPoint x: 475, endPoint y: 217, distance: 27.5
click at [475, 217] on div "**********" at bounding box center [419, 230] width 155 height 39
click at [411, 227] on div "**********" at bounding box center [419, 230] width 155 height 39
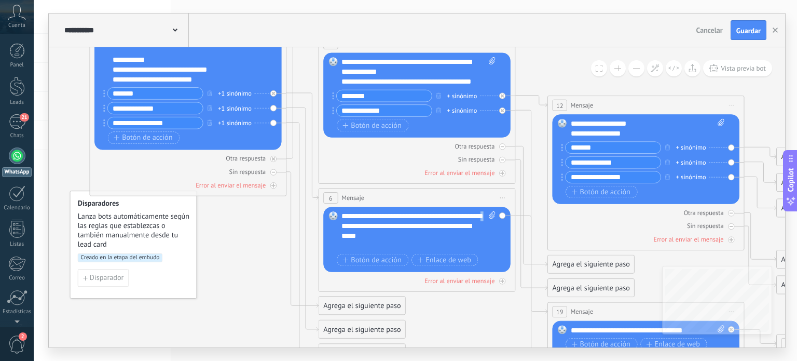
click at [423, 226] on div "**********" at bounding box center [419, 230] width 155 height 39
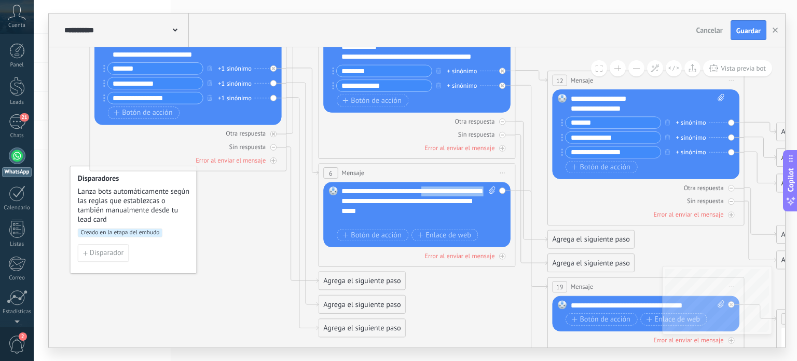
drag, startPoint x: 411, startPoint y: 197, endPoint x: 338, endPoint y: 204, distance: 73.0
click at [338, 204] on div "Reemplazar Quitar Convertir a mensaje de voz Arrastre la imagen aquí para adjun…" at bounding box center [416, 214] width 187 height 65
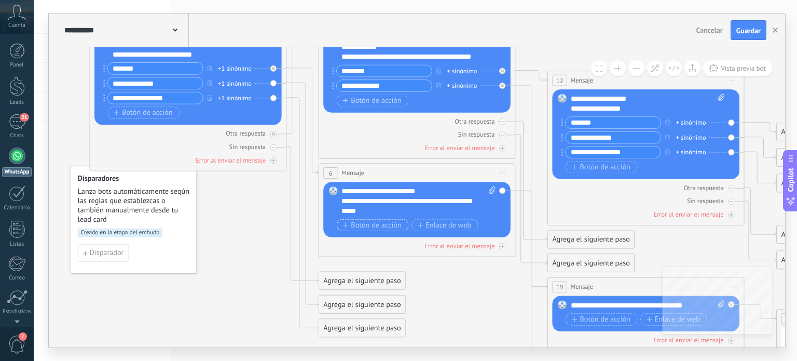
click at [361, 222] on span "Botón de acción" at bounding box center [372, 225] width 59 height 8
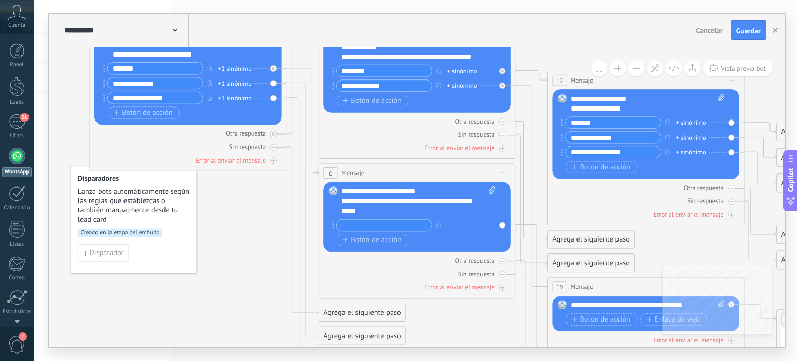
paste input "*****"
type input "*****"
click at [367, 239] on span "Botón de acción" at bounding box center [372, 240] width 59 height 8
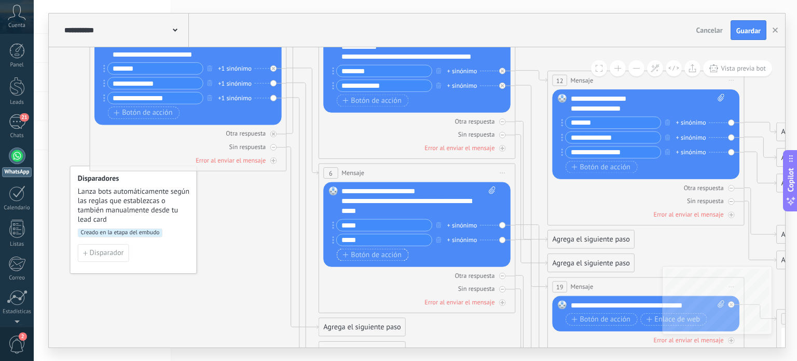
type input "*****"
click at [368, 251] on span "Botón de acción" at bounding box center [372, 255] width 59 height 8
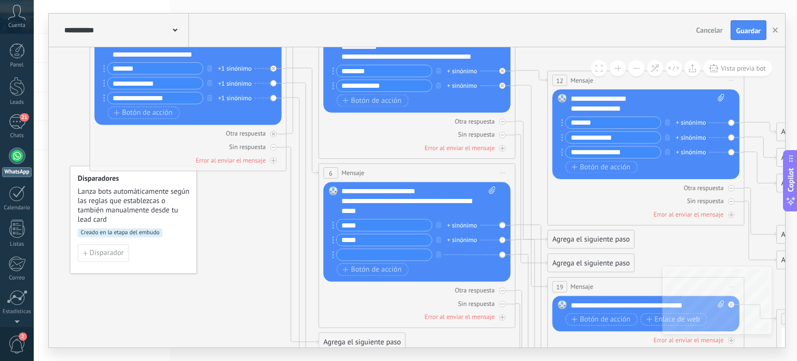
paste input "****"
type input "****"
click at [391, 212] on div "**********" at bounding box center [410, 206] width 137 height 20
drag, startPoint x: 164, startPoint y: 110, endPoint x: 135, endPoint y: 114, distance: 29.3
click at [135, 114] on span "Botón de acción" at bounding box center [143, 113] width 59 height 8
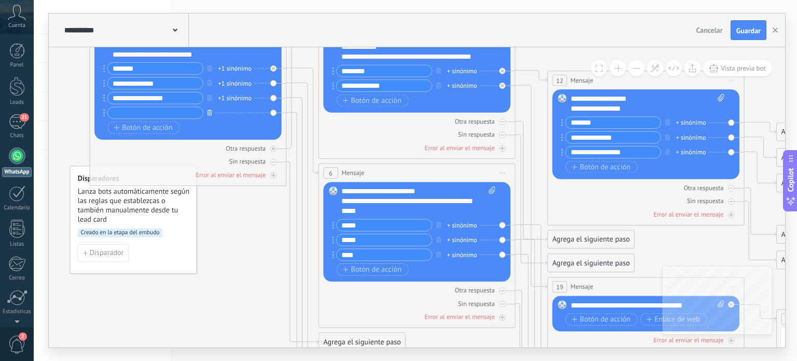
click at [211, 110] on icon "button" at bounding box center [209, 113] width 5 height 6
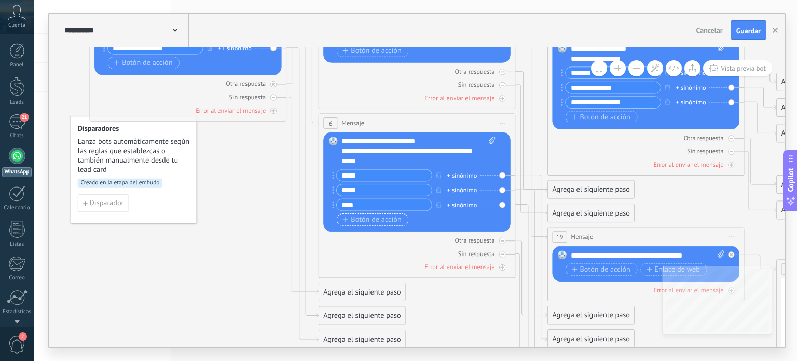
click at [377, 220] on span "Botón de acción" at bounding box center [372, 220] width 59 height 8
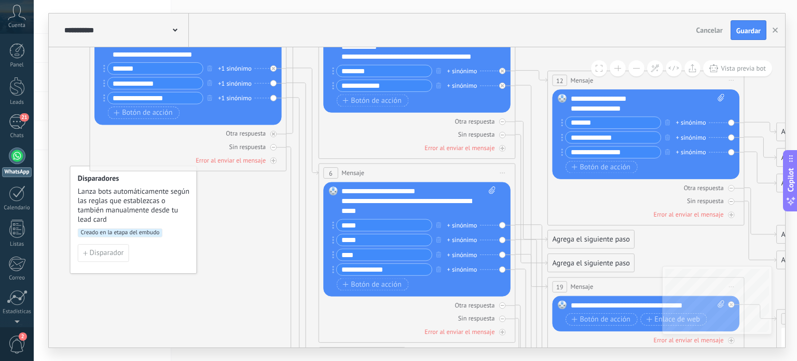
type input "**********"
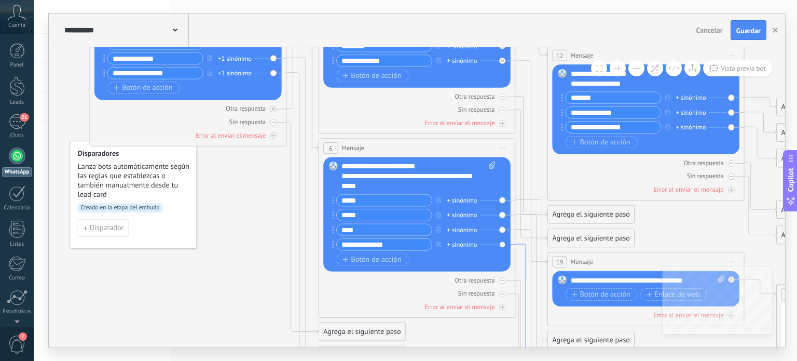
click at [522, 244] on icon at bounding box center [531, 328] width 32 height 169
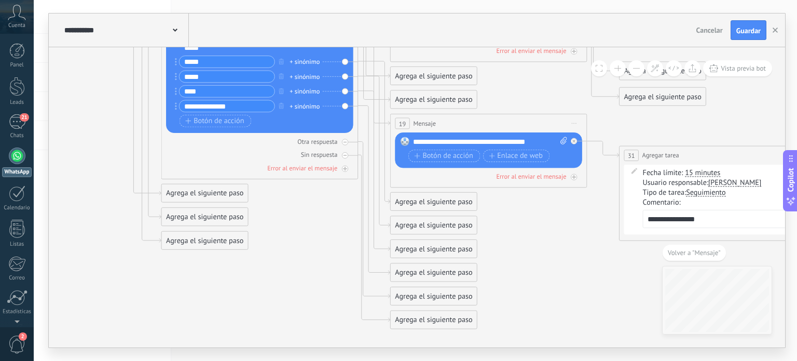
click at [399, 274] on div "Agrega el siguiente paso" at bounding box center [434, 273] width 87 height 16
click at [428, 291] on span "Mensaje" at bounding box center [429, 289] width 26 height 9
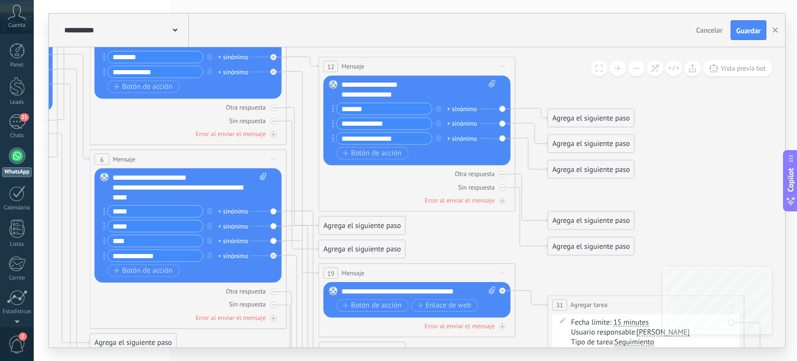
drag, startPoint x: 431, startPoint y: 90, endPoint x: 407, endPoint y: 91, distance: 23.9
click at [407, 91] on div "**********" at bounding box center [419, 90] width 155 height 20
click at [504, 66] on icon at bounding box center [502, 66] width 5 height 1
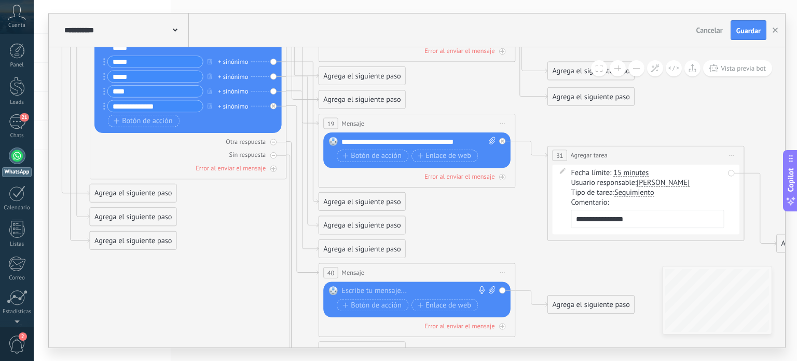
click at [402, 286] on div at bounding box center [415, 291] width 146 height 10
paste div
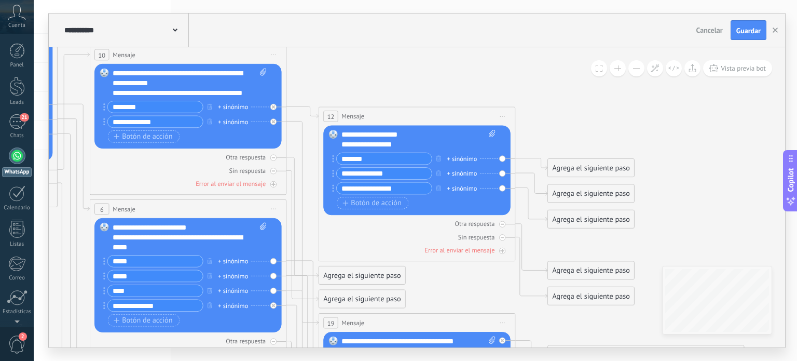
drag, startPoint x: 406, startPoint y: 144, endPoint x: 398, endPoint y: 148, distance: 9.1
click at [398, 148] on div "**********" at bounding box center [419, 140] width 155 height 20
drag, startPoint x: 405, startPoint y: 149, endPoint x: 379, endPoint y: 141, distance: 27.3
click at [379, 141] on div "**********" at bounding box center [419, 140] width 155 height 20
click at [403, 140] on div "**********" at bounding box center [419, 140] width 155 height 20
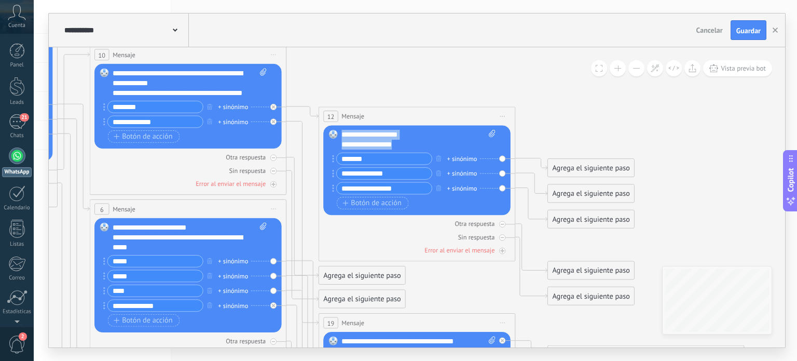
drag, startPoint x: 408, startPoint y: 146, endPoint x: 338, endPoint y: 135, distance: 70.5
click at [338, 135] on div "Reemplazar Quitar Convertir a mensaje de voz Arrastre la imagen aquí para adjun…" at bounding box center [416, 171] width 187 height 90
copy div "**********"
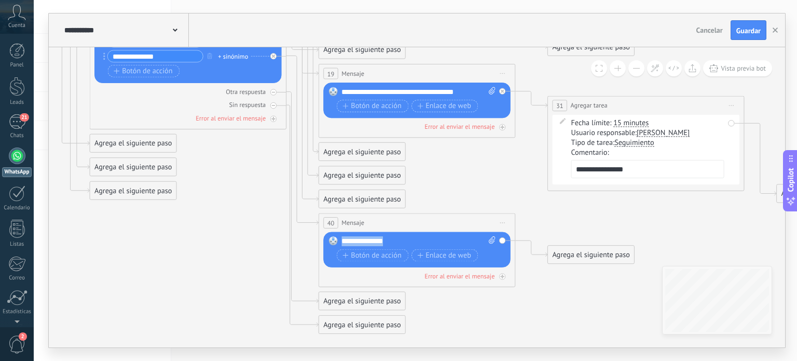
drag, startPoint x: 392, startPoint y: 241, endPoint x: 335, endPoint y: 243, distance: 56.6
click at [335, 243] on div "Reemplazar Quitar Convertir a mensaje de voz Arrastre la imagen aquí para adjun…" at bounding box center [416, 249] width 187 height 35
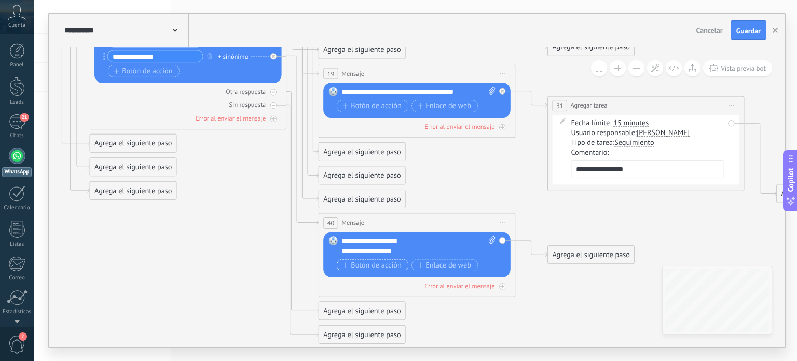
click at [364, 267] on span "Botón de acción" at bounding box center [372, 265] width 59 height 8
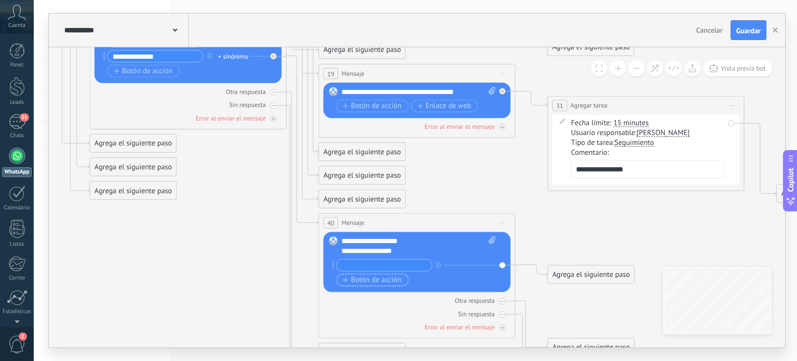
click at [365, 281] on span "Botón de acción" at bounding box center [372, 280] width 59 height 8
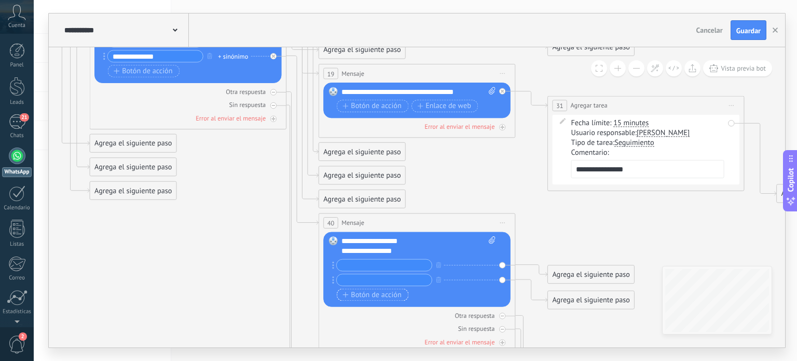
click at [371, 297] on span "Botón de acción" at bounding box center [372, 295] width 59 height 8
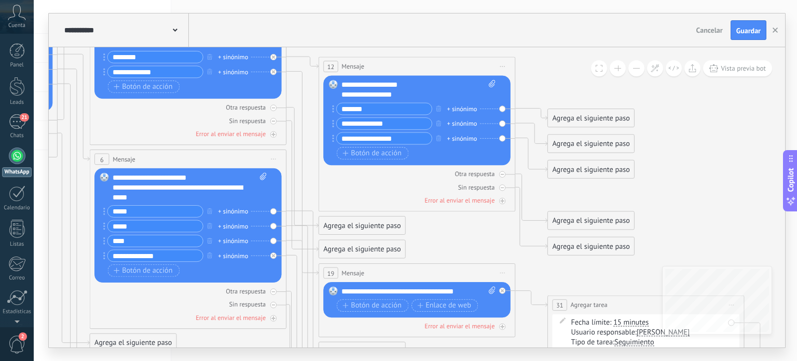
drag, startPoint x: 379, startPoint y: 110, endPoint x: 339, endPoint y: 107, distance: 39.5
click at [339, 107] on input "*******" at bounding box center [384, 108] width 95 height 11
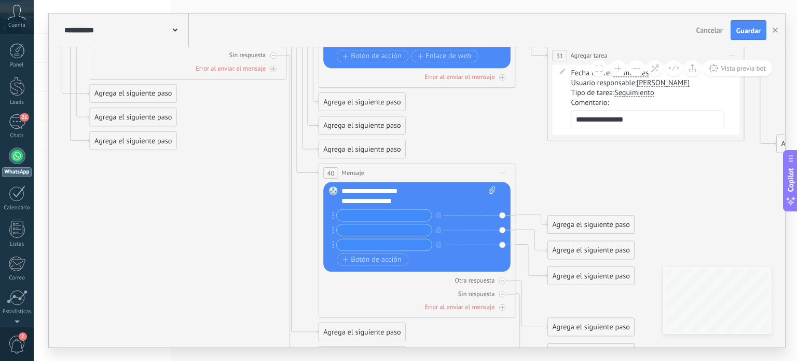
click at [373, 216] on input "text" at bounding box center [384, 215] width 95 height 11
paste input "*******"
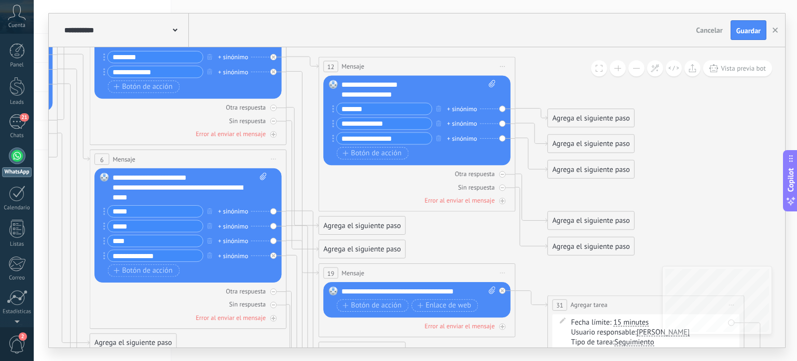
type input "*******"
drag, startPoint x: 387, startPoint y: 123, endPoint x: 338, endPoint y: 124, distance: 48.3
click at [338, 124] on input "**********" at bounding box center [384, 123] width 95 height 11
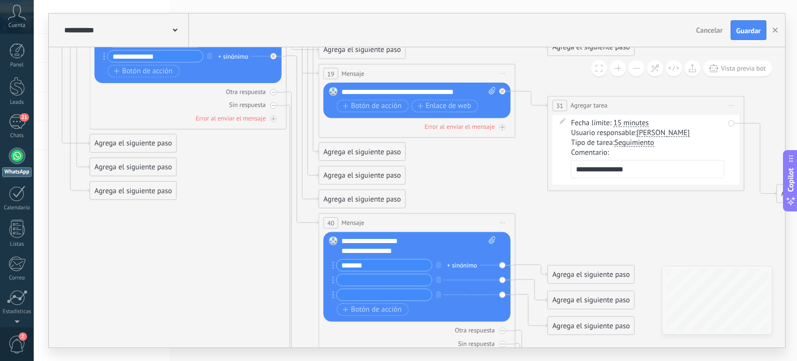
click at [366, 278] on input "text" at bounding box center [384, 279] width 95 height 11
paste input "**********"
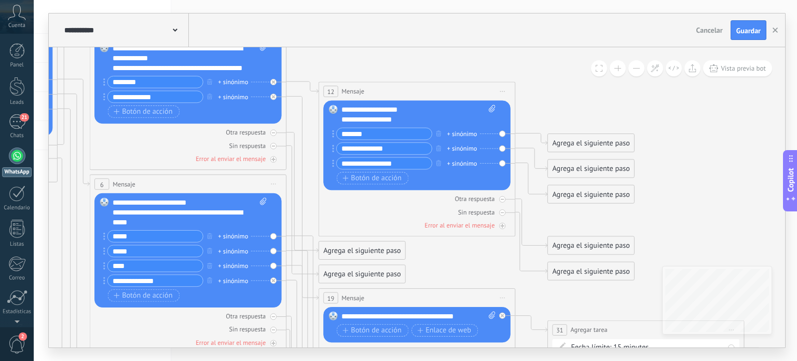
type input "**********"
drag, startPoint x: 401, startPoint y: 164, endPoint x: 336, endPoint y: 166, distance: 64.9
click at [336, 166] on div "**********" at bounding box center [384, 163] width 96 height 12
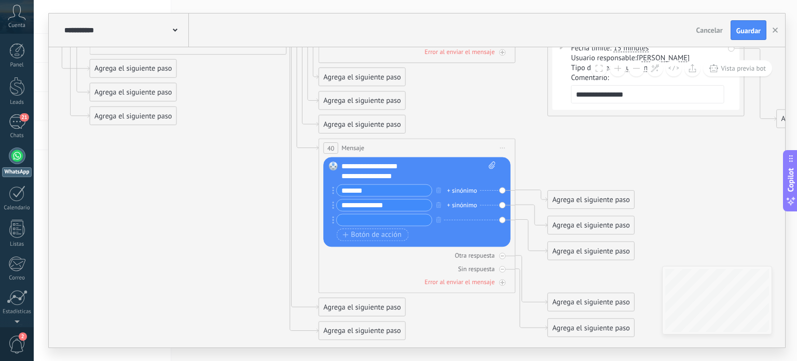
click at [378, 217] on input "text" at bounding box center [384, 219] width 95 height 11
paste input "**********"
type input "**********"
click at [296, 250] on icon at bounding box center [302, 14] width 1549 height 1143
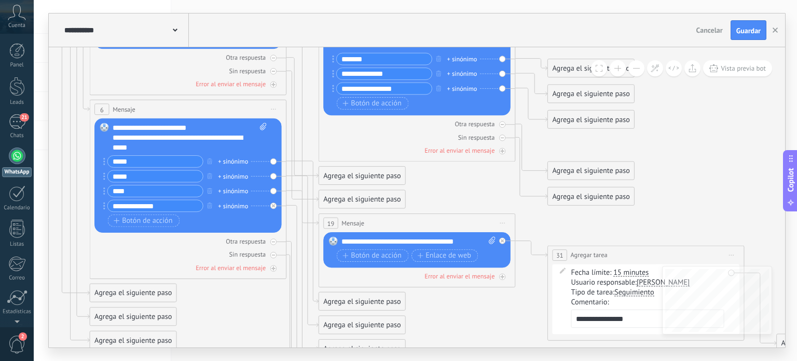
click at [244, 126] on div "**********" at bounding box center [190, 138] width 155 height 30
drag, startPoint x: 250, startPoint y: 131, endPoint x: 227, endPoint y: 124, distance: 23.5
click at [227, 124] on div "**********" at bounding box center [190, 138] width 155 height 30
click at [265, 141] on span at bounding box center [261, 138] width 9 height 30
click input "Subir" at bounding box center [0, 0] width 0 height 0
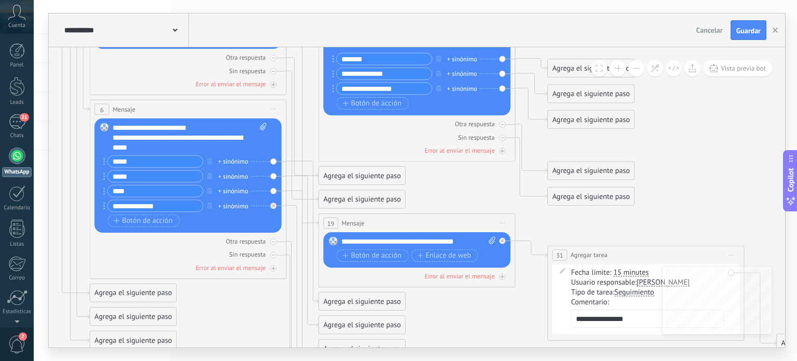
click at [274, 111] on span "Iniciar vista previa aquí Cambiar nombre Duplicar [GEOGRAPHIC_DATA]" at bounding box center [274, 109] width 16 height 15
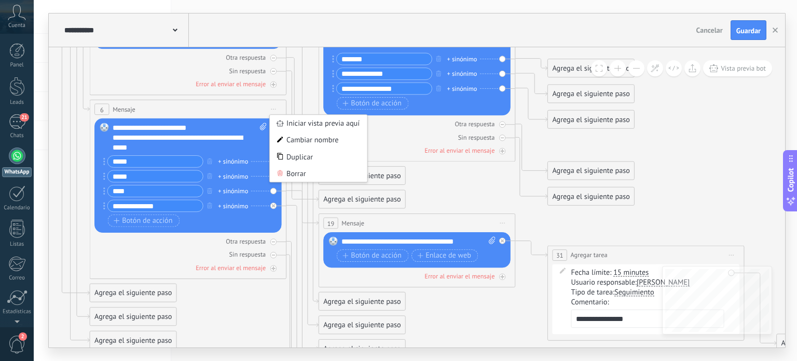
click at [249, 134] on div "**********" at bounding box center [181, 143] width 137 height 20
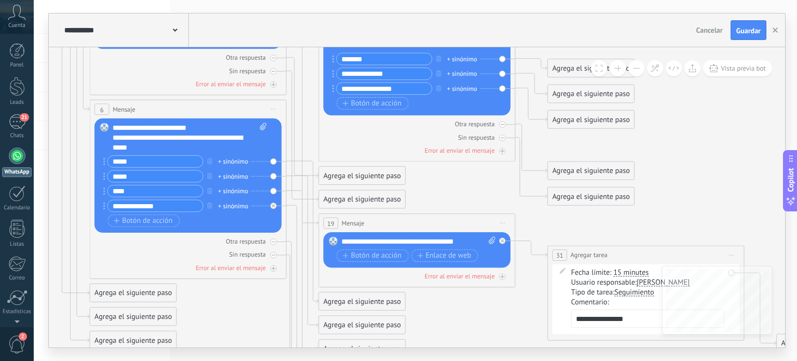
click at [266, 225] on div "Reemplazar Quitar Convertir a mensaje de voz Arrastre la imagen aquí para adjun…" at bounding box center [187, 175] width 187 height 114
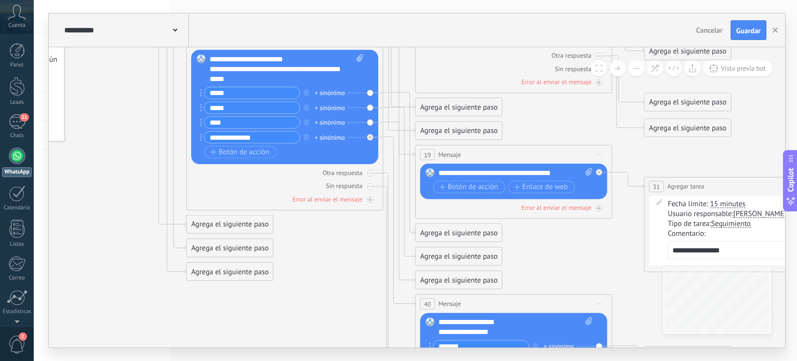
drag, startPoint x: 627, startPoint y: 172, endPoint x: 730, endPoint y: 78, distance: 139.3
click at [730, 78] on icon at bounding box center [398, 170] width 1549 height 1143
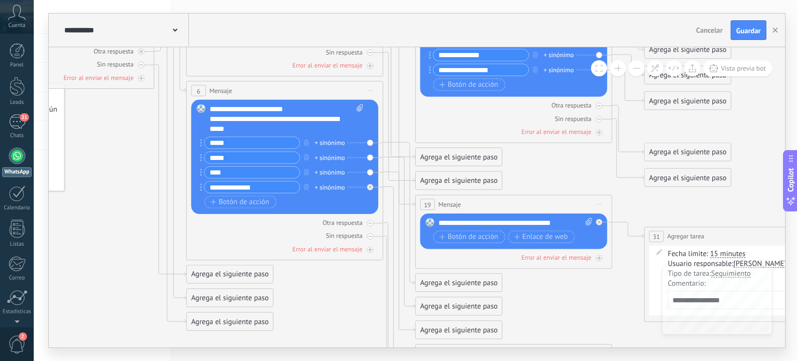
click at [370, 92] on span "Iniciar vista previa aquí Cambiar nombre Duplicar [GEOGRAPHIC_DATA]" at bounding box center [371, 91] width 16 height 15
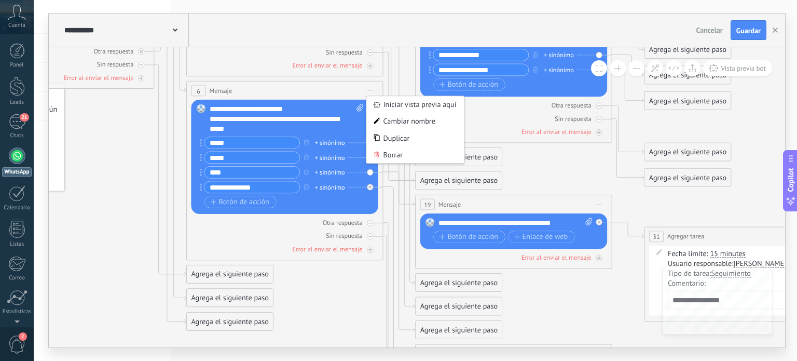
click at [352, 96] on div "6 Mensaje ******* (a): Todos los contactos - canales seleccionados Todos los co…" at bounding box center [285, 90] width 196 height 18
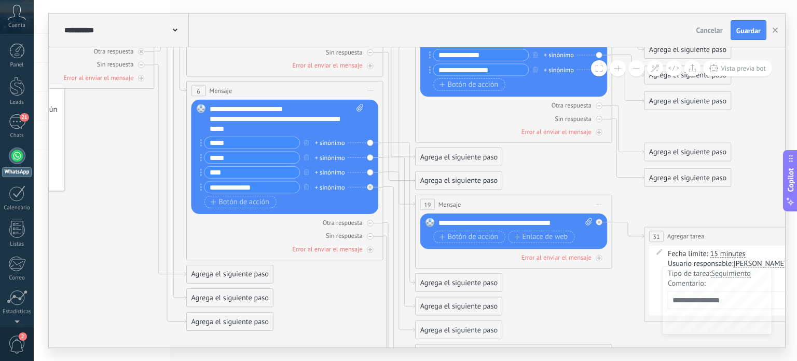
click at [359, 106] on icon at bounding box center [360, 107] width 6 height 7
click input "Subir" at bounding box center [0, 0] width 0 height 0
click at [221, 118] on div "**********" at bounding box center [278, 124] width 137 height 20
click at [370, 142] on div "Reemplazar Quitar Convertir a mensaje de voz Arrastre la imagen aquí para adjun…" at bounding box center [284, 157] width 187 height 114
click at [370, 103] on div "Reemplazar Quitar Convertir a mensaje de voz Arrastre la imagen aquí para adjun…" at bounding box center [284, 157] width 187 height 114
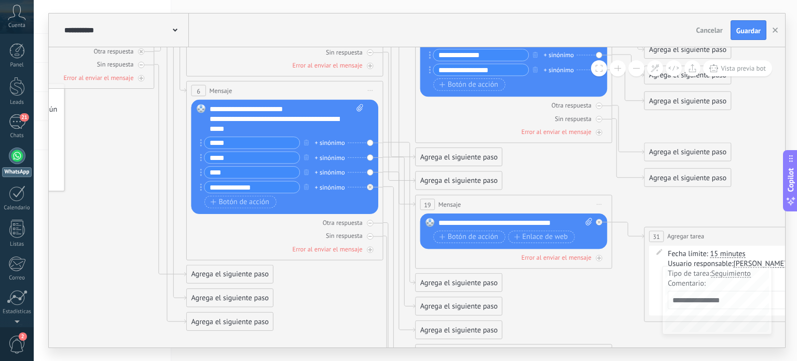
click at [370, 103] on div "Reemplazar Quitar Convertir a mensaje de voz Arrastre la imagen aquí para adjun…" at bounding box center [284, 157] width 187 height 114
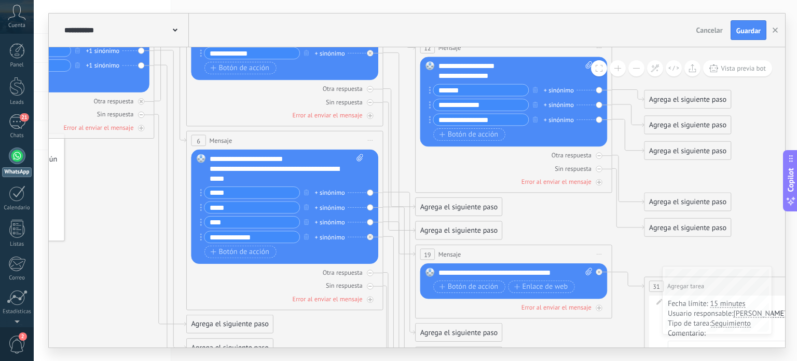
click at [322, 164] on div "**********" at bounding box center [278, 174] width 137 height 20
click at [313, 157] on div "**********" at bounding box center [287, 169] width 155 height 30
click at [322, 156] on div "**********" at bounding box center [287, 169] width 155 height 30
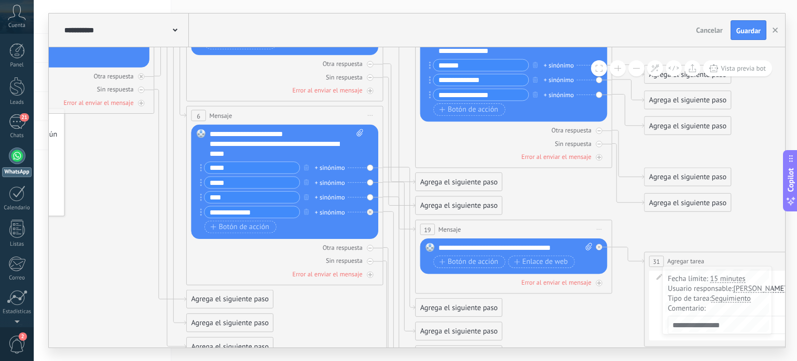
click at [292, 227] on div "Botón de acción Enlace de web" at bounding box center [284, 227] width 159 height 12
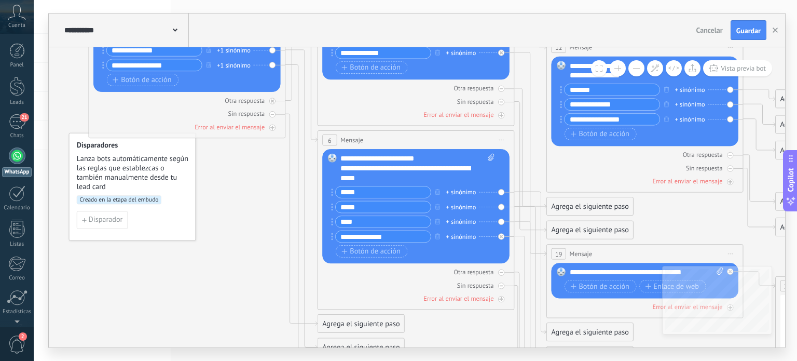
drag, startPoint x: 142, startPoint y: 259, endPoint x: 274, endPoint y: 233, distance: 133.8
click at [274, 233] on icon at bounding box center [530, 269] width 1549 height 1143
click at [632, 69] on button at bounding box center [637, 68] width 16 height 16
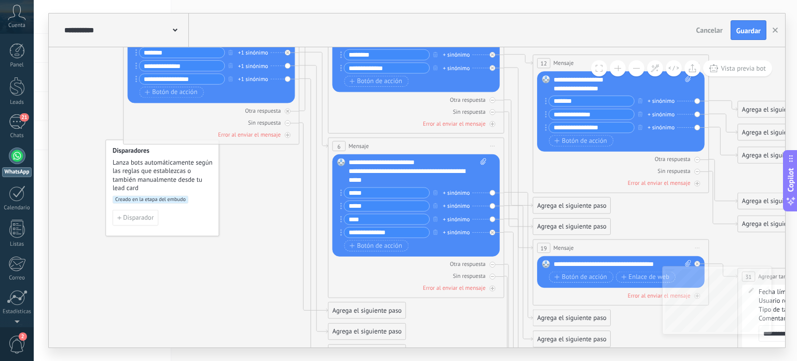
click at [632, 69] on button at bounding box center [637, 68] width 16 height 16
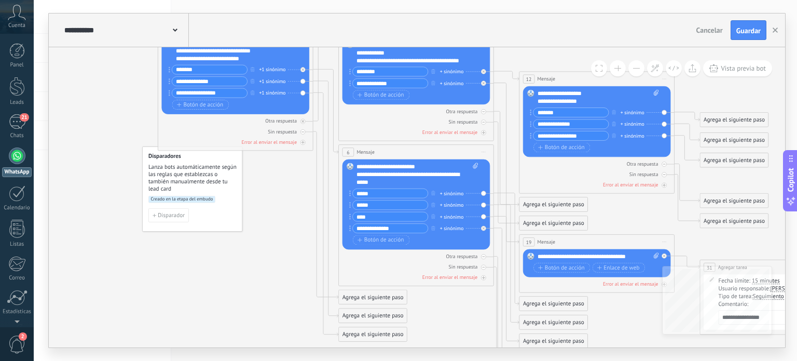
click at [632, 69] on button at bounding box center [637, 68] width 16 height 16
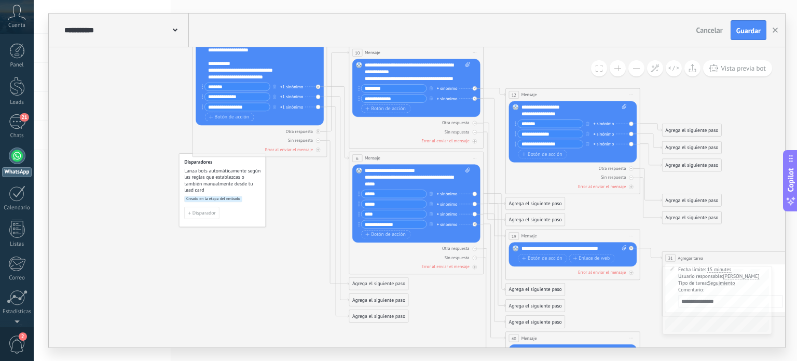
click at [632, 69] on button at bounding box center [637, 68] width 16 height 16
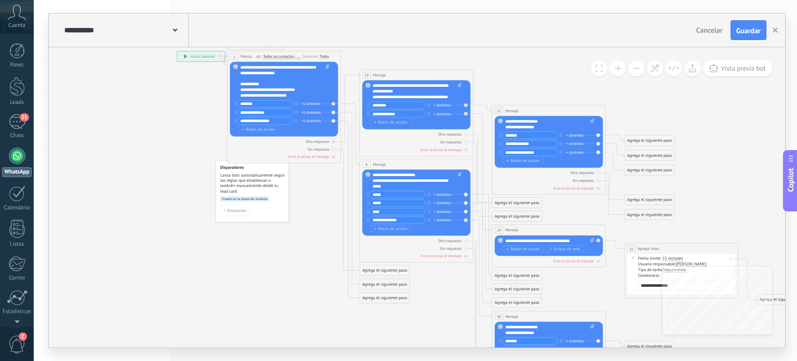
click at [386, 243] on div "Otra respuesta Sin respuesta Error al enviar el mensaje" at bounding box center [416, 247] width 108 height 23
click at [448, 255] on div "Error al enviar el mensaje" at bounding box center [441, 255] width 40 height 5
click at [434, 165] on div "6 Mensaje ******* (a): Todos los contactos - canales seleccionados Todos los co…" at bounding box center [416, 164] width 113 height 10
click at [373, 271] on div "Agrega el siguiente paso" at bounding box center [385, 270] width 50 height 9
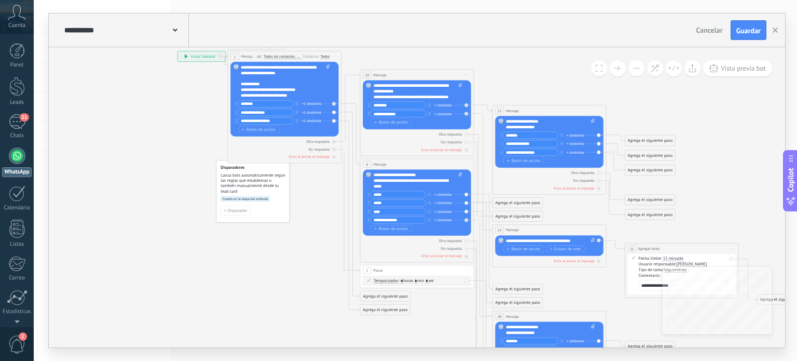
click at [434, 303] on icon at bounding box center [483, 253] width 896 height 688
click at [321, 282] on icon at bounding box center [483, 253] width 896 height 688
click at [452, 298] on icon at bounding box center [483, 253] width 896 height 688
click at [411, 282] on span ": * horas * min * sec" at bounding box center [417, 280] width 36 height 5
drag, startPoint x: 358, startPoint y: 271, endPoint x: 365, endPoint y: 276, distance: 8.9
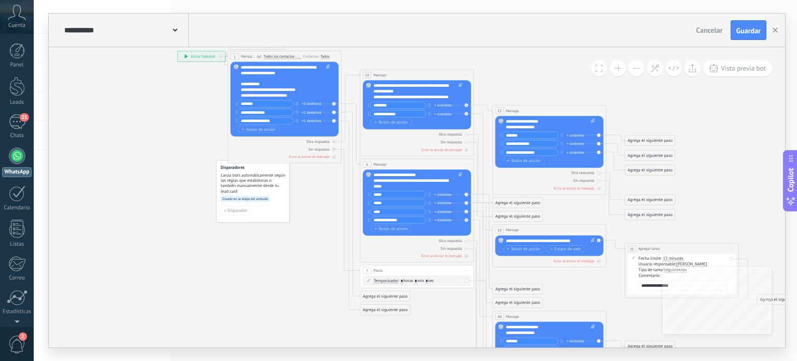
click at [365, 276] on div "Temporizador Temporizador Temporizador Temporizador : * horas * min * sec : Lu …" at bounding box center [417, 281] width 108 height 10
click at [465, 269] on span "Iniciar vista previa aquí Cambiar nombre Duplicar [GEOGRAPHIC_DATA]" at bounding box center [466, 270] width 9 height 8
click at [475, 307] on div "Borrar" at bounding box center [493, 308] width 56 height 10
click at [619, 72] on button at bounding box center [618, 68] width 16 height 16
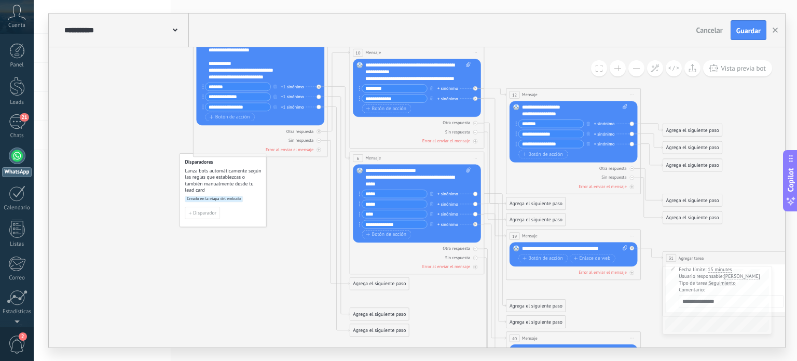
click at [619, 72] on button at bounding box center [618, 68] width 16 height 16
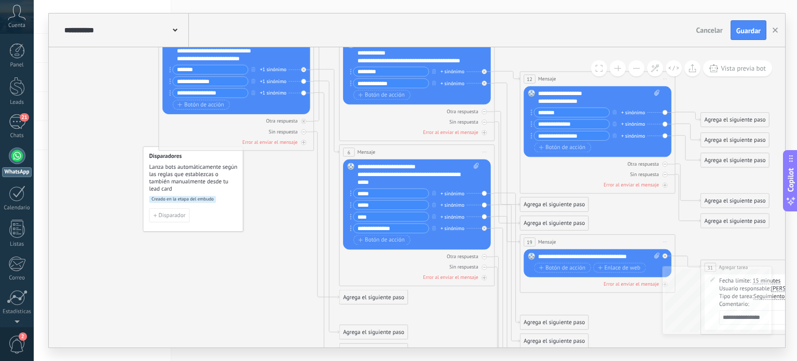
click at [619, 72] on button at bounding box center [618, 68] width 16 height 16
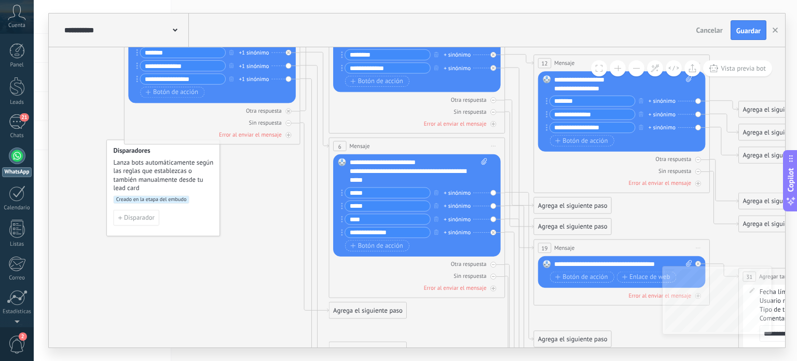
click at [619, 72] on button at bounding box center [618, 68] width 16 height 16
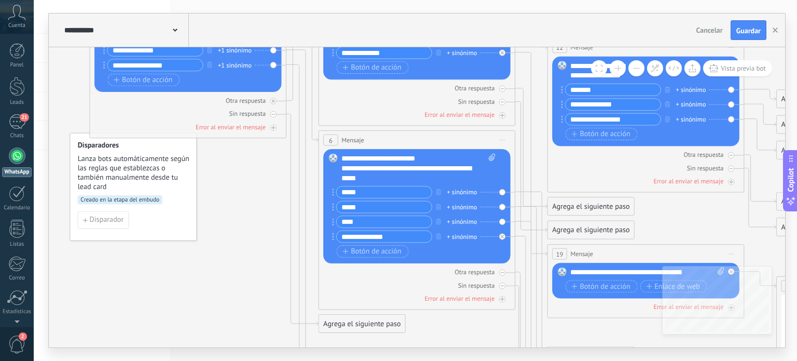
click at [619, 72] on button at bounding box center [618, 68] width 16 height 16
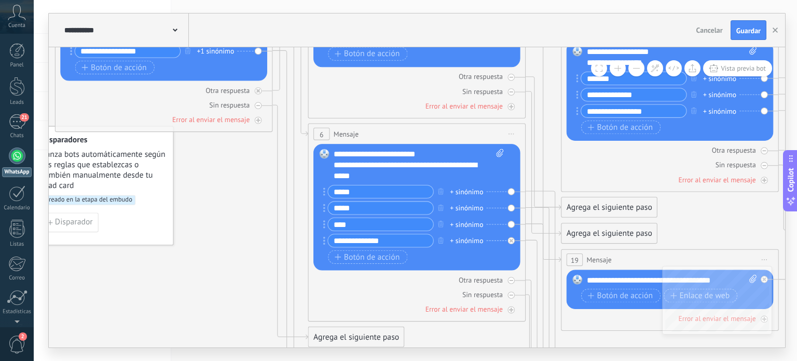
click at [619, 72] on button at bounding box center [618, 68] width 16 height 16
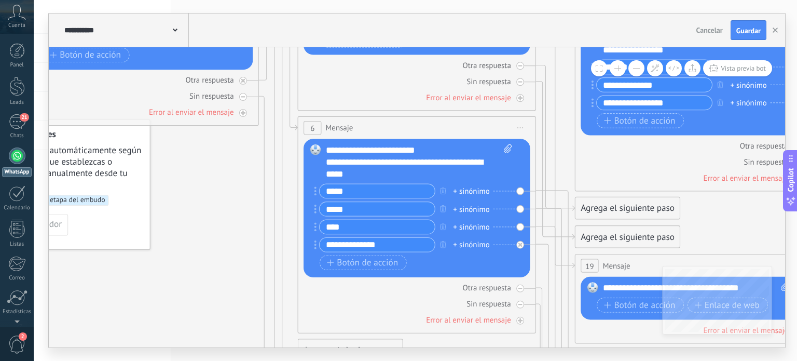
click at [619, 72] on button at bounding box center [618, 68] width 16 height 16
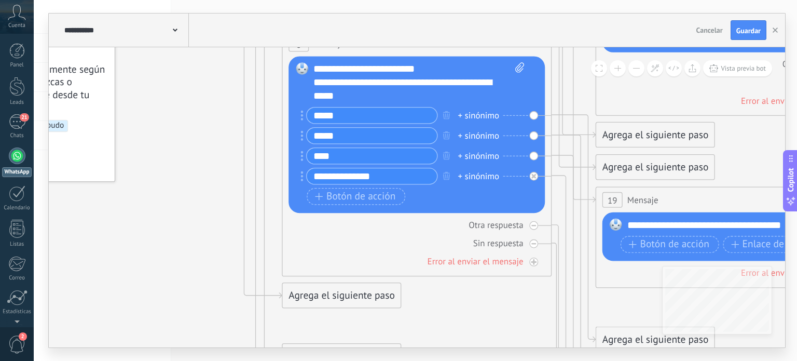
click at [633, 69] on button at bounding box center [637, 68] width 16 height 16
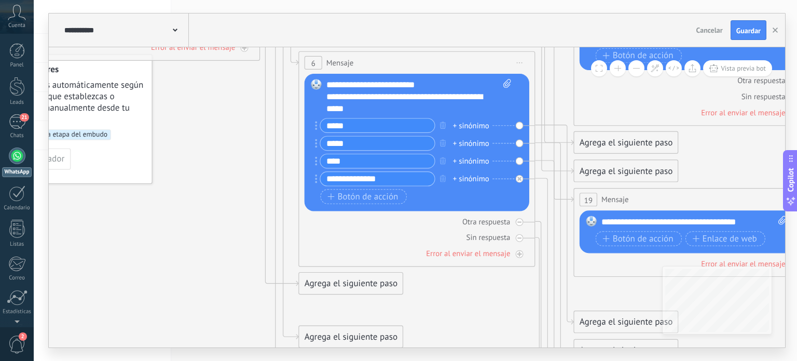
click at [631, 68] on button at bounding box center [637, 68] width 16 height 16
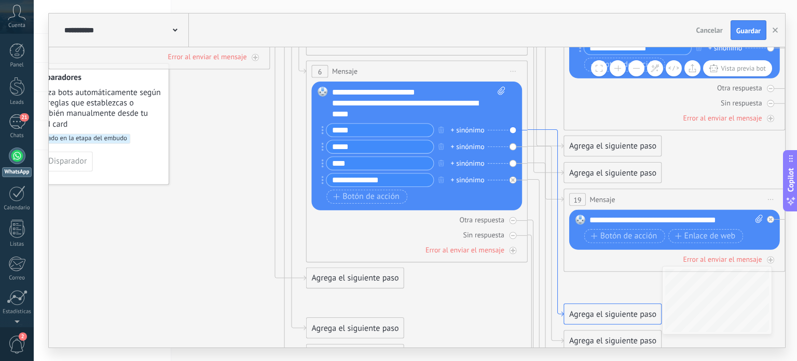
click at [555, 130] on icon at bounding box center [546, 223] width 36 height 186
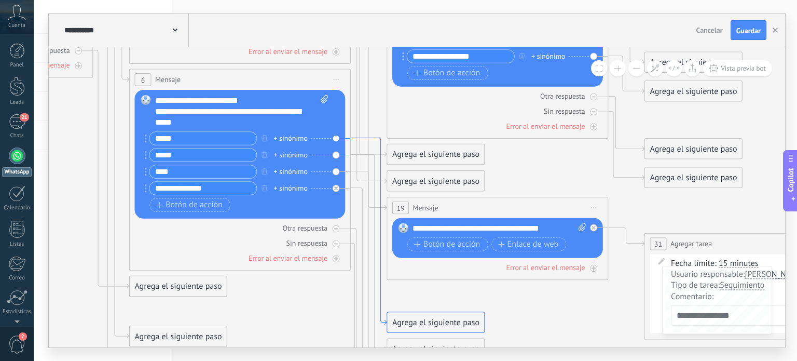
click at [384, 321] on icon at bounding box center [369, 231] width 36 height 186
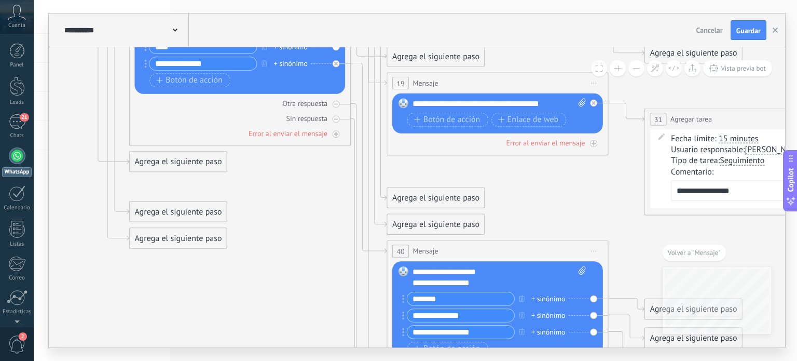
click at [412, 197] on div "Agrega el siguiente paso" at bounding box center [435, 198] width 97 height 18
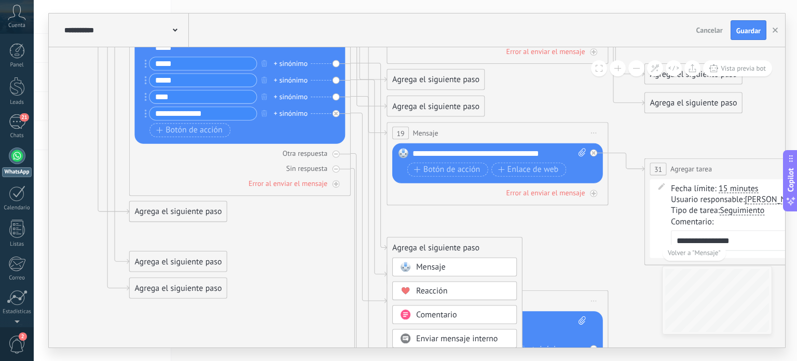
click at [422, 269] on span "Mensaje" at bounding box center [431, 267] width 30 height 10
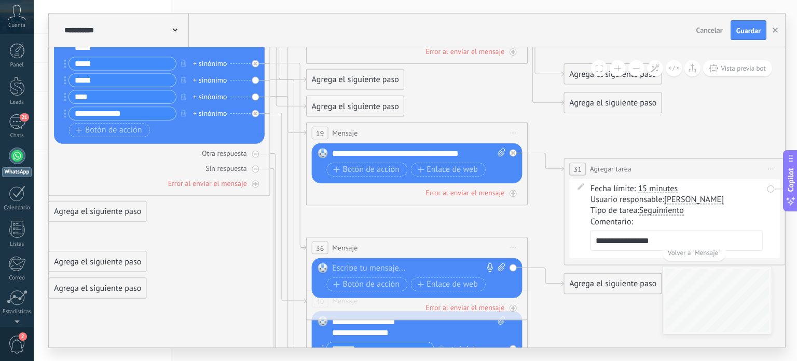
click at [396, 267] on div at bounding box center [414, 268] width 165 height 11
paste div
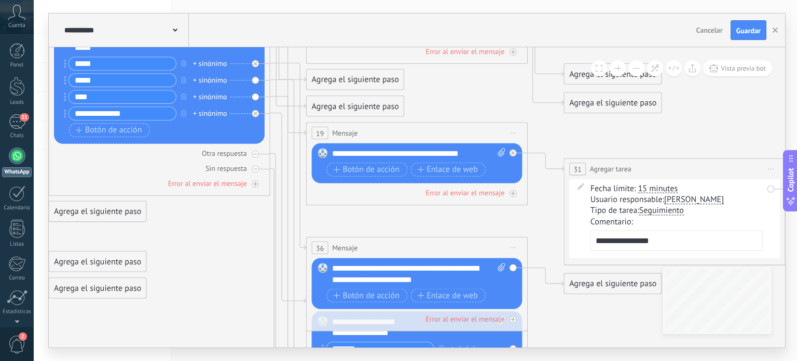
click at [580, 282] on div "Agrega el siguiente paso" at bounding box center [613, 284] width 97 height 18
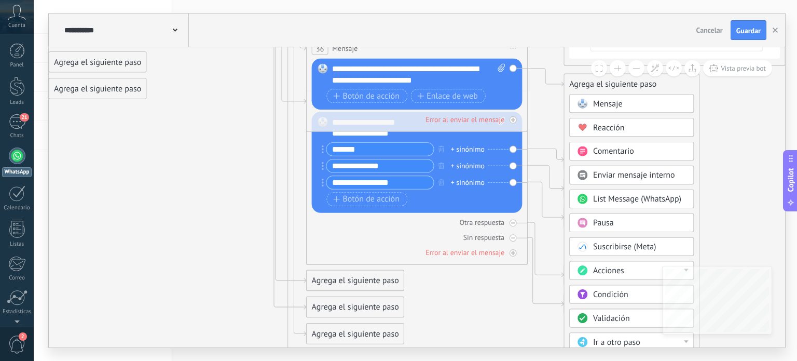
click at [608, 317] on span "Validación" at bounding box center [611, 318] width 37 height 10
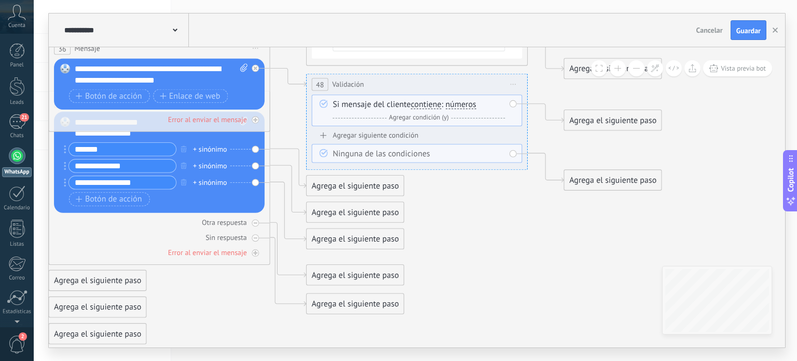
click at [415, 119] on span "Agregar condición (y)" at bounding box center [418, 118] width 65 height 8
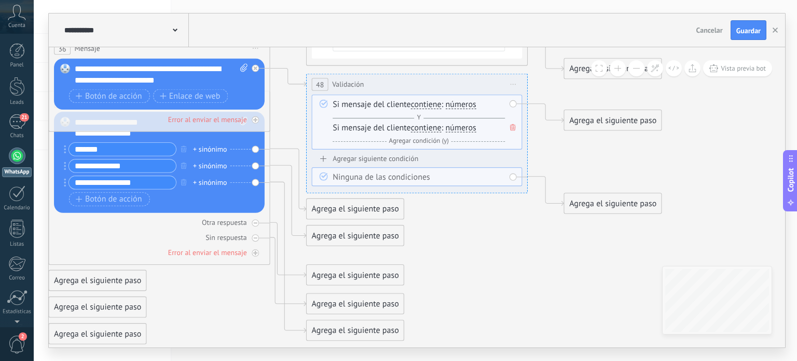
click at [513, 126] on icon at bounding box center [513, 127] width 6 height 7
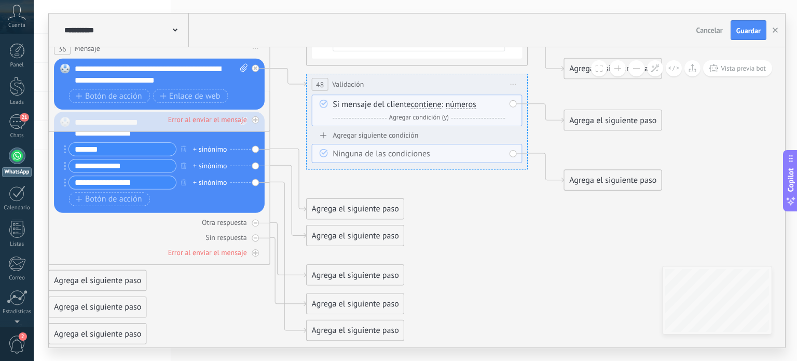
click at [438, 105] on span "contiene" at bounding box center [426, 104] width 31 height 9
click at [438, 105] on button "contiene" at bounding box center [474, 104] width 139 height 20
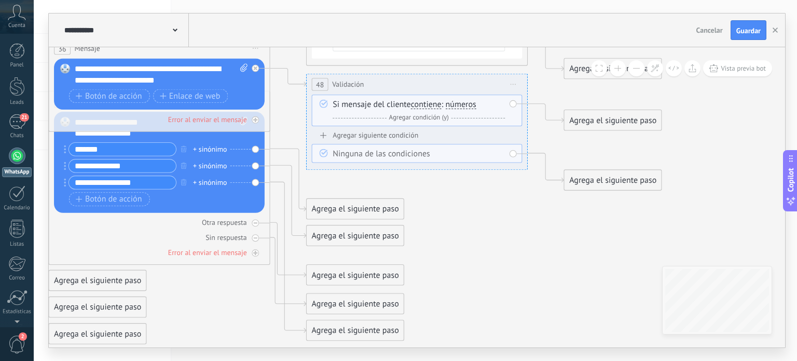
click at [471, 105] on span "números" at bounding box center [461, 104] width 31 height 9
click at [471, 105] on button "números" at bounding box center [509, 104] width 139 height 20
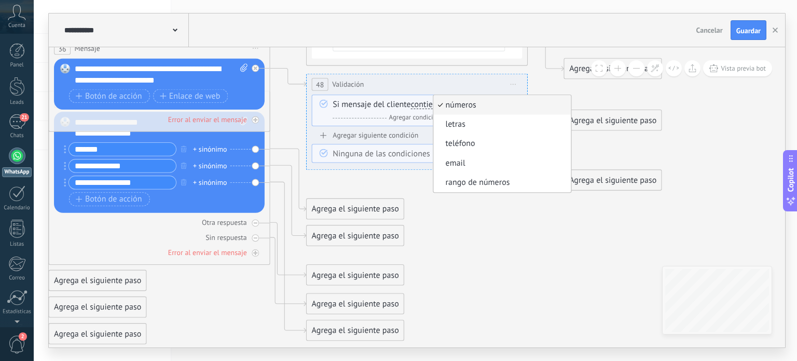
click at [471, 105] on span "números" at bounding box center [500, 105] width 134 height 11
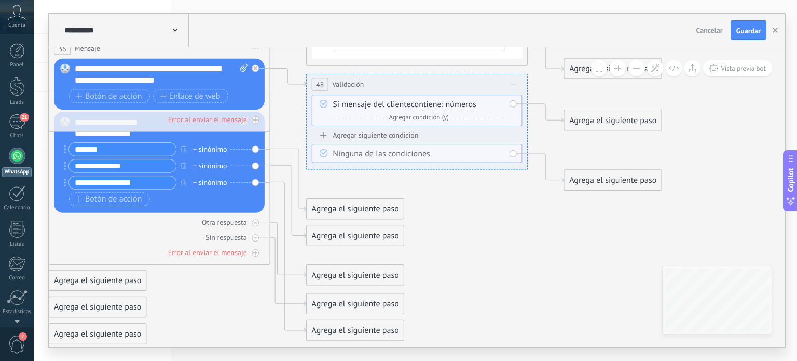
click at [466, 107] on span "números" at bounding box center [461, 104] width 31 height 9
click at [466, 107] on button "números" at bounding box center [509, 104] width 139 height 20
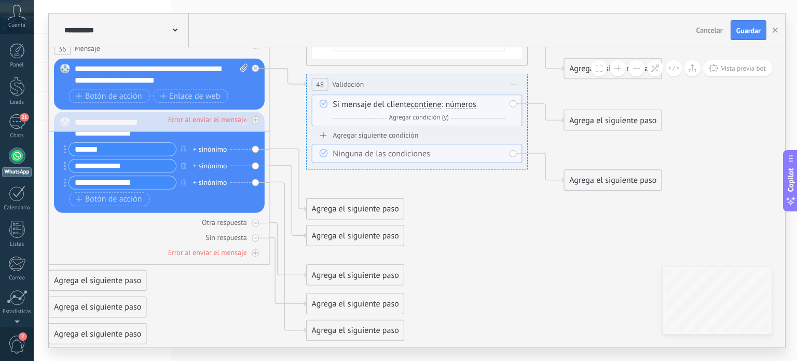
click at [428, 104] on span "contiene" at bounding box center [426, 104] width 31 height 9
click at [428, 104] on button "contiene" at bounding box center [474, 104] width 139 height 20
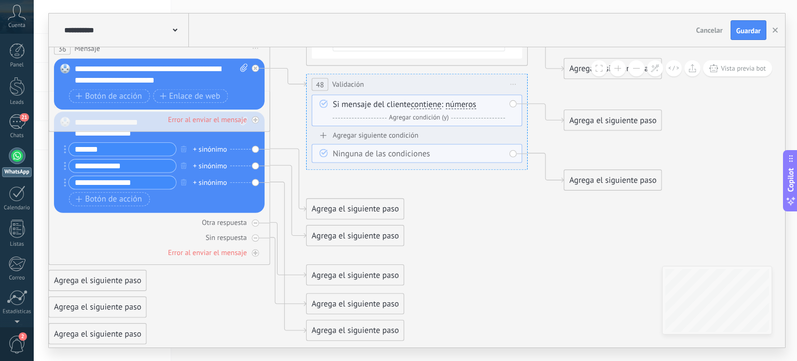
click at [426, 103] on span "contiene" at bounding box center [426, 104] width 31 height 9
click at [426, 103] on button "contiene" at bounding box center [474, 104] width 139 height 20
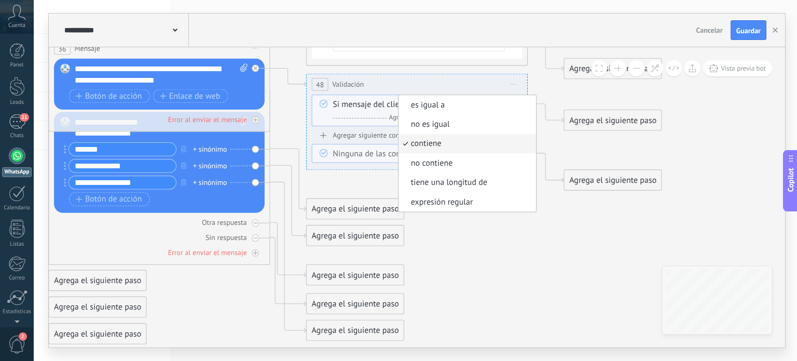
click at [376, 111] on div "Si mensaje del cliente contiene es igual a no es igual contiene no contiene tie…" at bounding box center [419, 111] width 172 height 24
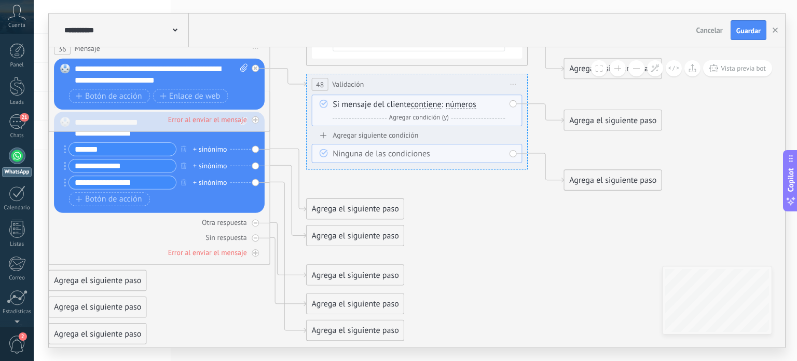
click at [457, 106] on span "números" at bounding box center [461, 104] width 31 height 9
click at [457, 106] on button "números" at bounding box center [509, 104] width 139 height 20
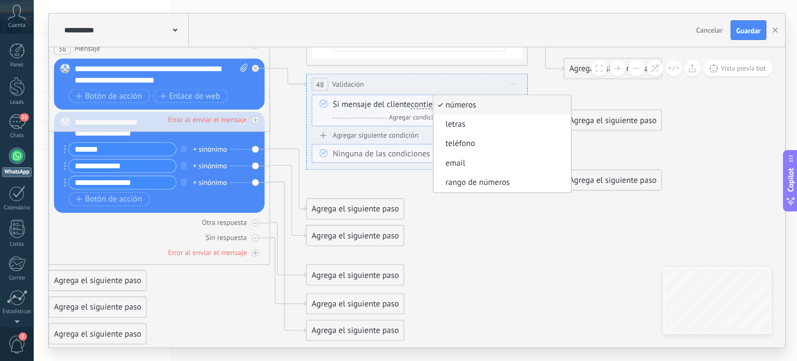
click at [374, 108] on div "Si mensaje del cliente contiene es igual a no es igual contiene no contiene tie…" at bounding box center [419, 111] width 172 height 24
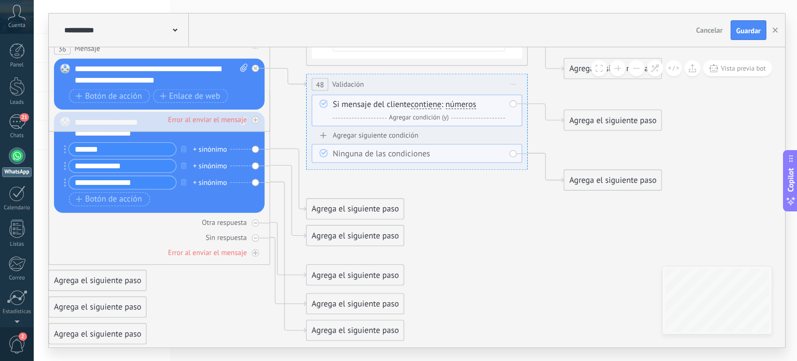
click at [434, 106] on span "contiene" at bounding box center [426, 104] width 31 height 9
click at [434, 106] on button "contiene" at bounding box center [474, 104] width 139 height 20
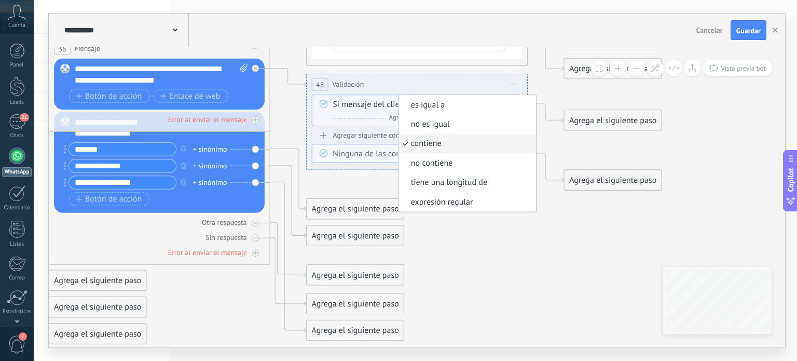
click at [374, 114] on div "Y Agregar condición (y)" at bounding box center [419, 118] width 172 height 11
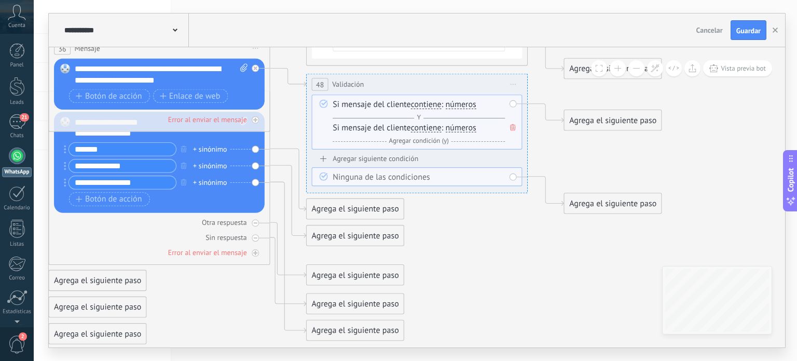
click at [442, 107] on span "contiene" at bounding box center [426, 104] width 31 height 9
click at [442, 107] on button "contiene" at bounding box center [474, 104] width 139 height 20
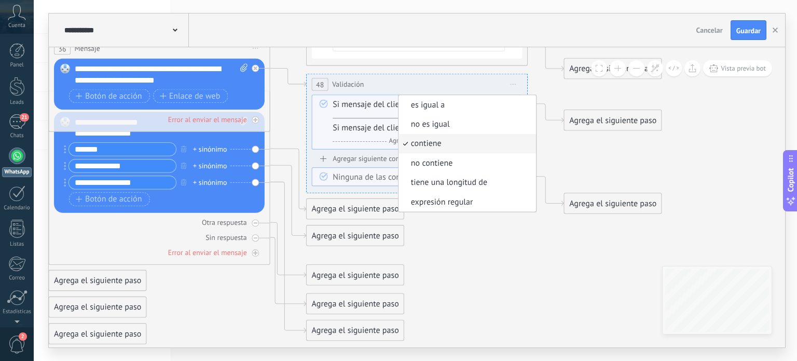
click at [388, 114] on div "Y Agregar condición (y)" at bounding box center [419, 118] width 172 height 11
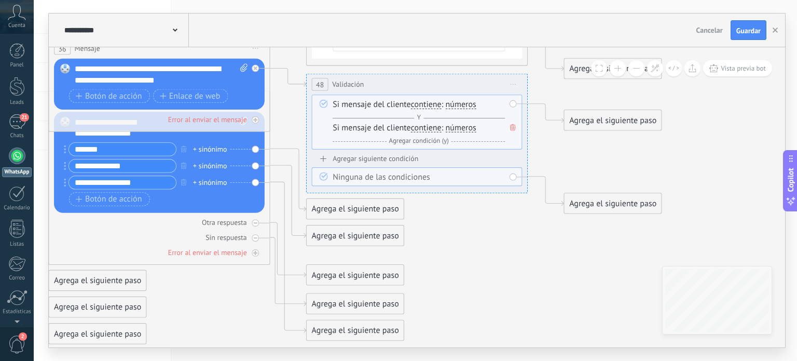
click at [515, 130] on icon at bounding box center [513, 127] width 6 height 7
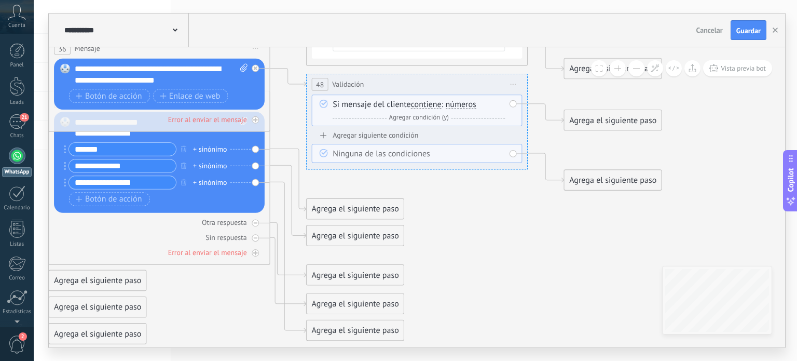
click at [421, 116] on span "Agregar condición (y)" at bounding box center [418, 118] width 65 height 8
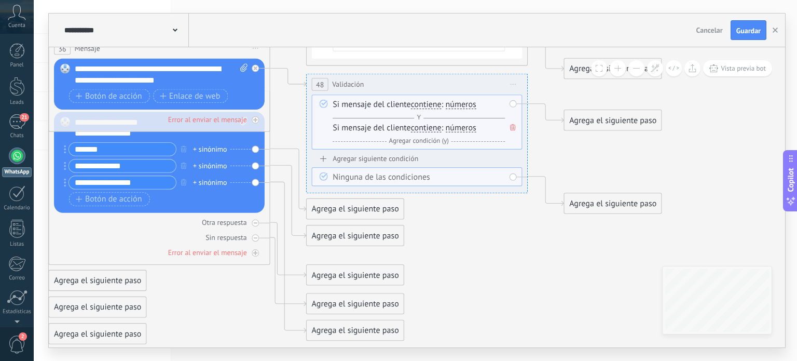
click at [436, 130] on span "contiene" at bounding box center [426, 128] width 31 height 9
click at [436, 130] on button "contiene" at bounding box center [474, 128] width 139 height 20
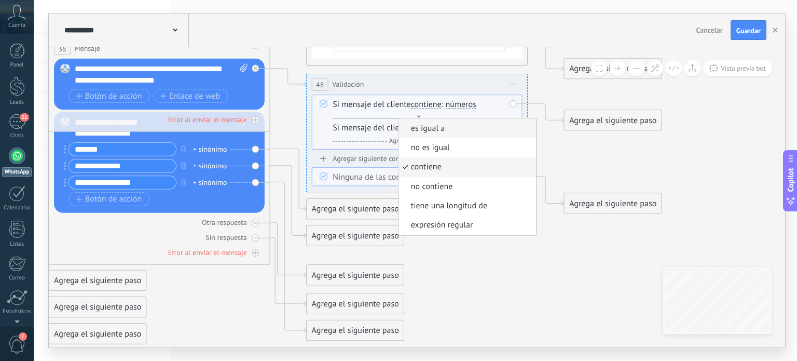
click at [434, 131] on span "es igual a" at bounding box center [466, 128] width 134 height 11
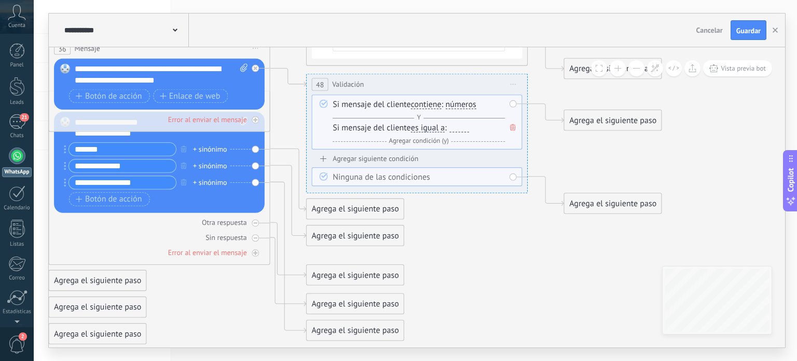
click at [461, 131] on div at bounding box center [459, 128] width 19 height 9
click at [457, 104] on span "números" at bounding box center [461, 104] width 31 height 9
click at [457, 104] on button "números" at bounding box center [509, 104] width 139 height 20
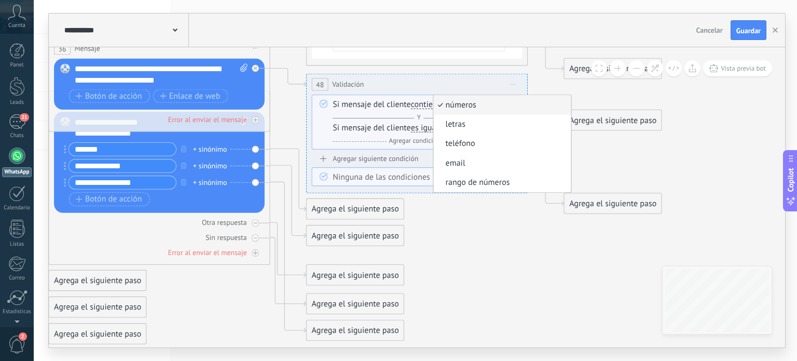
click at [426, 104] on span "contiene" at bounding box center [426, 104] width 31 height 9
click at [426, 104] on button "contiene" at bounding box center [474, 104] width 139 height 20
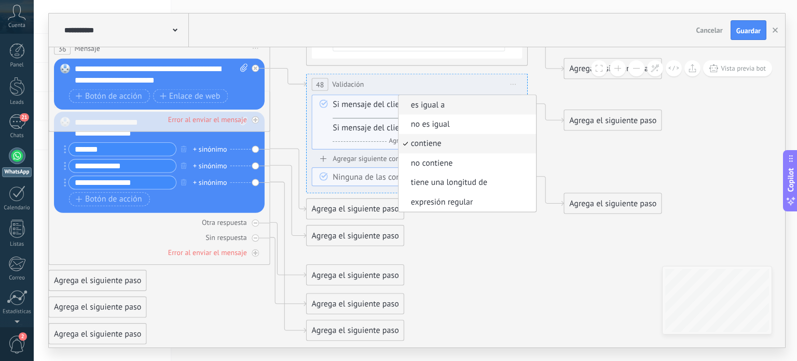
click at [434, 105] on span "es igual a" at bounding box center [466, 105] width 134 height 11
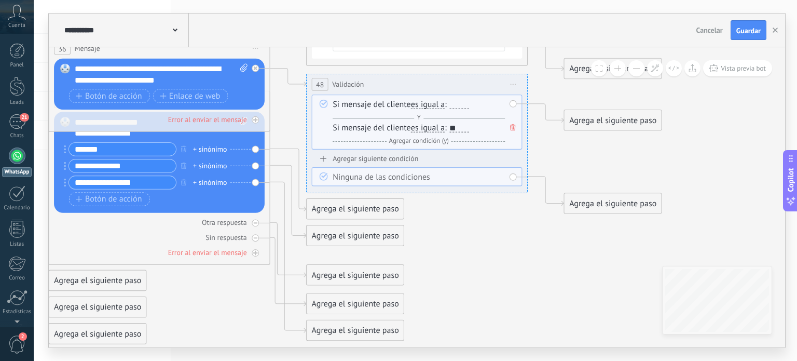
click at [460, 103] on div at bounding box center [459, 104] width 19 height 9
click at [437, 128] on span "es igual a" at bounding box center [428, 128] width 34 height 9
click at [437, 128] on button "es igual a" at bounding box center [474, 128] width 139 height 20
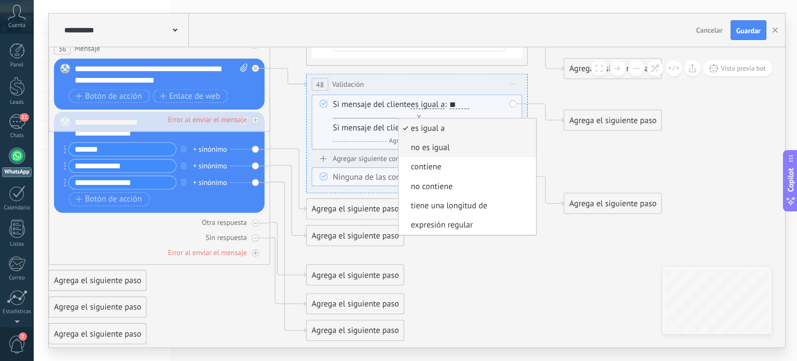
click at [444, 149] on span "no es igual" at bounding box center [466, 147] width 134 height 11
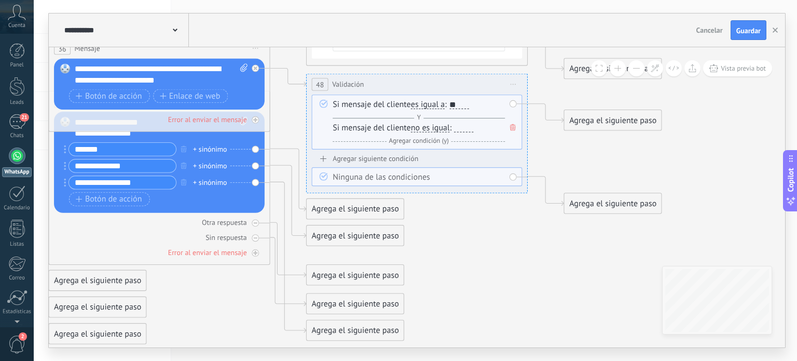
click at [467, 130] on div at bounding box center [464, 128] width 19 height 9
click at [432, 178] on div "Ninguna de las condiciones" at bounding box center [419, 177] width 172 height 11
click at [388, 176] on div "Ninguna de las condiciones" at bounding box center [419, 177] width 172 height 11
click at [510, 83] on span "Iniciar vista previa aquí Cambiar nombre Duplicar [GEOGRAPHIC_DATA]" at bounding box center [514, 84] width 18 height 16
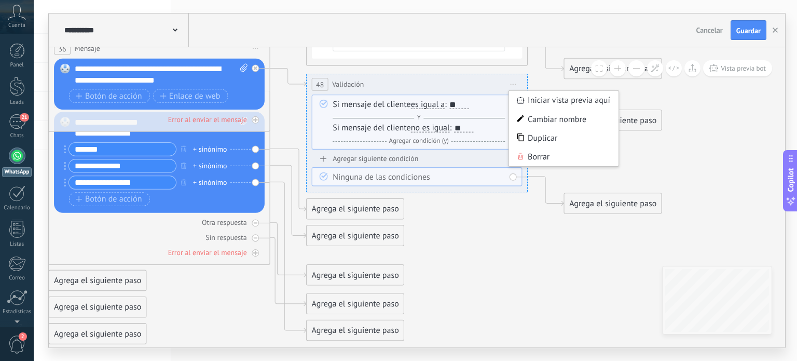
click at [499, 87] on div "**********" at bounding box center [417, 84] width 221 height 21
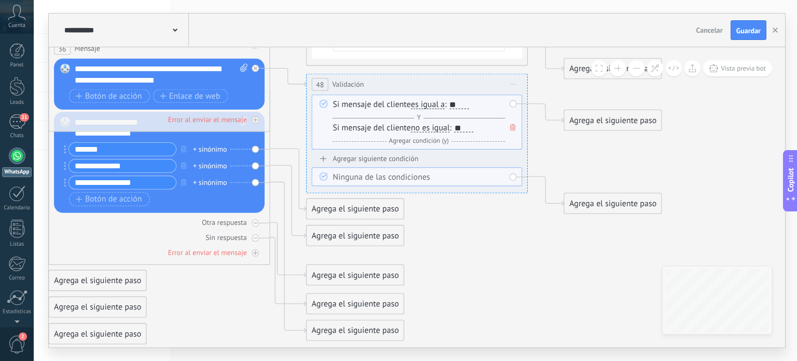
click at [513, 86] on span "Iniciar vista previa aquí Cambiar nombre Duplicar [GEOGRAPHIC_DATA]" at bounding box center [514, 84] width 18 height 16
click at [526, 140] on div "Duplicar" at bounding box center [564, 138] width 110 height 19
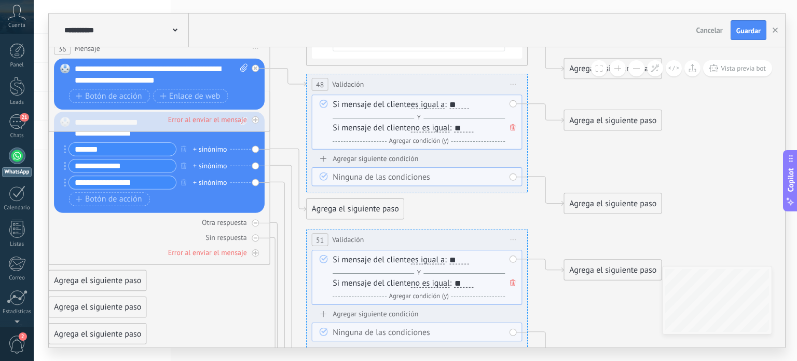
click at [512, 238] on span "Iniciar vista previa aquí Cambiar nombre Duplicar [GEOGRAPHIC_DATA]" at bounding box center [514, 240] width 18 height 16
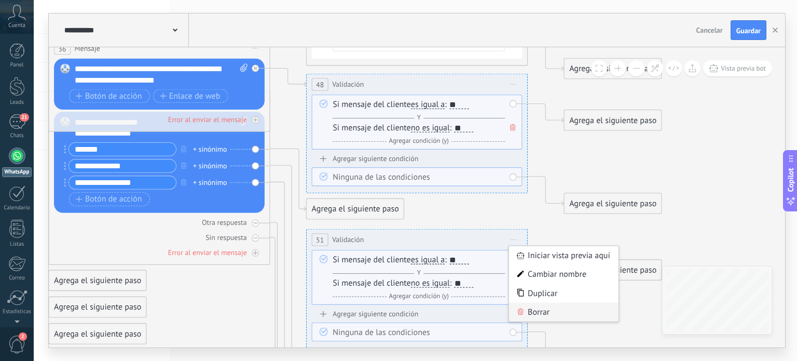
click at [542, 315] on div "Borrar" at bounding box center [564, 312] width 110 height 19
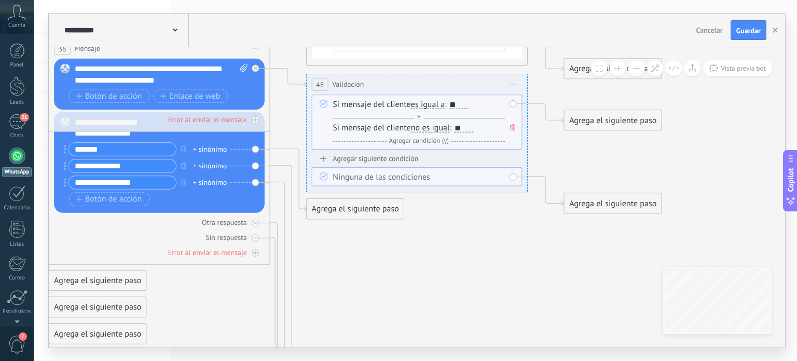
click at [467, 108] on div "**" at bounding box center [459, 104] width 19 height 9
click at [459, 105] on div "**" at bounding box center [459, 104] width 19 height 9
click at [424, 105] on span "es igual a" at bounding box center [428, 104] width 34 height 9
click at [424, 105] on button "es igual a" at bounding box center [474, 104] width 139 height 20
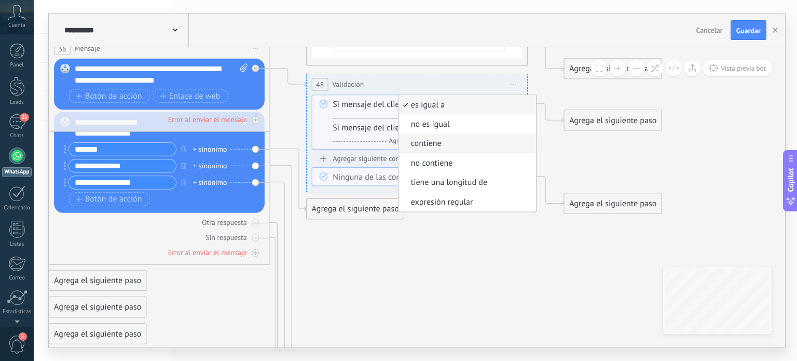
click at [429, 144] on span "contiene" at bounding box center [466, 144] width 134 height 11
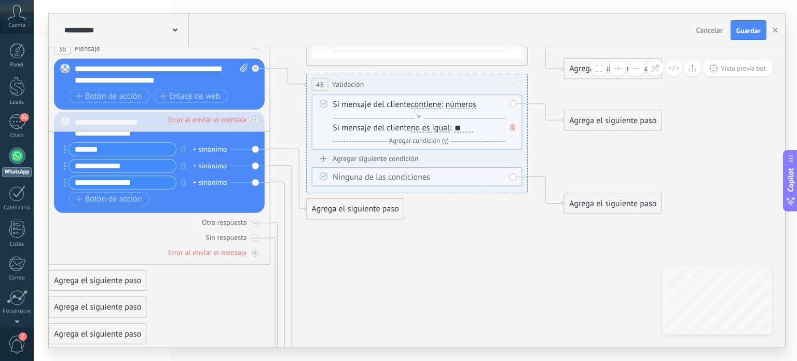
click at [464, 104] on span "números" at bounding box center [461, 104] width 31 height 9
click at [464, 104] on button "números" at bounding box center [509, 104] width 139 height 20
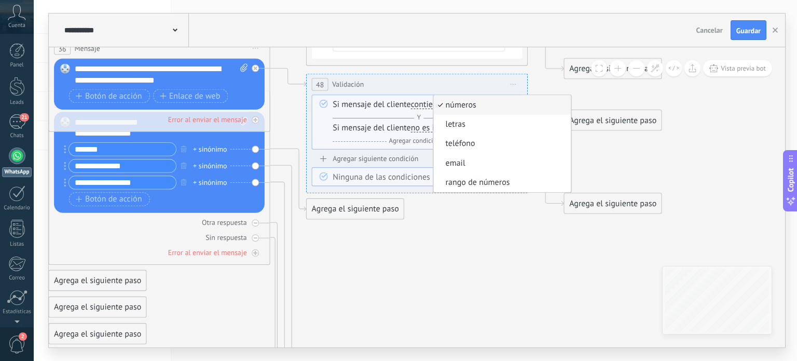
click at [428, 103] on span "contiene" at bounding box center [426, 104] width 31 height 9
click at [428, 103] on button "contiene" at bounding box center [474, 104] width 139 height 20
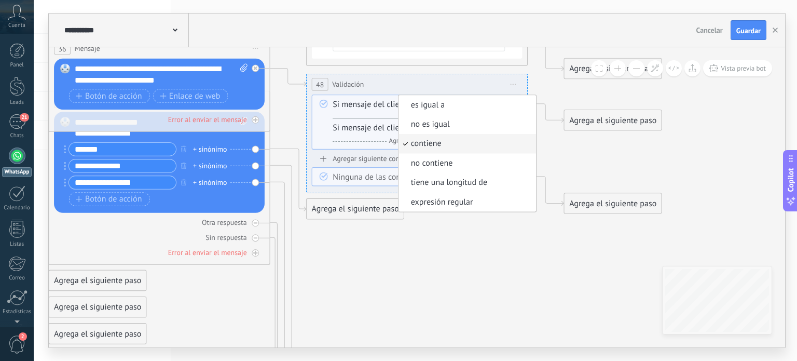
click at [436, 142] on span "contiene" at bounding box center [466, 144] width 134 height 11
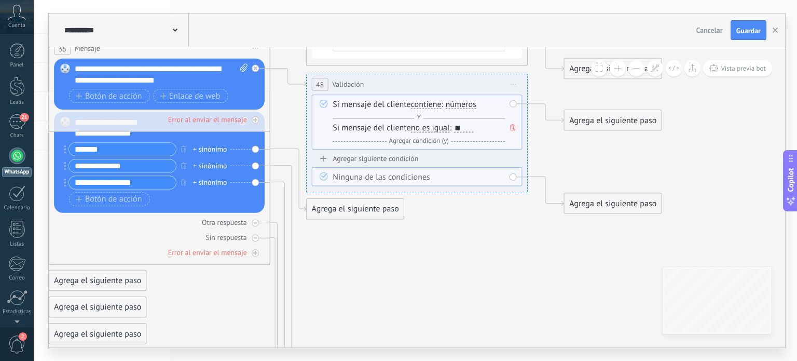
click at [434, 131] on span "no es igual" at bounding box center [430, 128] width 39 height 9
click at [434, 131] on button "no es igual" at bounding box center [474, 128] width 139 height 20
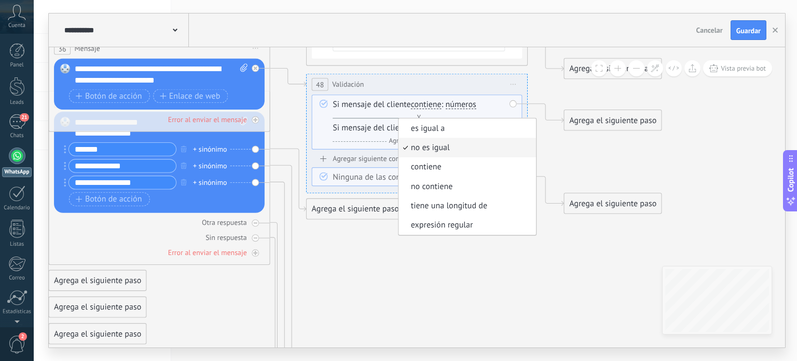
click at [434, 131] on span "es igual a" at bounding box center [466, 128] width 134 height 11
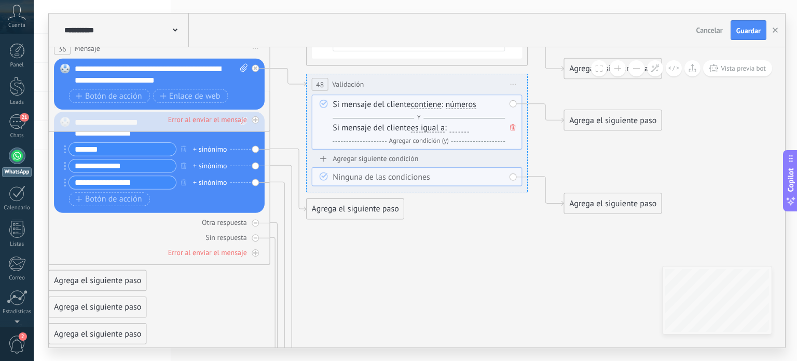
click at [463, 128] on div at bounding box center [459, 128] width 19 height 9
click at [426, 108] on span "contiene" at bounding box center [426, 104] width 31 height 9
click at [426, 108] on button "contiene" at bounding box center [474, 104] width 139 height 20
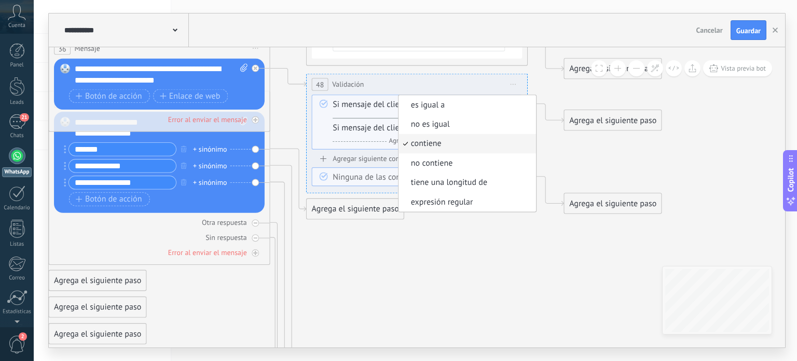
click at [494, 252] on icon at bounding box center [30, 19] width 1743 height 1423
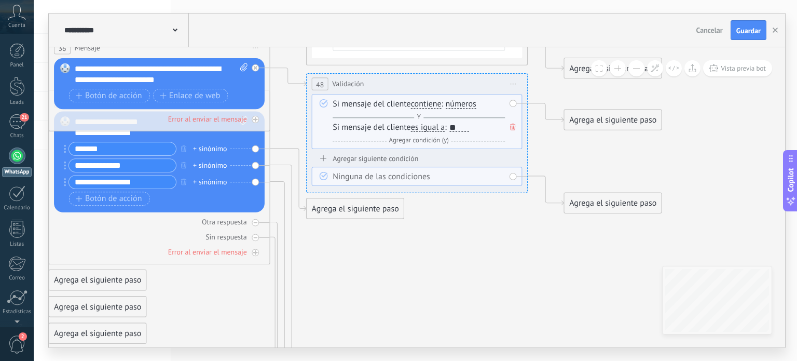
click at [465, 105] on span "números" at bounding box center [461, 104] width 31 height 9
click at [465, 105] on button "números" at bounding box center [509, 104] width 139 height 20
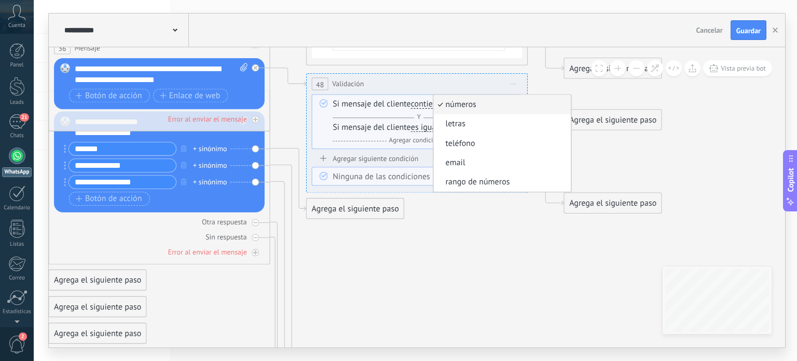
click at [499, 251] on icon at bounding box center [30, 19] width 1743 height 1423
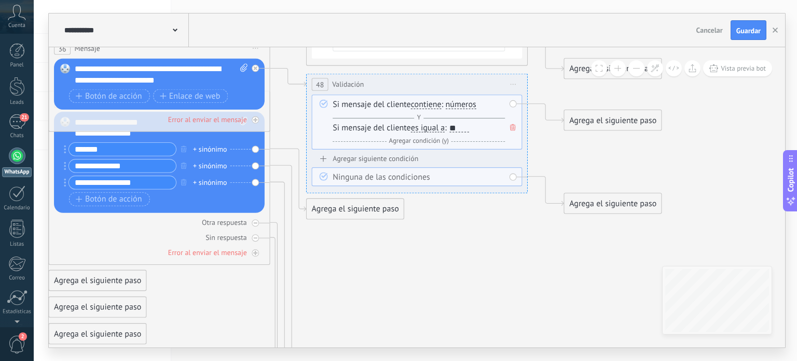
click at [421, 102] on span "contiene" at bounding box center [426, 104] width 31 height 9
click at [421, 102] on button "contiene" at bounding box center [474, 104] width 139 height 20
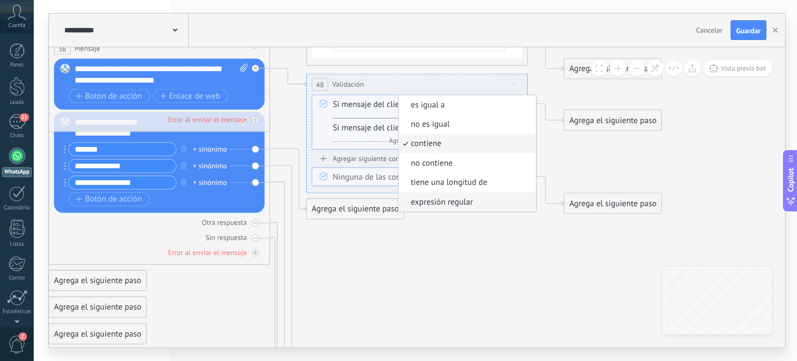
click at [450, 203] on span "expresión regular" at bounding box center [466, 202] width 134 height 11
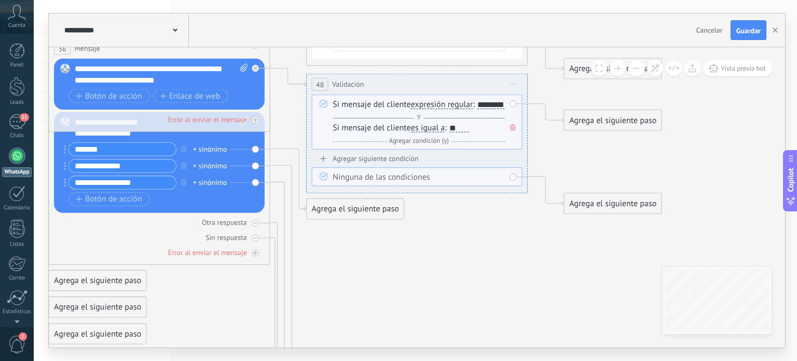
click at [478, 109] on div "********" at bounding box center [491, 104] width 27 height 9
drag, startPoint x: 359, startPoint y: 115, endPoint x: 338, endPoint y: 117, distance: 20.4
click at [478, 109] on div "********" at bounding box center [491, 104] width 27 height 9
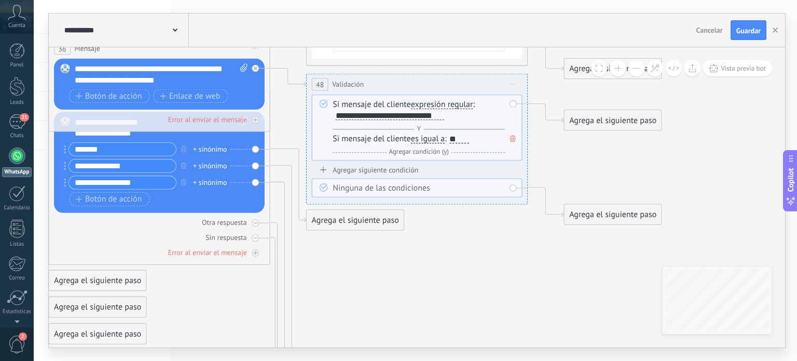
click at [465, 116] on div "Si mensaje del cliente expresión regular es igual a no es igual contiene no con…" at bounding box center [419, 116] width 172 height 35
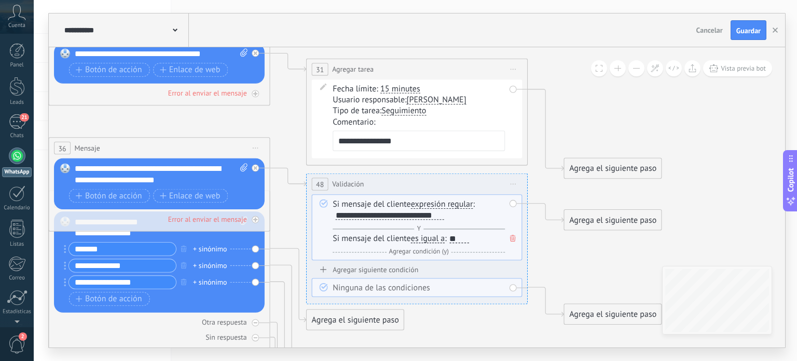
click at [432, 241] on span "es igual a" at bounding box center [428, 238] width 34 height 9
click at [432, 241] on button "es igual a" at bounding box center [474, 239] width 139 height 20
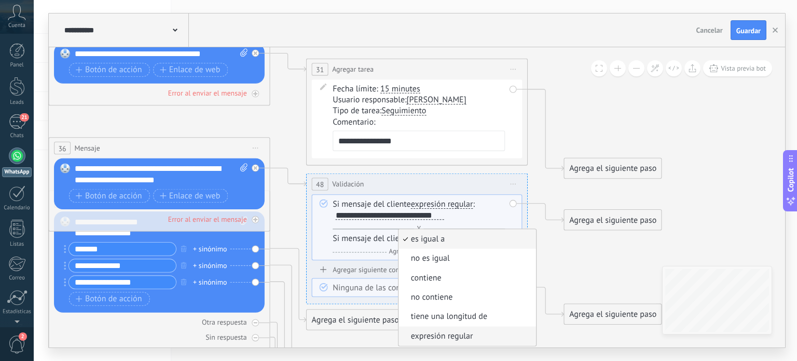
click at [444, 334] on span "expresión regular" at bounding box center [466, 336] width 134 height 11
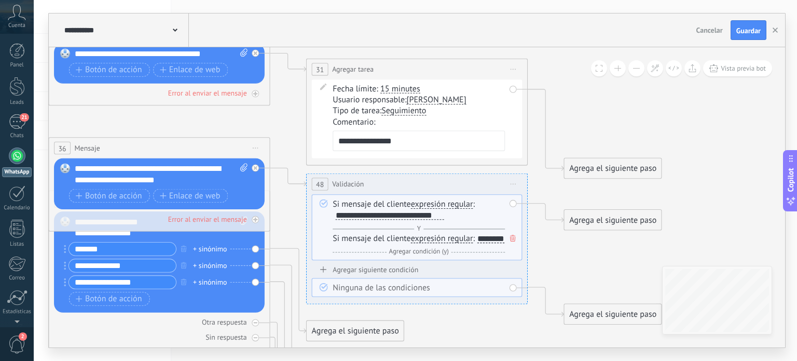
click at [478, 243] on div "********" at bounding box center [491, 239] width 27 height 9
click at [513, 238] on icon at bounding box center [513, 238] width 6 height 7
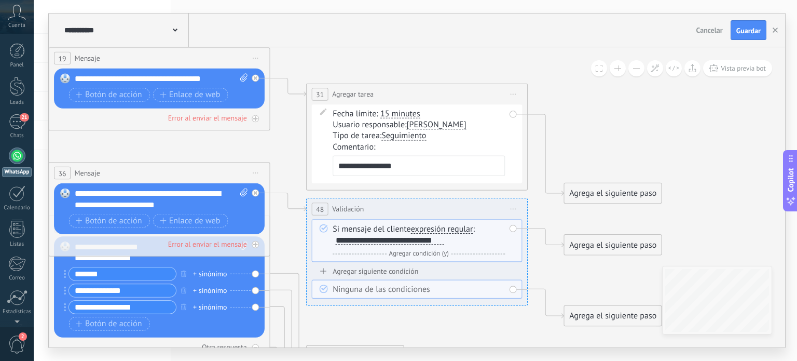
click at [577, 247] on div "Agrega el siguiente paso" at bounding box center [613, 245] width 97 height 18
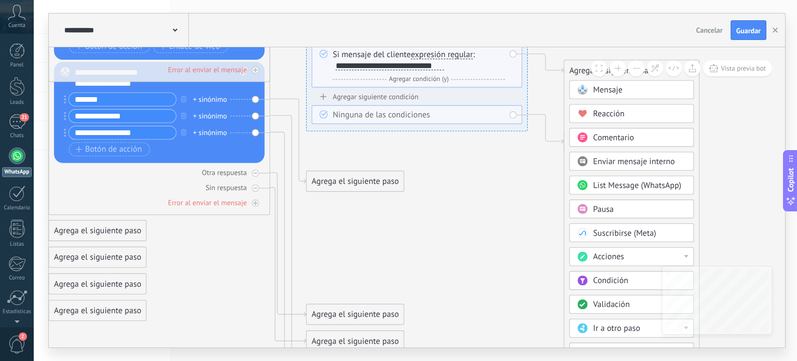
click at [607, 300] on span "Validación" at bounding box center [611, 305] width 37 height 10
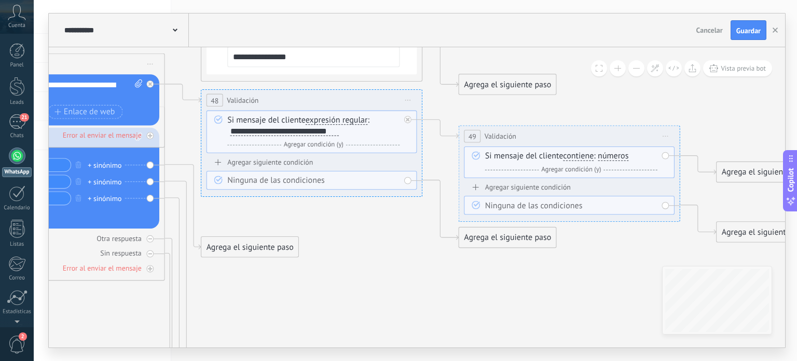
drag, startPoint x: 179, startPoint y: 202, endPoint x: 331, endPoint y: 218, distance: 153.4
click at [331, 218] on icon at bounding box center [53, 35] width 2001 height 1423
click at [668, 138] on span "Iniciar vista previa aquí Cambiar nombre Duplicar [GEOGRAPHIC_DATA]" at bounding box center [666, 136] width 18 height 16
click at [681, 205] on div "Borrar" at bounding box center [716, 208] width 110 height 19
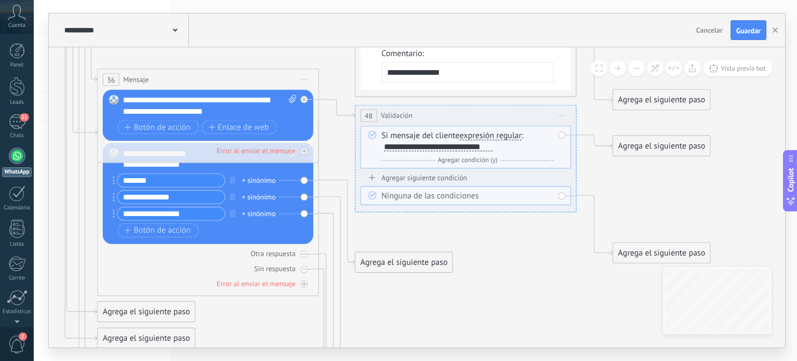
drag, startPoint x: 383, startPoint y: 270, endPoint x: 537, endPoint y: 285, distance: 155.0
click at [537, 285] on icon at bounding box center [78, 50] width 1743 height 1423
click at [635, 70] on button at bounding box center [637, 68] width 16 height 16
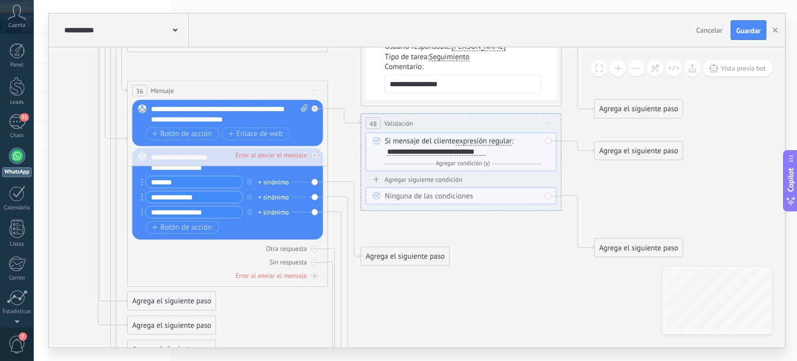
click at [635, 70] on button at bounding box center [637, 68] width 16 height 16
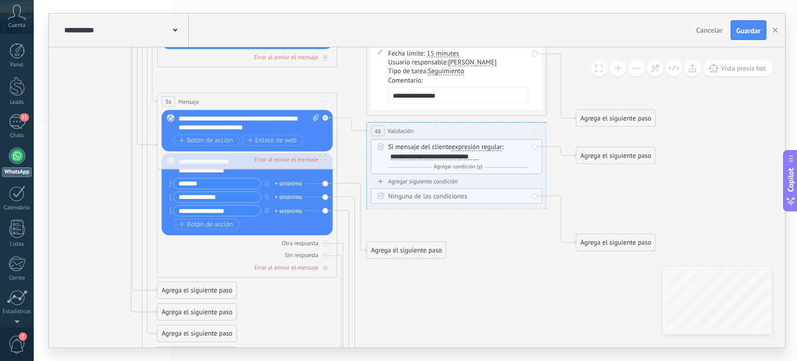
click at [635, 70] on button at bounding box center [637, 68] width 16 height 16
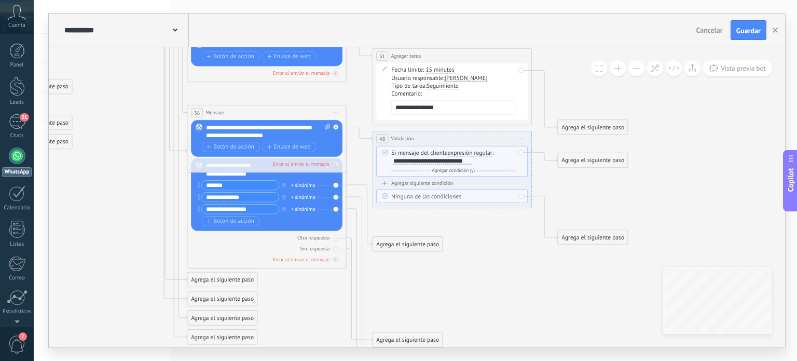
click at [635, 70] on button at bounding box center [637, 68] width 16 height 16
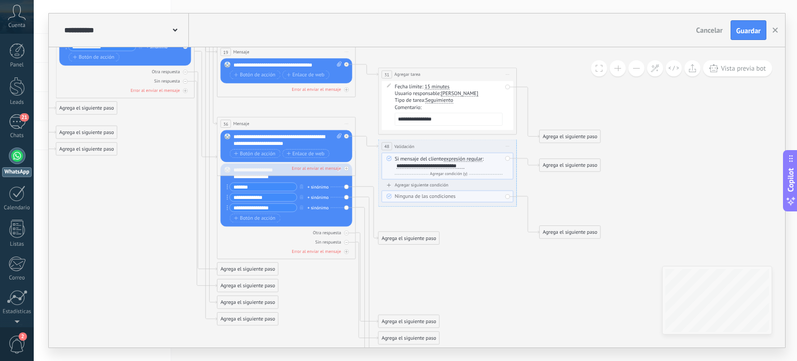
click at [635, 70] on button at bounding box center [637, 68] width 16 height 16
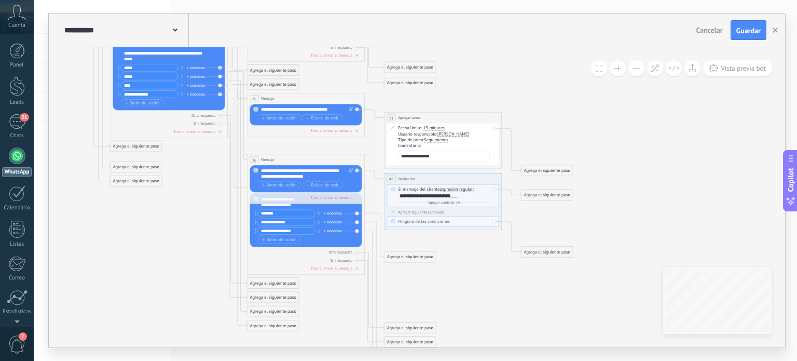
click at [620, 70] on button at bounding box center [618, 68] width 16 height 16
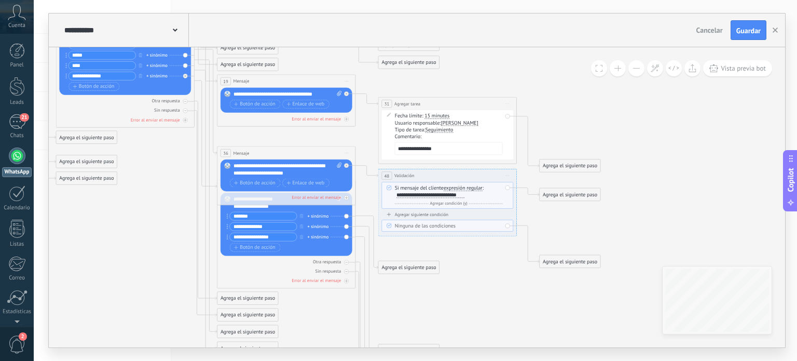
click at [620, 70] on button at bounding box center [618, 68] width 16 height 16
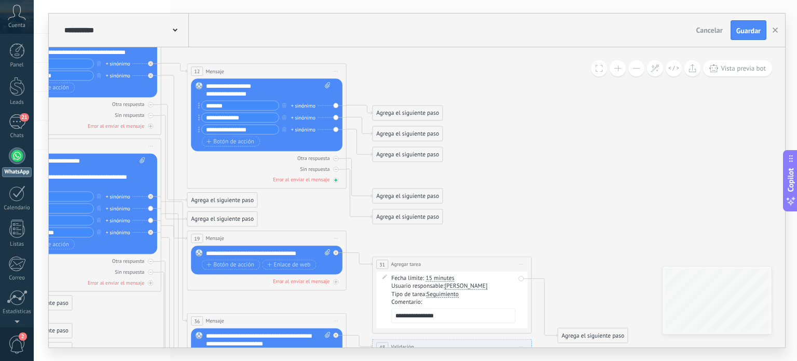
drag, startPoint x: 218, startPoint y: 174, endPoint x: 246, endPoint y: 175, distance: 27.6
click at [246, 175] on div "Otra respuesta Sin respuesta Error al enviar el mensaje" at bounding box center [267, 167] width 152 height 32
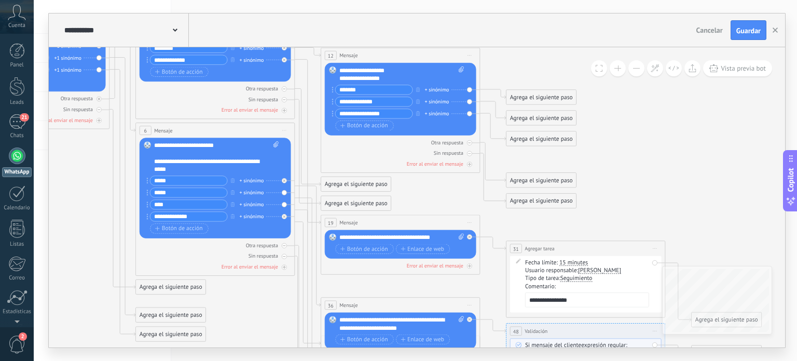
drag, startPoint x: 149, startPoint y: 302, endPoint x: 283, endPoint y: 286, distance: 134.4
click at [283, 286] on icon at bounding box center [308, 285] width 1254 height 1024
click at [618, 74] on button at bounding box center [618, 68] width 16 height 16
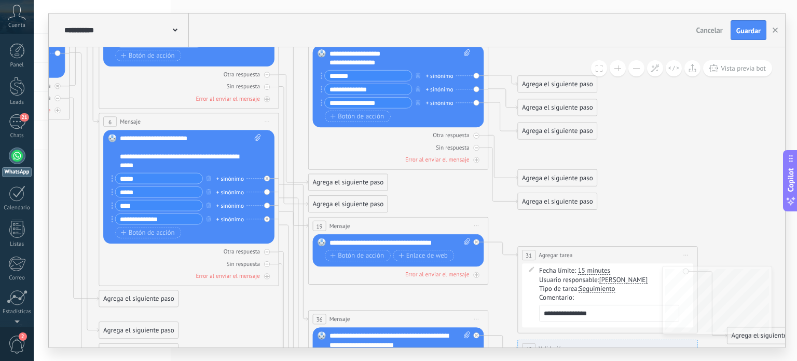
click at [618, 74] on button at bounding box center [618, 68] width 16 height 16
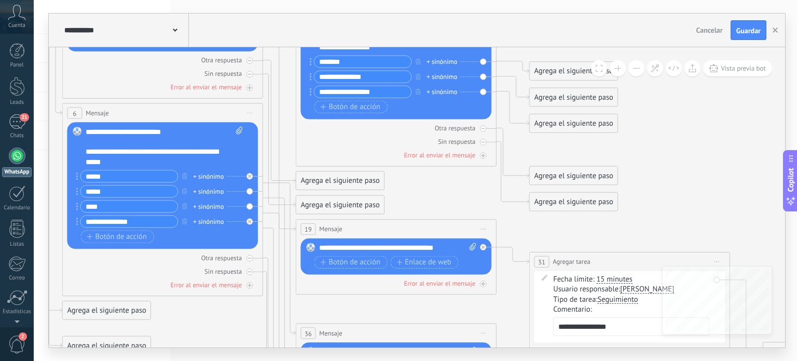
click at [618, 74] on button at bounding box center [618, 68] width 16 height 16
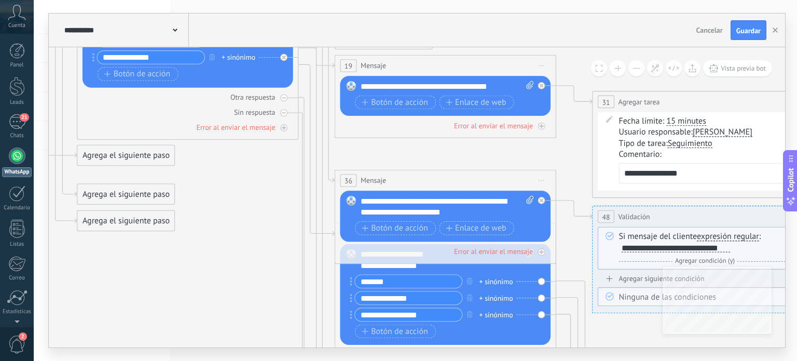
drag, startPoint x: 465, startPoint y: 191, endPoint x: 511, endPoint y: 24, distance: 172.5
click at [511, 24] on div "**********" at bounding box center [417, 180] width 737 height 334
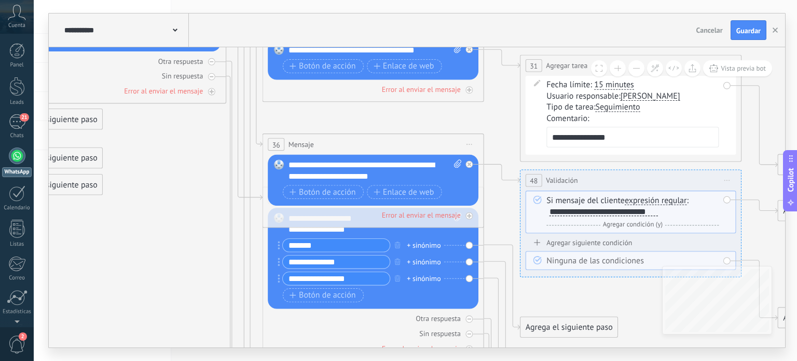
drag, startPoint x: 559, startPoint y: 145, endPoint x: 486, endPoint y: 108, distance: 80.8
click at [486, 108] on icon at bounding box center [243, 115] width 1743 height 1423
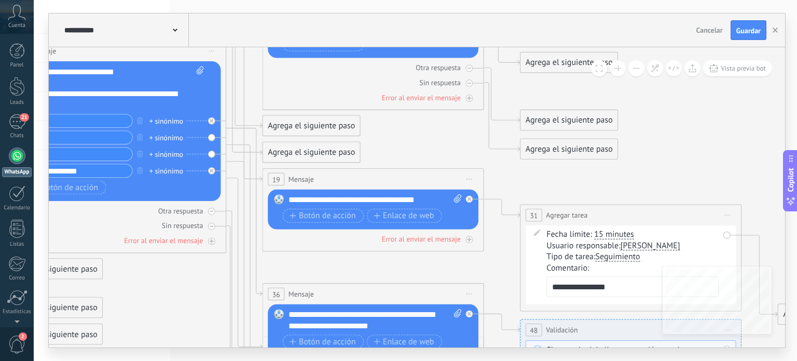
click at [635, 70] on button at bounding box center [637, 68] width 16 height 16
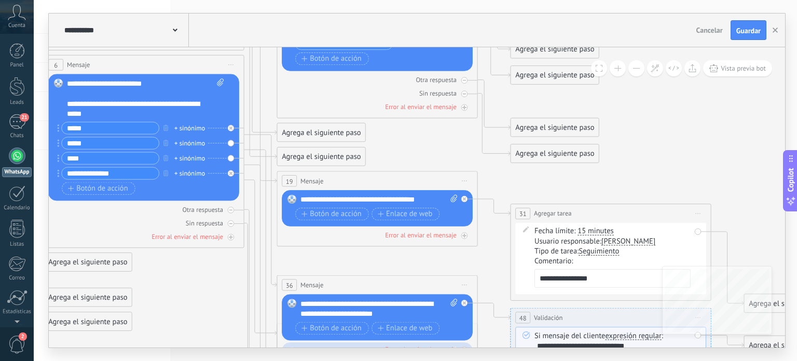
click at [635, 70] on button at bounding box center [637, 68] width 16 height 16
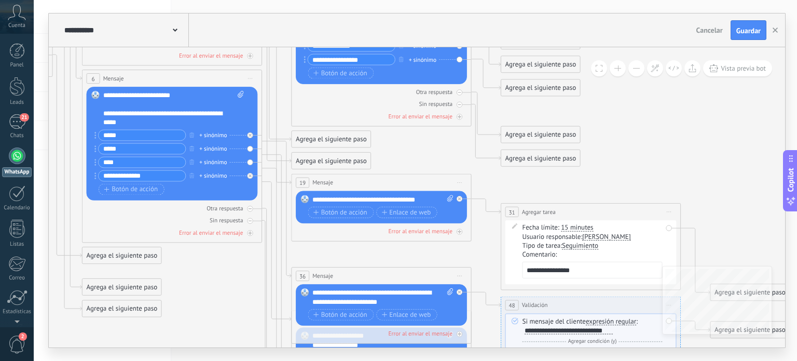
click at [635, 70] on button at bounding box center [637, 68] width 16 height 16
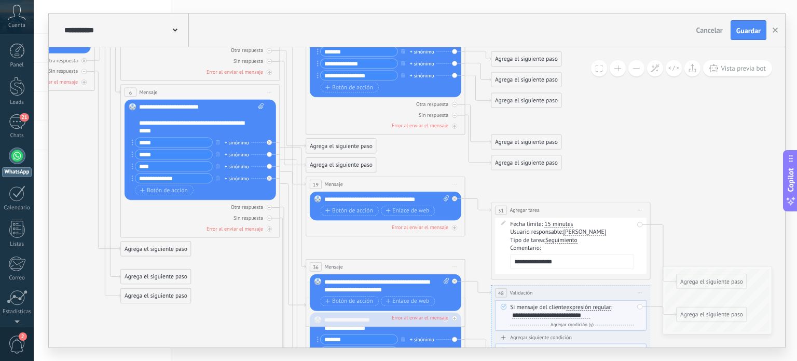
click at [635, 70] on button at bounding box center [637, 68] width 16 height 16
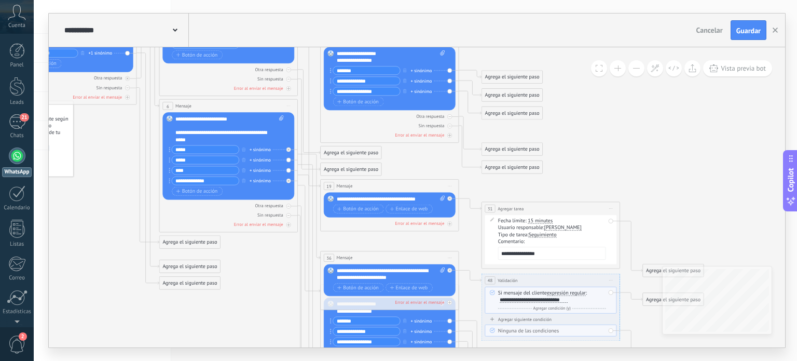
click at [635, 70] on button at bounding box center [637, 68] width 16 height 16
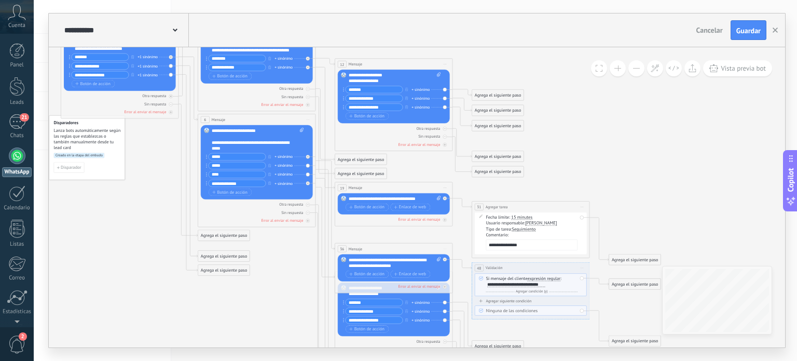
click at [635, 70] on button at bounding box center [637, 68] width 16 height 16
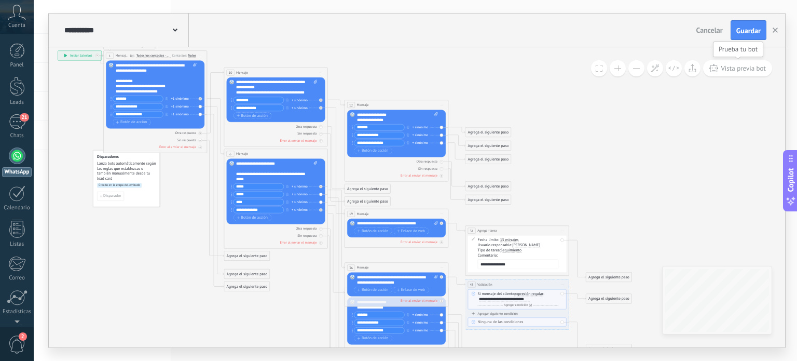
click at [739, 67] on span "Vista previa bot" at bounding box center [743, 68] width 45 height 9
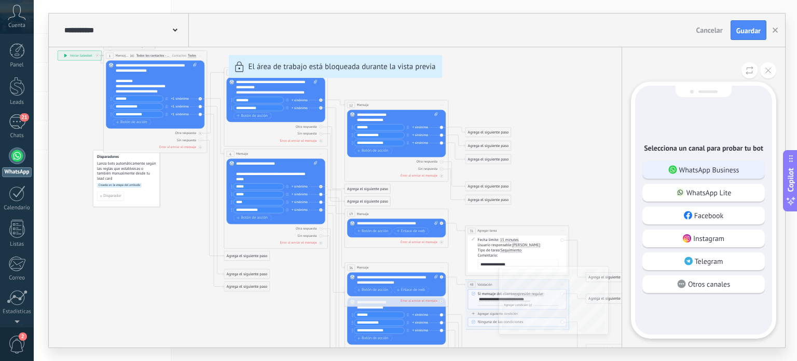
click at [723, 170] on p "WhatsApp Business" at bounding box center [709, 169] width 60 height 9
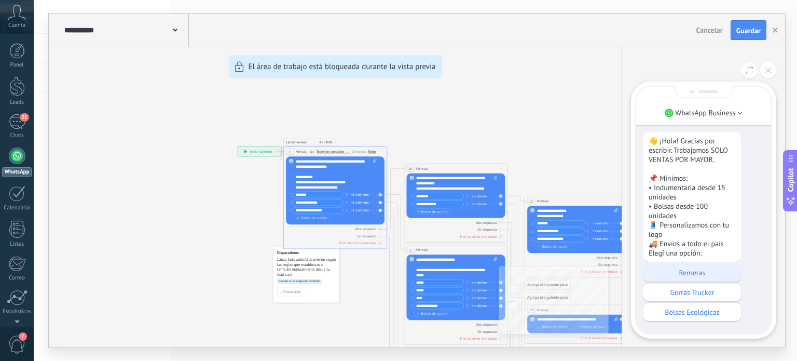
click at [698, 273] on p "Remeras" at bounding box center [692, 272] width 87 height 9
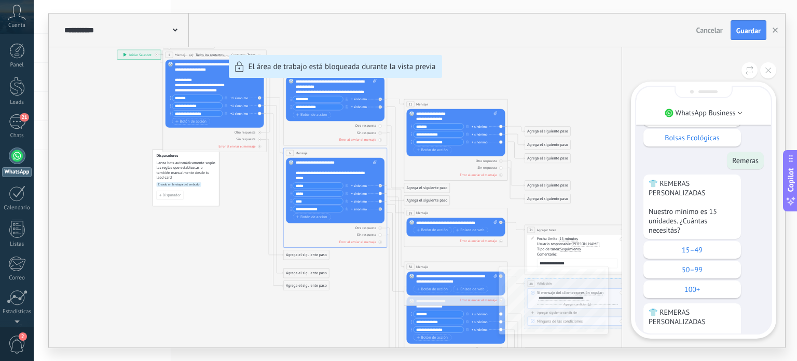
scroll to position [-104, 0]
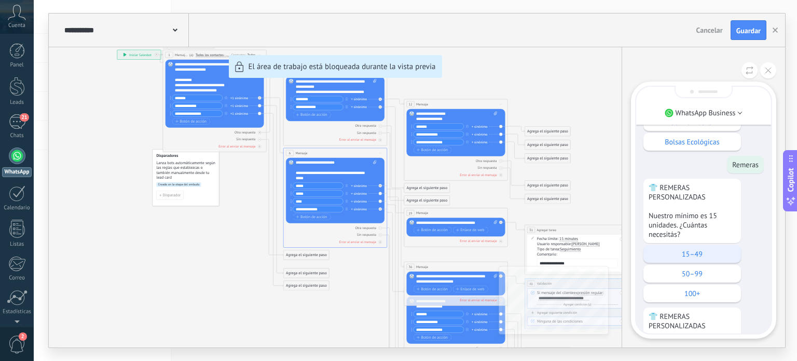
click at [705, 254] on p "15–49" at bounding box center [692, 253] width 87 height 9
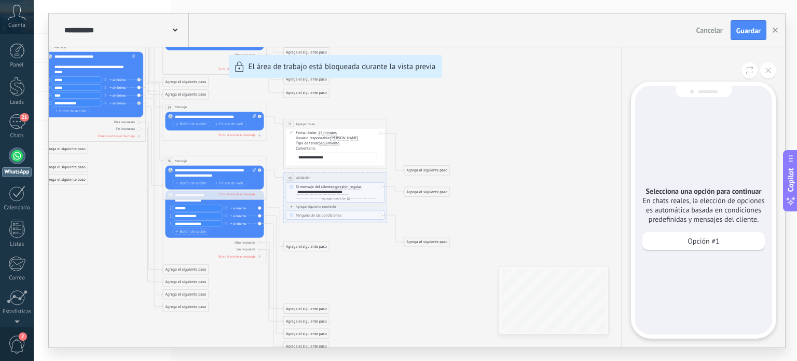
scroll to position [-65, 0]
click at [753, 75] on button at bounding box center [750, 70] width 16 height 16
click at [751, 71] on icon at bounding box center [750, 70] width 8 height 9
click at [747, 67] on icon at bounding box center [750, 70] width 8 height 9
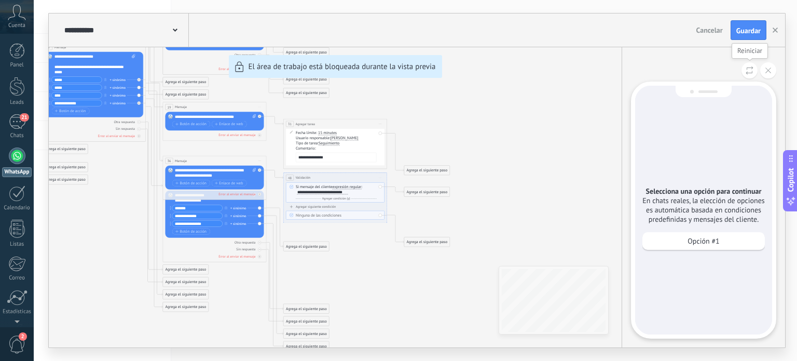
click at [755, 72] on button at bounding box center [750, 70] width 16 height 16
click at [769, 70] on icon at bounding box center [769, 70] width 6 height 6
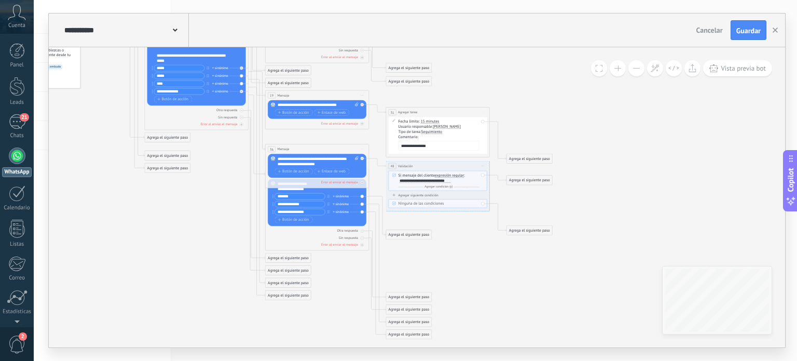
drag, startPoint x: 548, startPoint y: 140, endPoint x: 632, endPoint y: 130, distance: 84.2
click at [632, 130] on icon at bounding box center [256, 136] width 817 height 666
click at [734, 73] on button "Vista previa bot" at bounding box center [737, 68] width 69 height 16
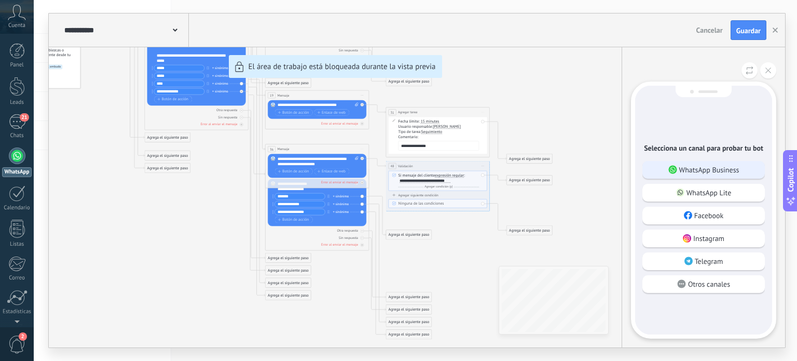
click at [701, 170] on p "WhatsApp Business" at bounding box center [709, 169] width 60 height 9
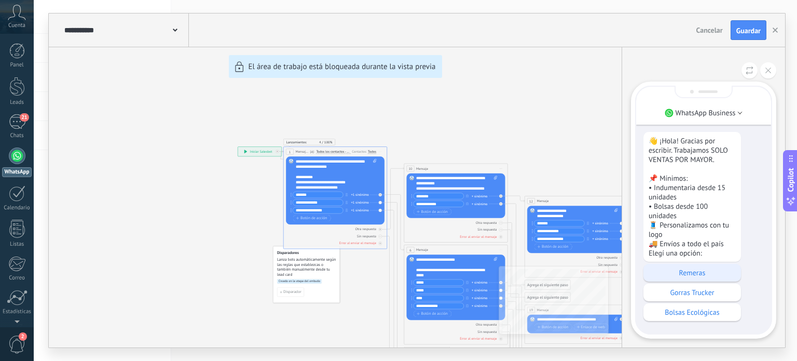
click at [714, 276] on p "Remeras" at bounding box center [692, 272] width 87 height 9
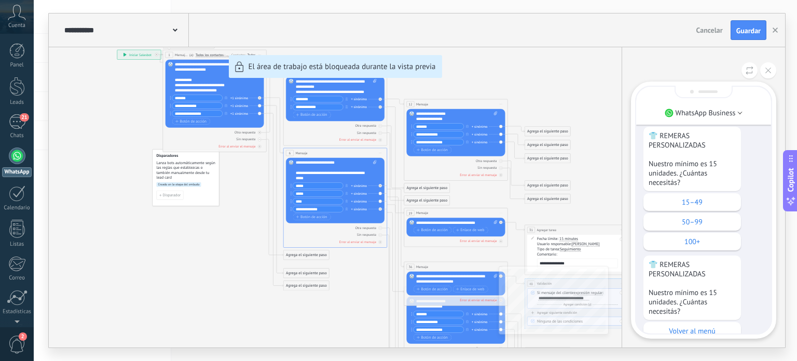
scroll to position [-104, 0]
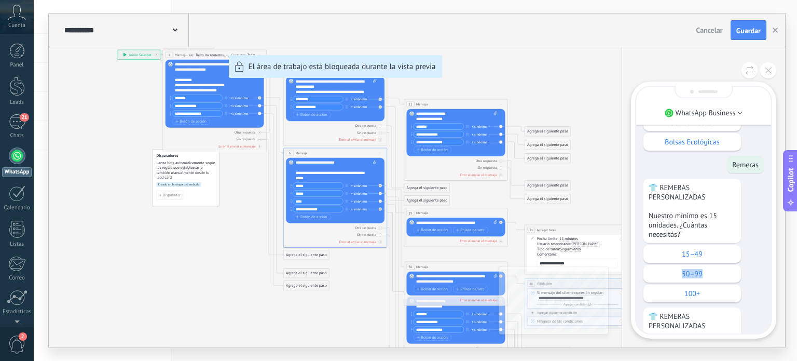
drag, startPoint x: 756, startPoint y: 266, endPoint x: 754, endPoint y: 256, distance: 10.6
click at [754, 256] on div "👕 REMERAS PERSONALIZADAS Nuestro mínimo es 15 unidades. ¿Cuántas necesitás? 15–…" at bounding box center [704, 302] width 120 height 246
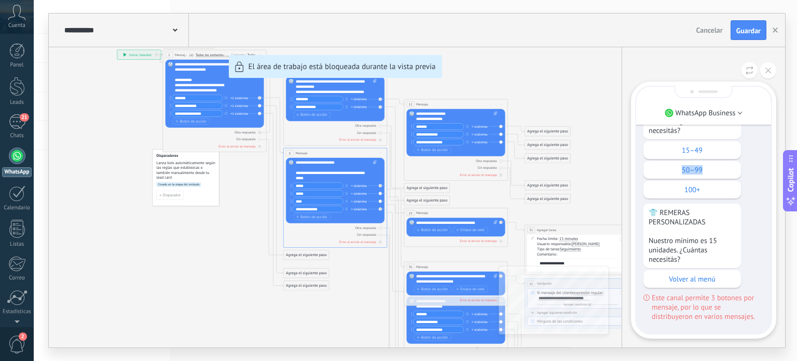
scroll to position [-52, 0]
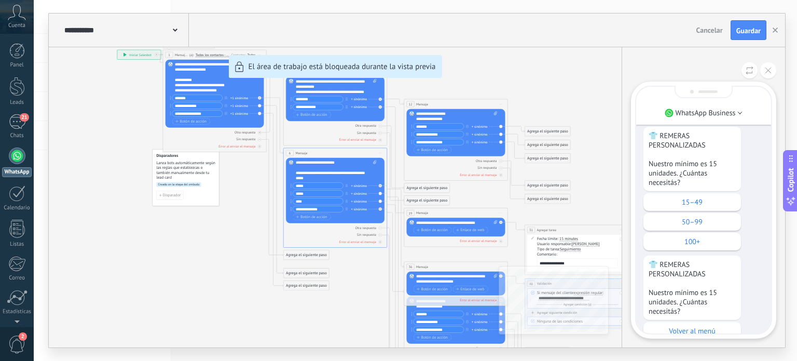
click at [183, 264] on div "**********" at bounding box center [417, 180] width 737 height 334
click at [744, 29] on span "Guardar" at bounding box center [749, 30] width 24 height 7
click at [173, 28] on span at bounding box center [175, 29] width 5 height 10
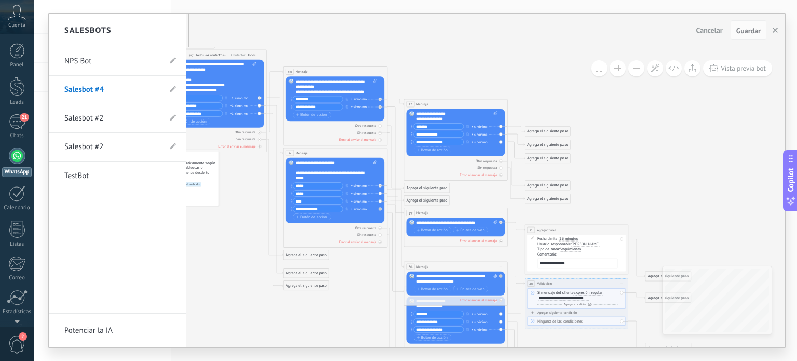
click at [284, 35] on div at bounding box center [417, 180] width 737 height 334
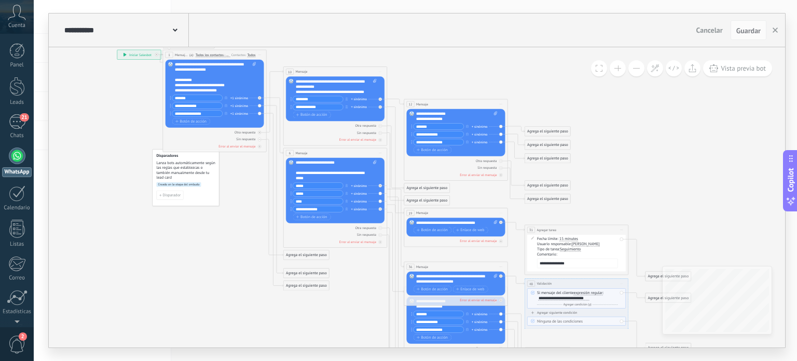
click at [176, 33] on span at bounding box center [175, 29] width 5 height 10
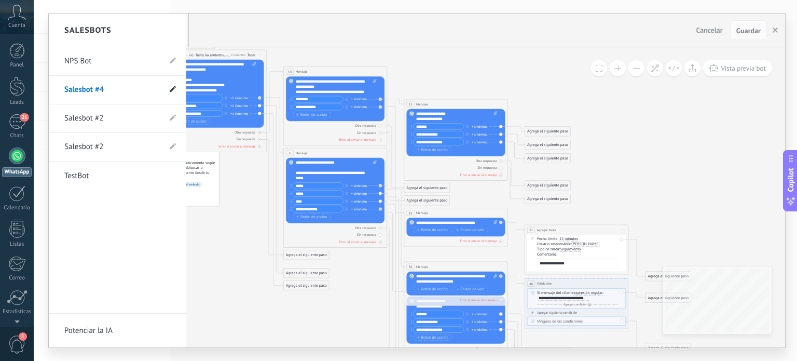
click at [173, 90] on use at bounding box center [173, 89] width 6 height 6
click at [159, 90] on icon at bounding box center [160, 90] width 11 height 6
drag, startPoint x: 72, startPoint y: 119, endPoint x: 90, endPoint y: 118, distance: 18.7
click at [90, 118] on input "**********" at bounding box center [107, 119] width 86 height 17
drag, startPoint x: 63, startPoint y: 117, endPoint x: 98, endPoint y: 119, distance: 34.8
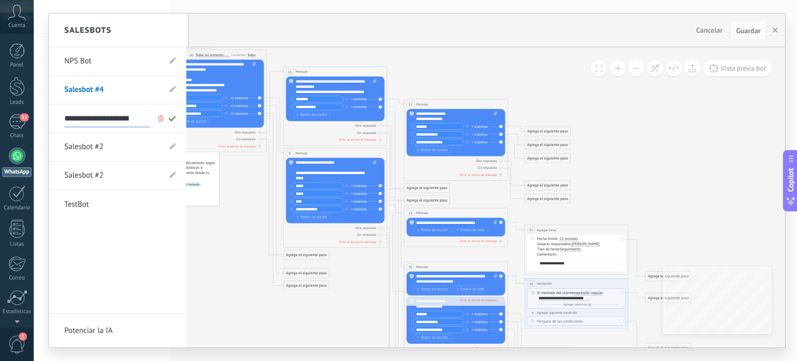
click at [98, 119] on li "**********" at bounding box center [118, 118] width 138 height 29
drag, startPoint x: 135, startPoint y: 119, endPoint x: 62, endPoint y: 120, distance: 72.7
click at [62, 120] on li "**********" at bounding box center [118, 118] width 138 height 29
paste input "**"
type input "**********"
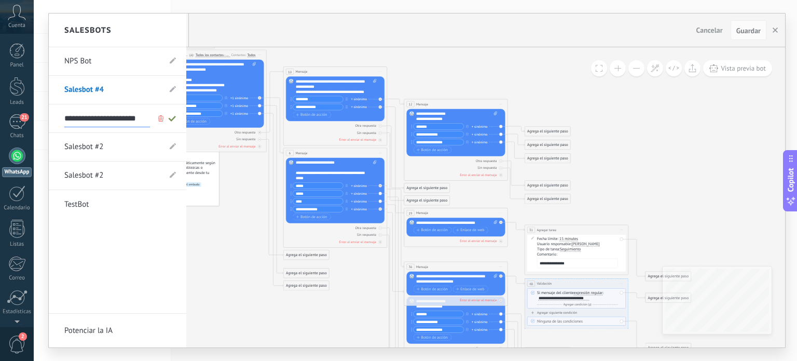
click at [173, 117] on use at bounding box center [171, 119] width 7 height 6
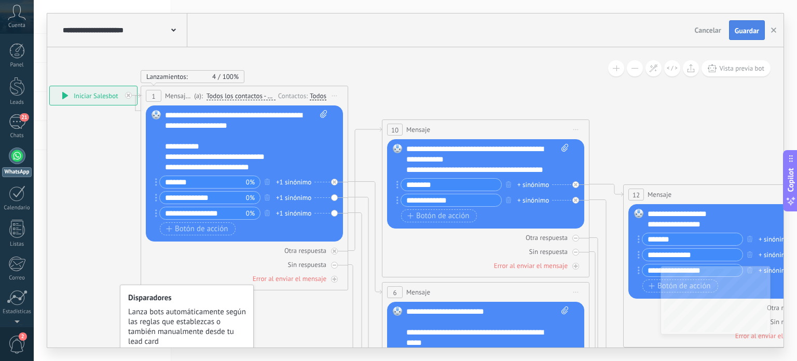
click at [751, 31] on span "Guardar" at bounding box center [747, 30] width 24 height 7
click at [741, 29] on span "Guardar" at bounding box center [747, 30] width 24 height 7
click at [174, 32] on icon at bounding box center [173, 30] width 5 height 3
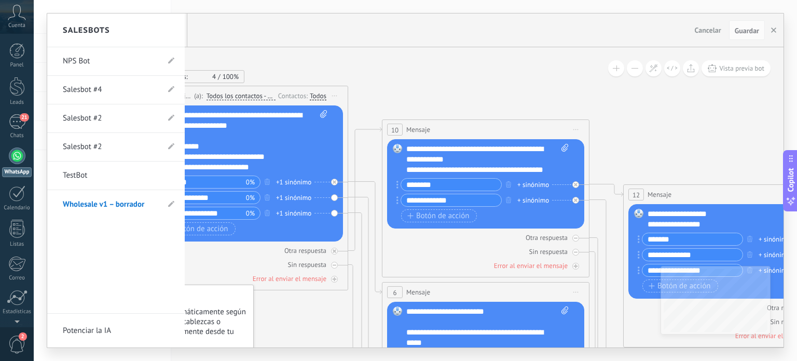
click at [89, 146] on link "Salesbot #2" at bounding box center [111, 146] width 96 height 29
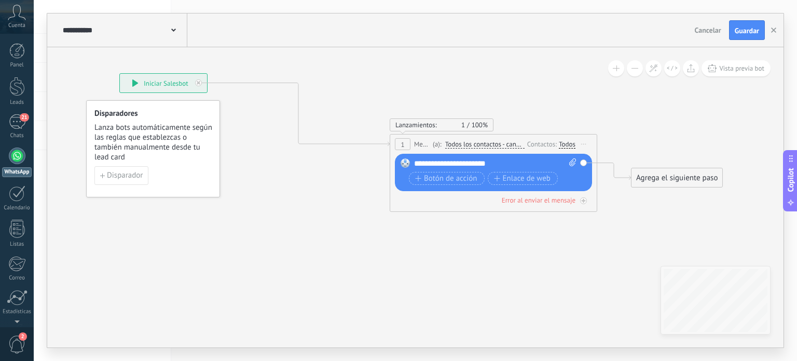
click at [176, 31] on div "**********" at bounding box center [123, 29] width 127 height 33
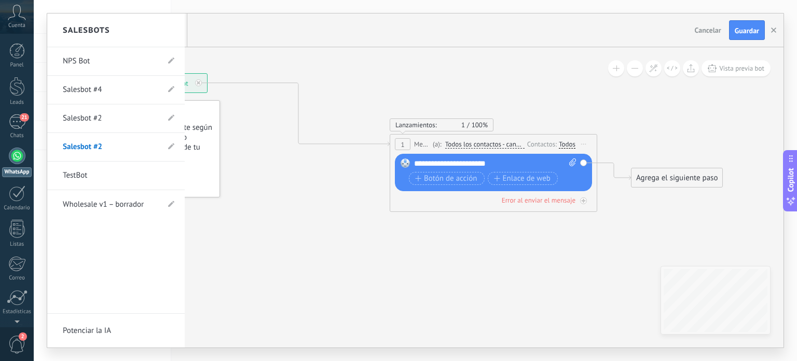
click at [88, 113] on link "Salesbot #2" at bounding box center [111, 118] width 96 height 29
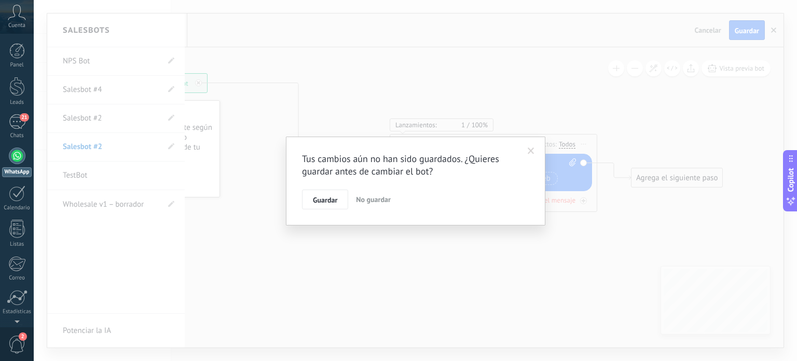
click at [375, 199] on span "No guardar" at bounding box center [373, 199] width 35 height 9
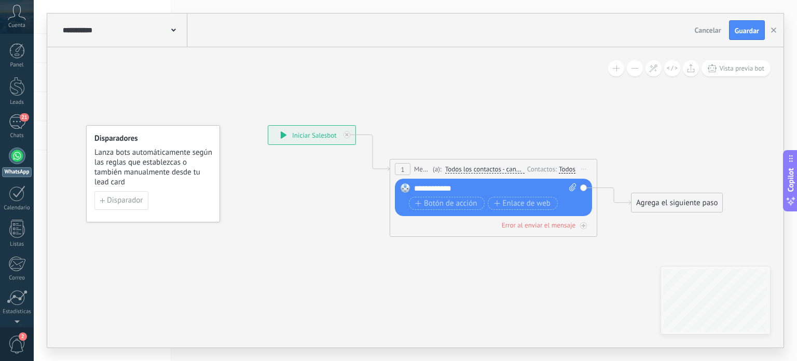
click at [174, 31] on use at bounding box center [173, 30] width 5 height 3
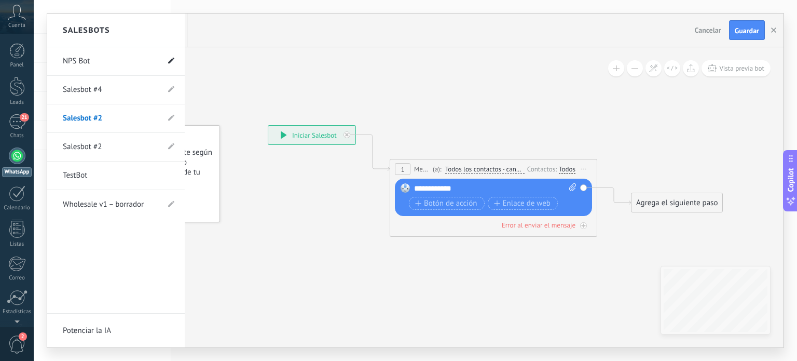
click at [170, 63] on icon at bounding box center [171, 61] width 6 height 6
click at [170, 63] on use at bounding box center [170, 62] width 7 height 6
click at [75, 60] on link "NPS Bot" at bounding box center [111, 61] width 96 height 29
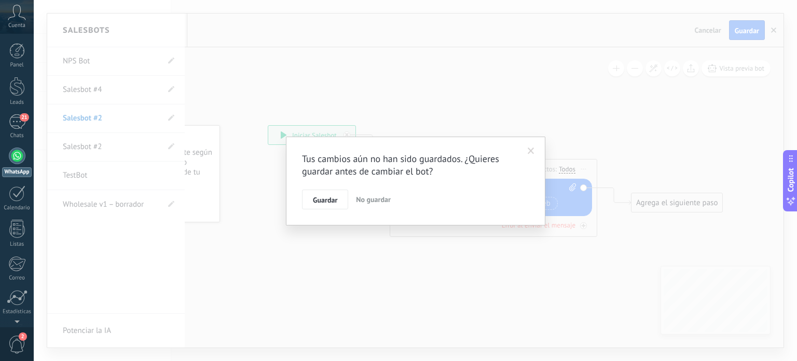
click at [326, 198] on span "Guardar" at bounding box center [325, 199] width 24 height 7
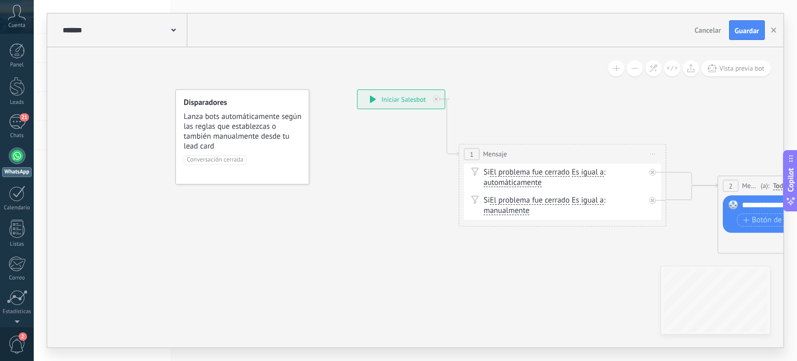
drag, startPoint x: 382, startPoint y: 281, endPoint x: 471, endPoint y: 270, distance: 89.9
click at [173, 30] on icon at bounding box center [173, 30] width 5 height 3
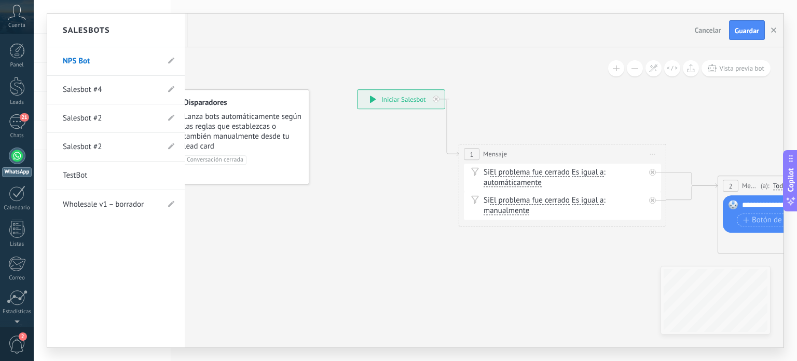
click at [94, 87] on link "Salesbot #4" at bounding box center [111, 89] width 96 height 29
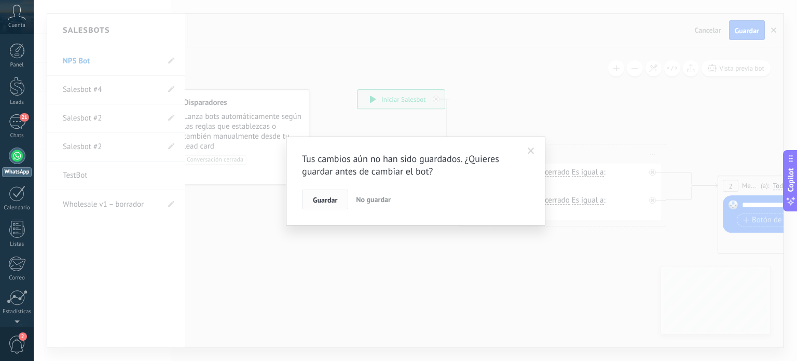
click at [318, 199] on span "Guardar" at bounding box center [325, 199] width 24 height 7
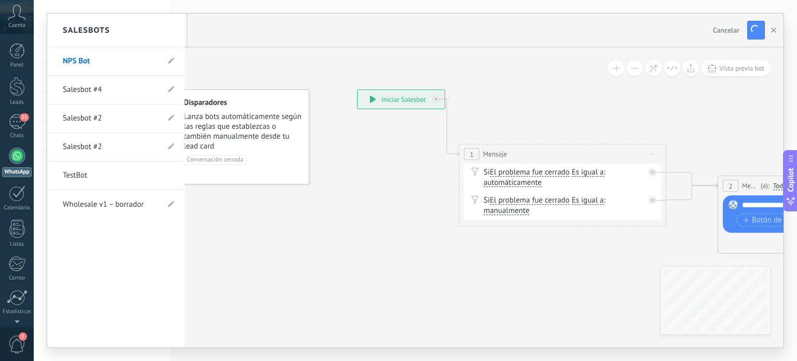
type input "**********"
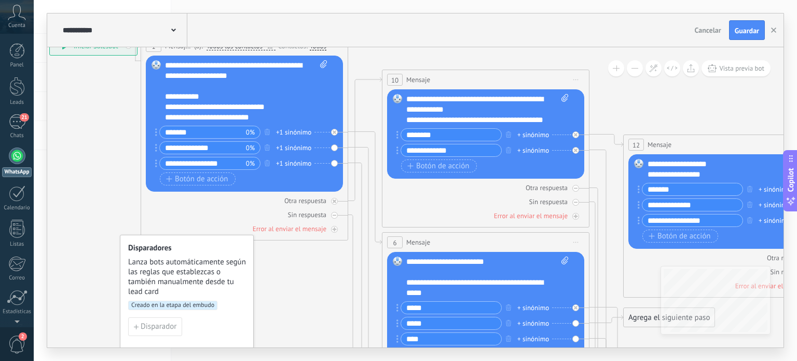
scroll to position [15, 0]
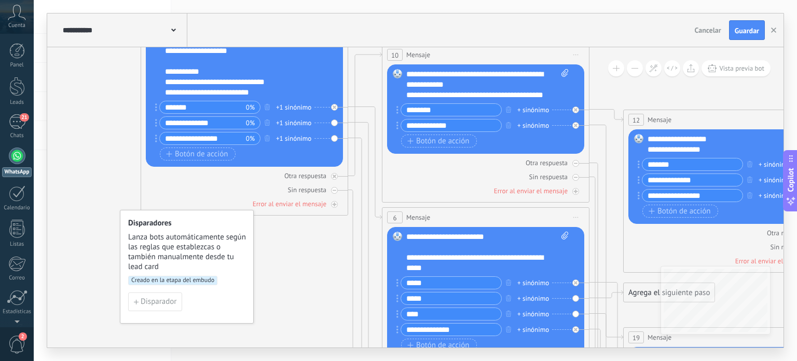
click at [196, 283] on span "Creado en la etapa del embudo" at bounding box center [172, 280] width 89 height 9
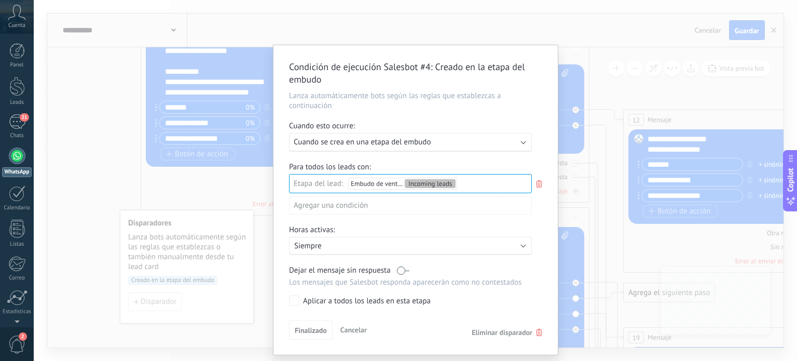
click at [540, 188] on icon at bounding box center [539, 184] width 11 height 12
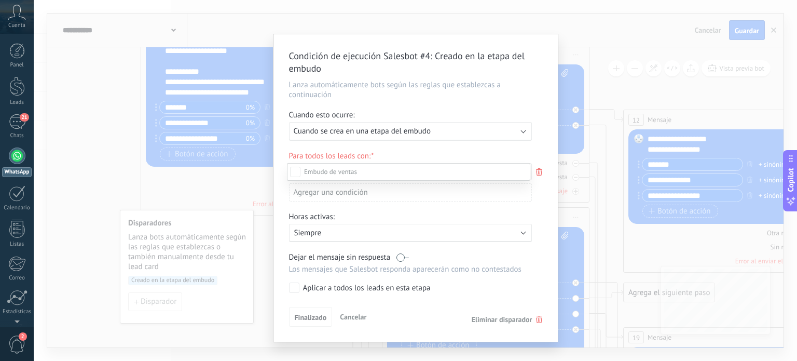
click at [538, 319] on div at bounding box center [416, 180] width 764 height 361
click at [538, 174] on icon at bounding box center [539, 172] width 11 height 12
click at [538, 172] on div at bounding box center [416, 180] width 764 height 361
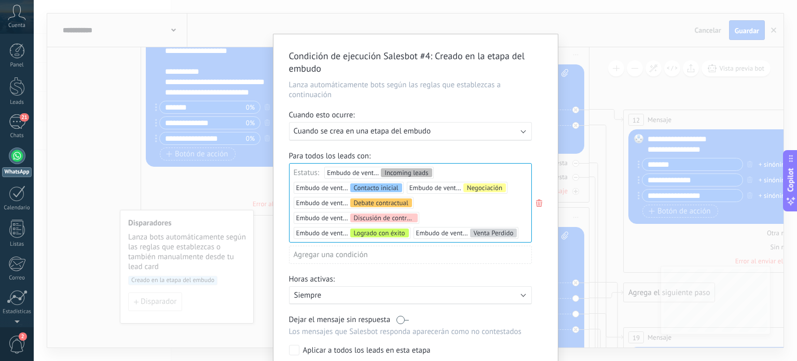
click at [539, 200] on use at bounding box center [539, 202] width 6 height 7
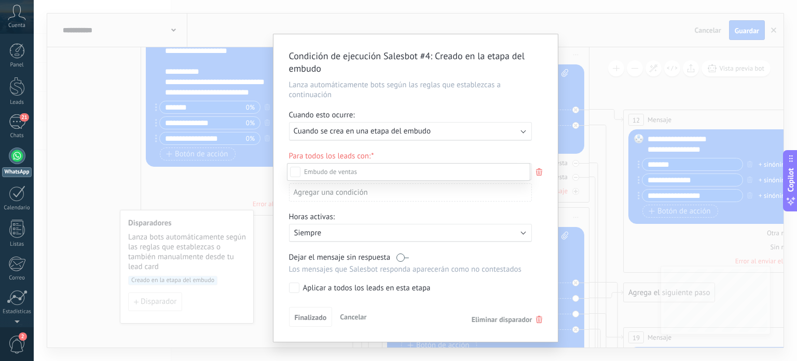
click at [497, 320] on div "Incoming leads Contacto inicial Negociación Debate contractual Discusión de con…" at bounding box center [408, 261] width 243 height 196
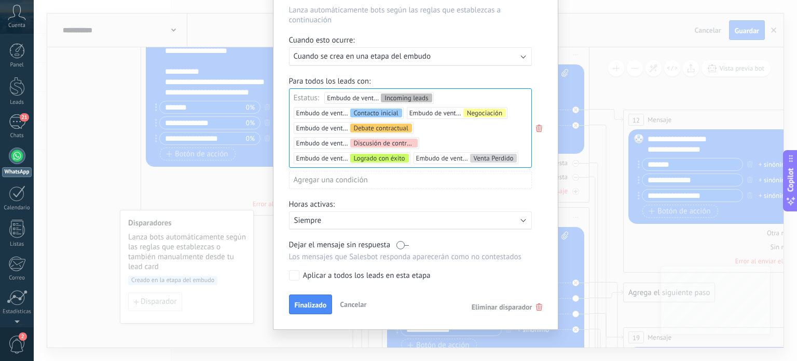
scroll to position [77, 0]
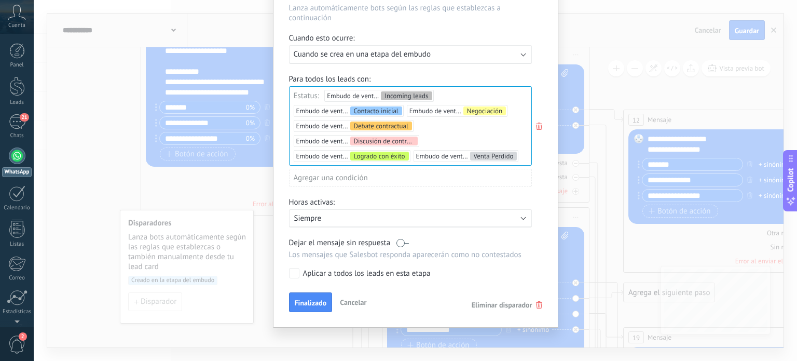
click at [519, 305] on span "Eliminar disparador" at bounding box center [502, 304] width 61 height 9
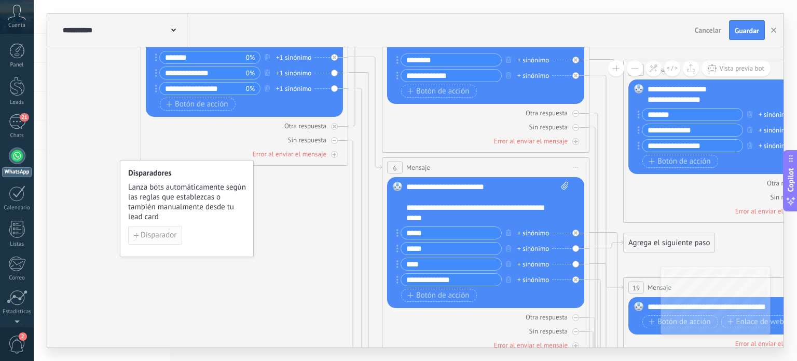
click at [156, 236] on span "Disparador" at bounding box center [159, 235] width 36 height 7
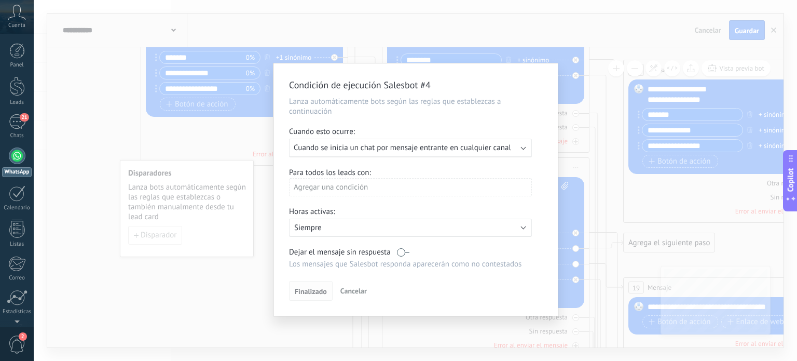
click at [315, 292] on span "Finalizado" at bounding box center [311, 291] width 32 height 7
click at [353, 291] on span "Cancelar" at bounding box center [354, 290] width 26 height 9
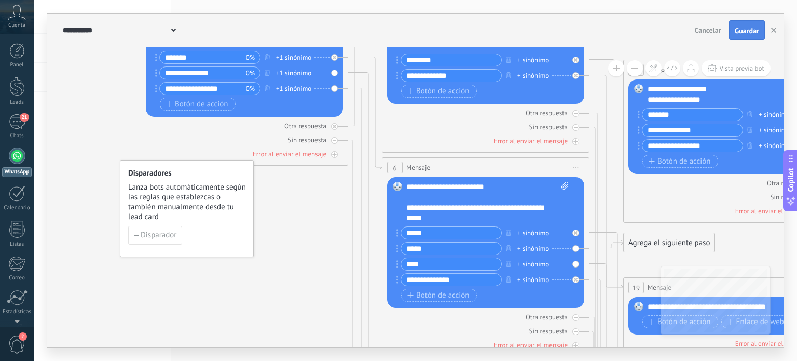
click at [738, 29] on span "Guardar" at bounding box center [747, 30] width 24 height 7
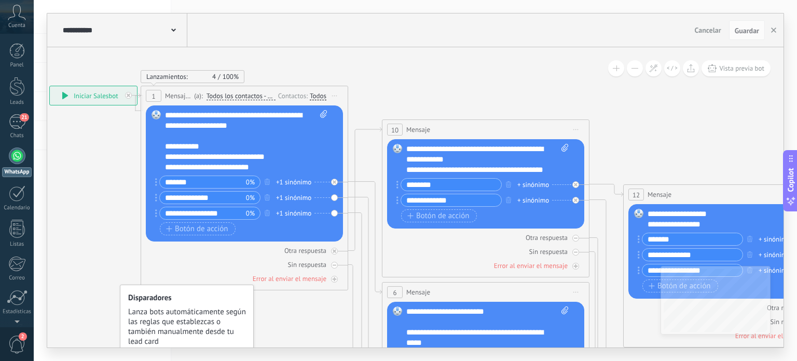
click at [320, 130] on span at bounding box center [322, 141] width 10 height 62
click input "Subir" at bounding box center [0, 0] width 0 height 0
click at [322, 113] on icon at bounding box center [323, 114] width 7 height 8
click input "Subir" at bounding box center [0, 0] width 0 height 0
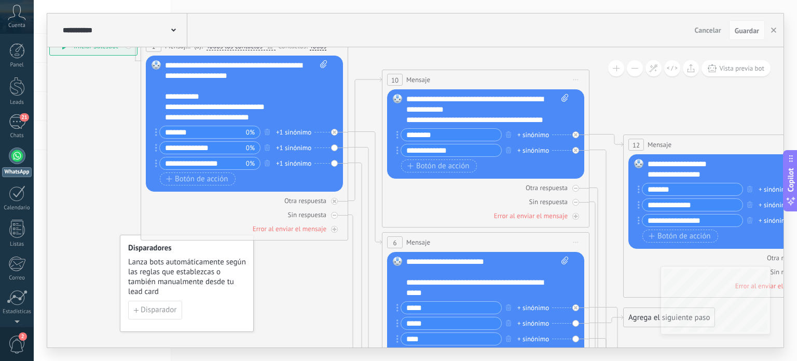
click at [632, 69] on button at bounding box center [635, 68] width 16 height 16
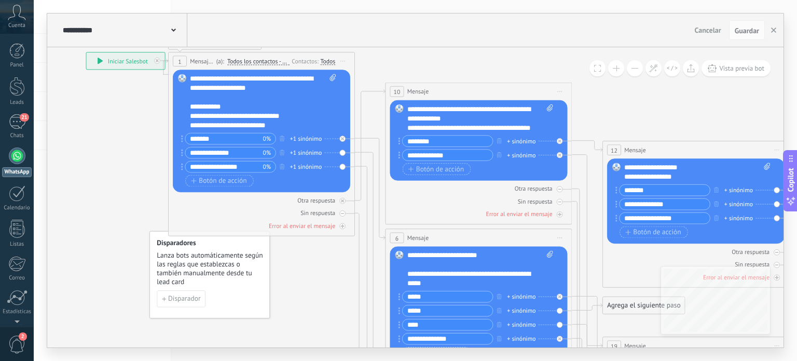
click at [632, 69] on button at bounding box center [635, 68] width 16 height 16
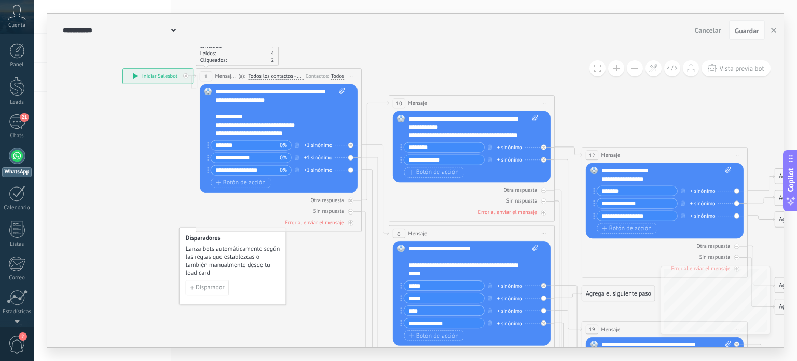
click at [632, 69] on button at bounding box center [635, 68] width 16 height 16
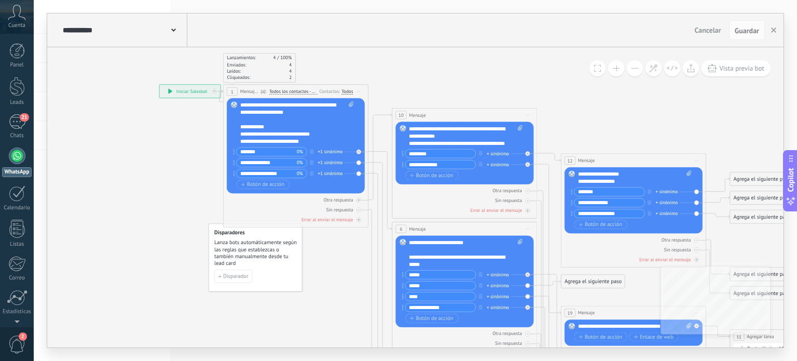
click at [632, 69] on button at bounding box center [635, 68] width 16 height 16
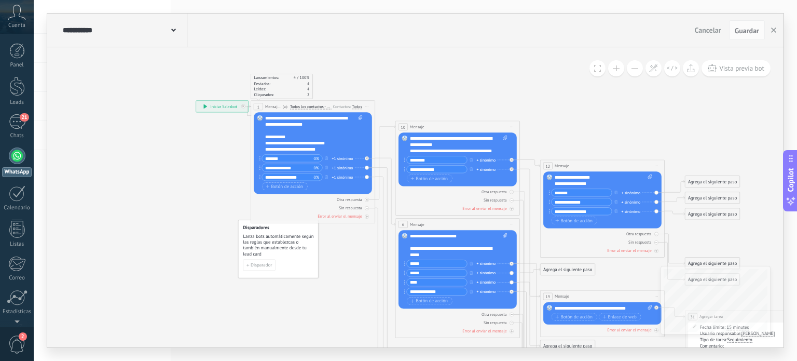
click at [632, 69] on button at bounding box center [635, 68] width 16 height 16
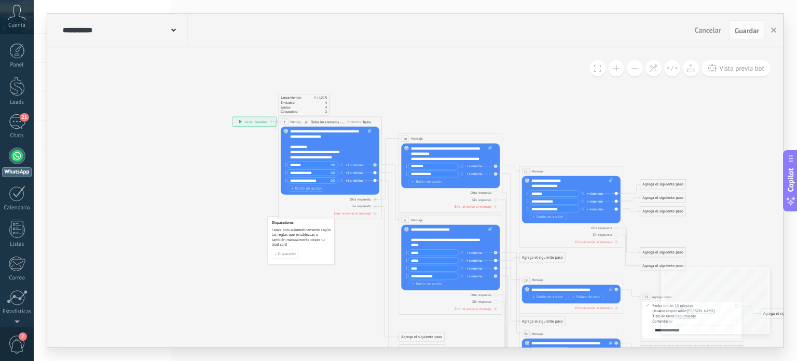
click at [632, 69] on button at bounding box center [635, 68] width 16 height 16
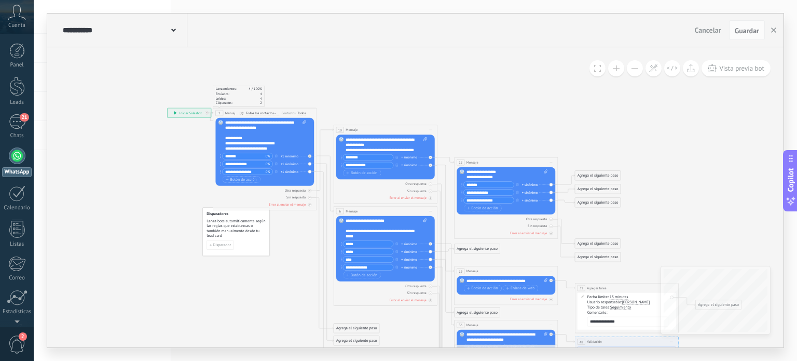
drag, startPoint x: 600, startPoint y: 127, endPoint x: 567, endPoint y: 110, distance: 36.9
click at [560, 113] on icon at bounding box center [445, 292] width 817 height 628
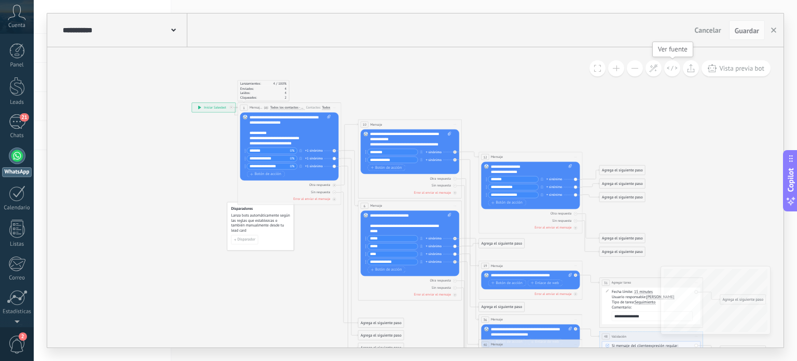
click at [675, 67] on icon at bounding box center [672, 68] width 11 height 6
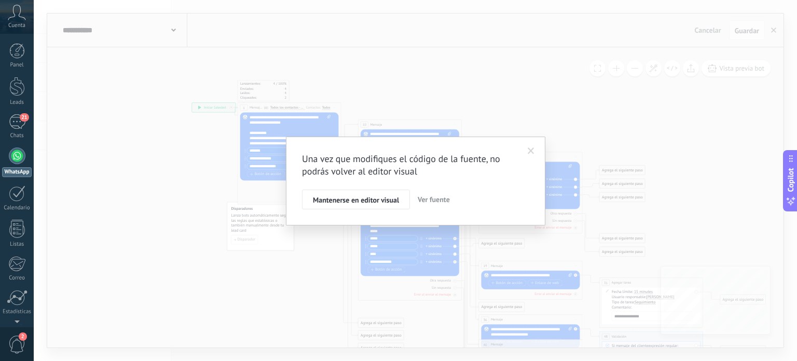
click at [533, 150] on span at bounding box center [531, 150] width 7 height 7
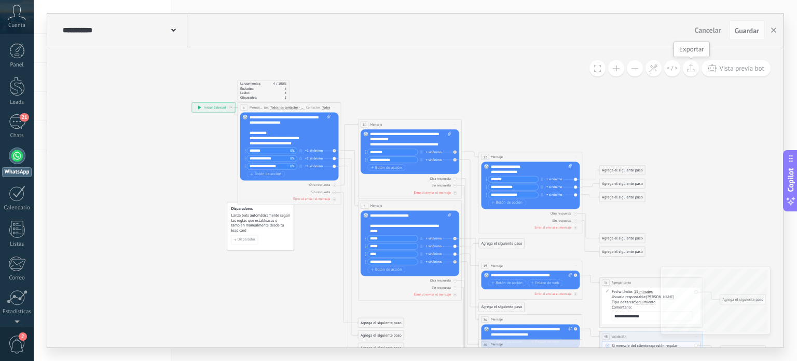
click at [689, 73] on button at bounding box center [691, 68] width 16 height 16
